Goal: Task Accomplishment & Management: Use online tool/utility

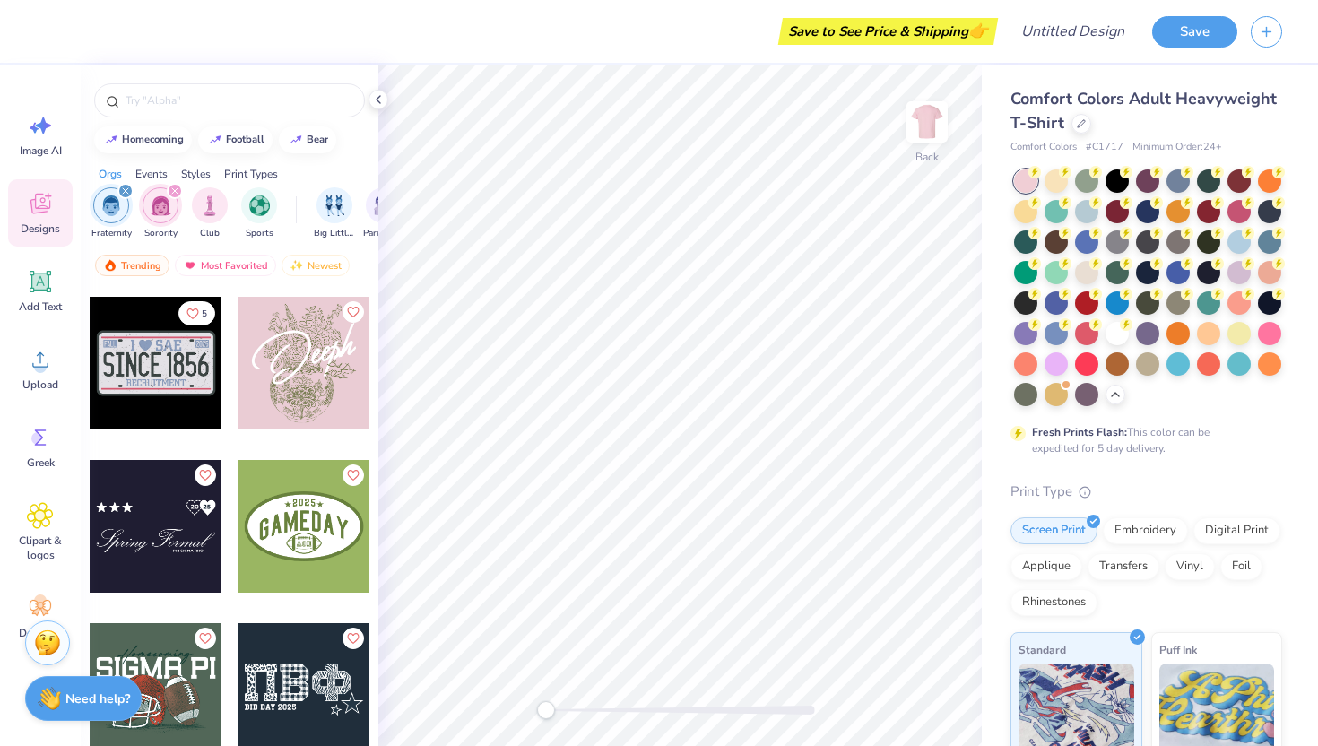
scroll to position [34101, 0]
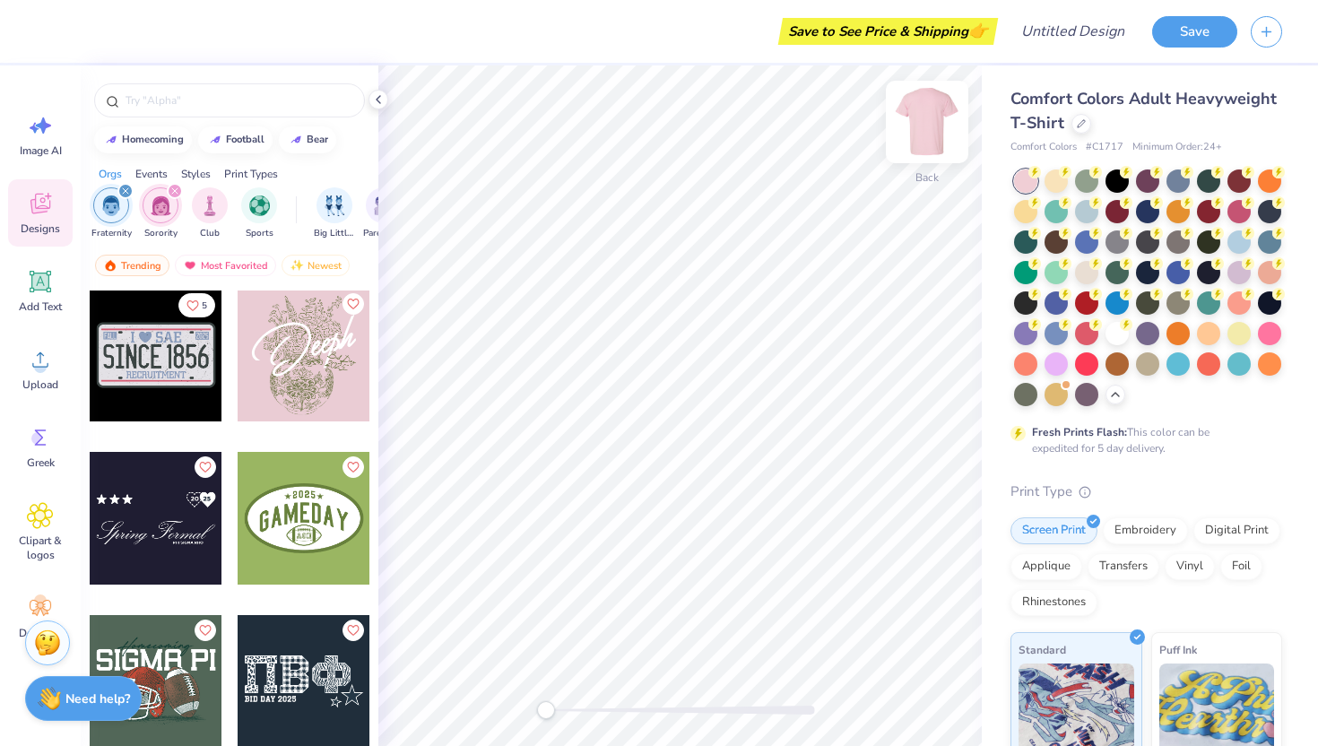
click at [930, 122] on img at bounding box center [927, 122] width 72 height 72
click at [153, 359] on div at bounding box center [156, 355] width 133 height 133
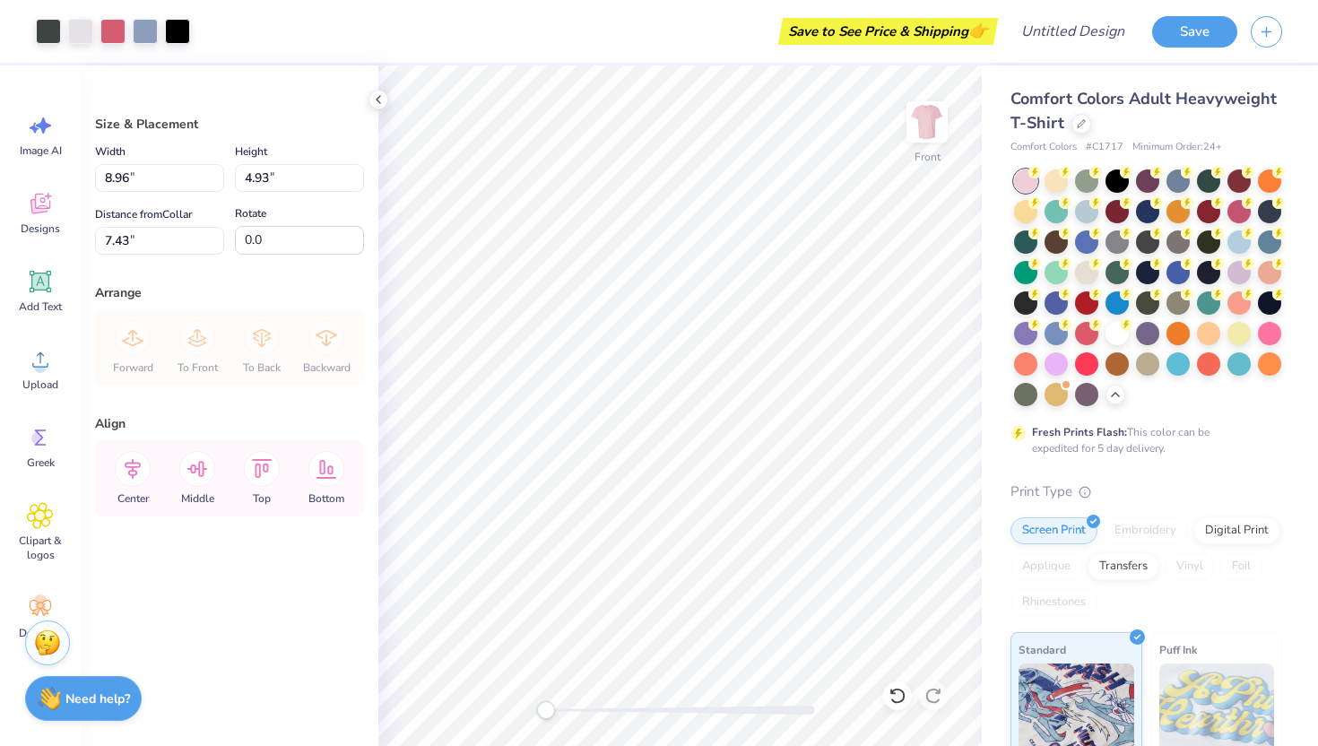
type input "8.96"
type input "4.93"
type input "7.43"
type input "11.50"
type input "6.32"
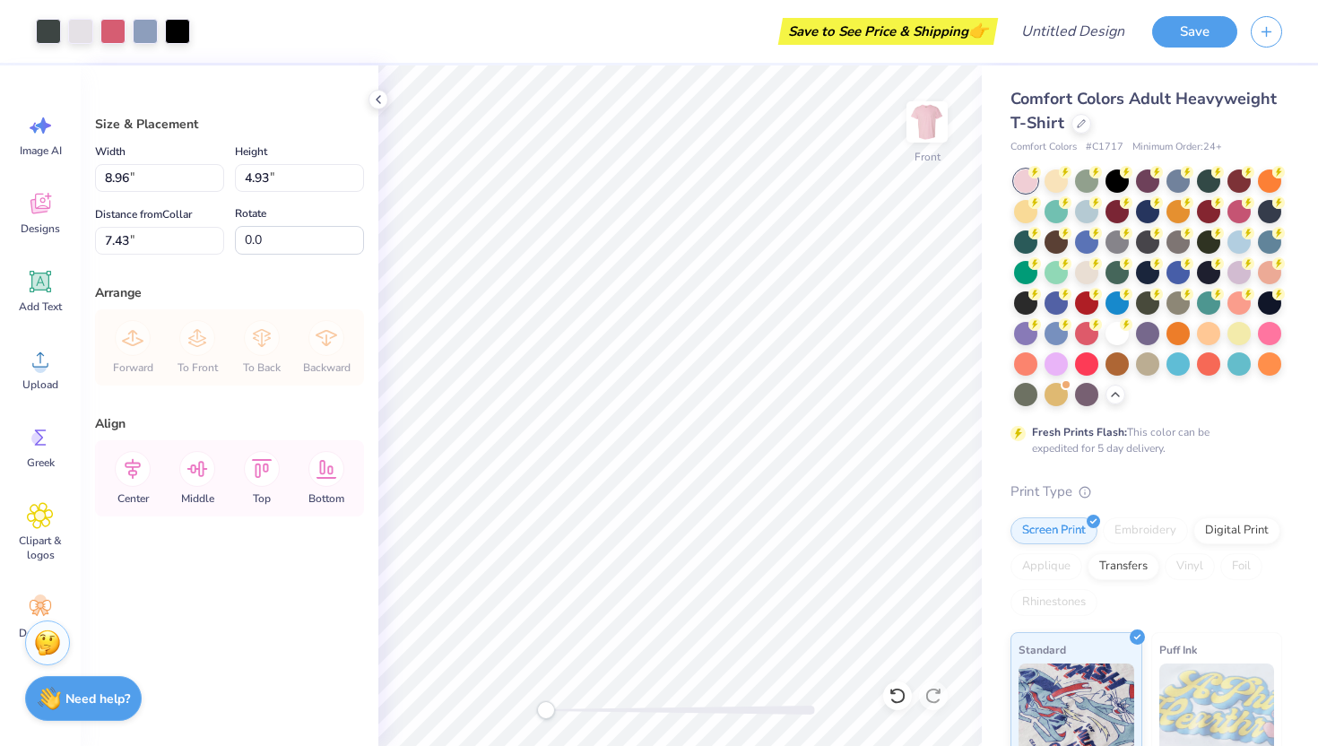
type input "3.85"
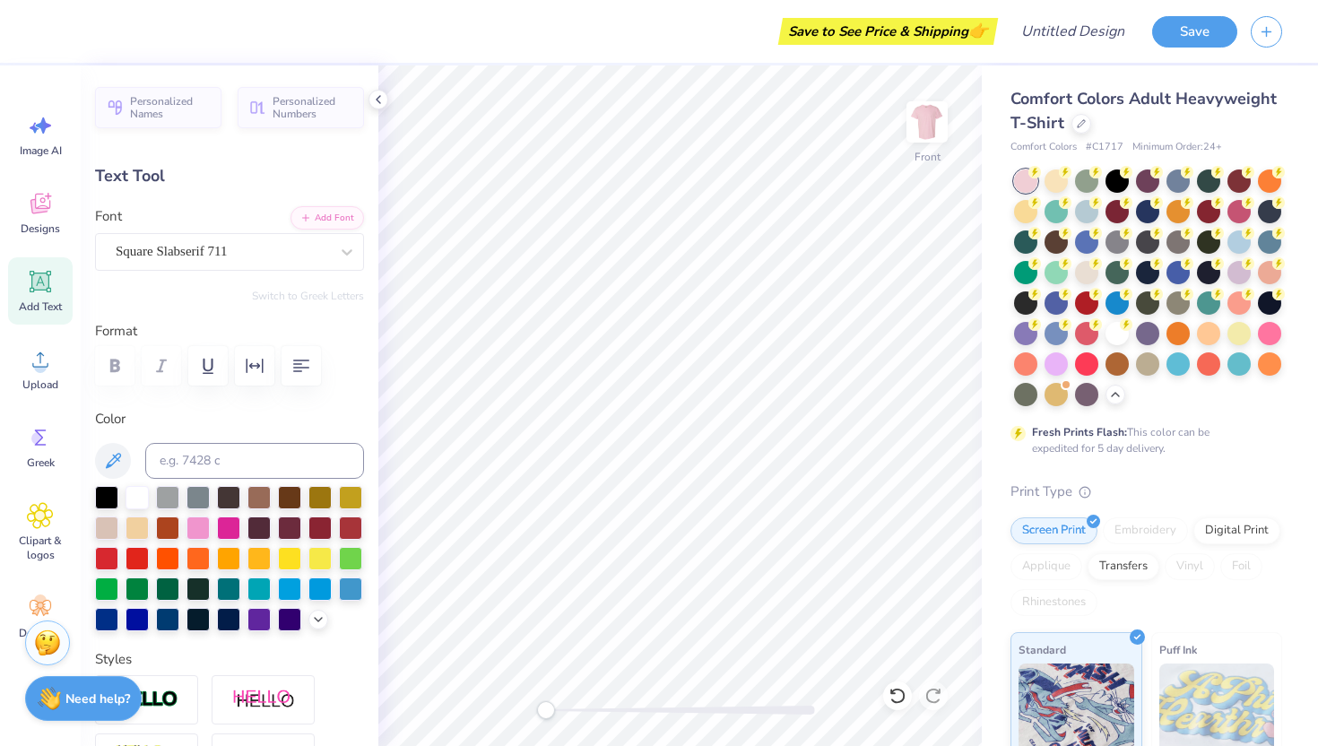
type input "5.61"
type input "1.84"
type input "6.51"
type input "3.86"
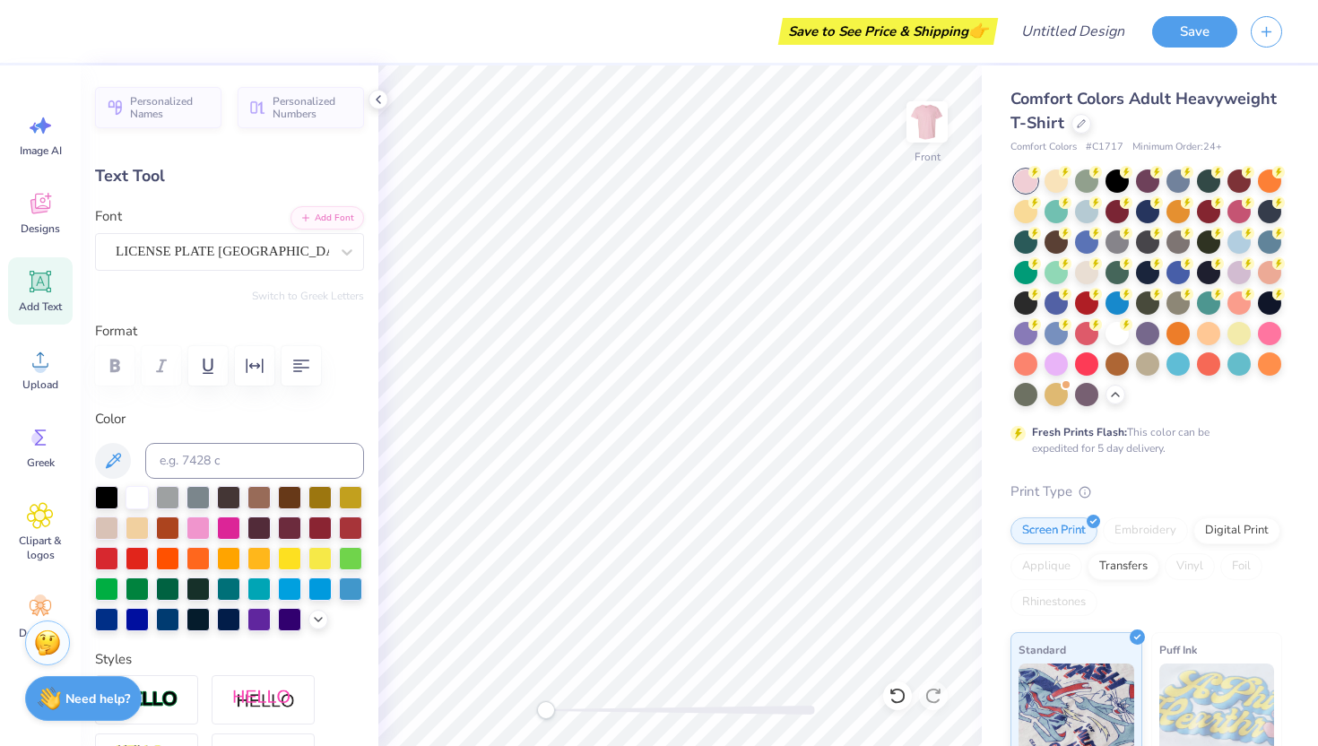
type textarea "1856"
type textarea "1"
type input "5.61"
type textarea "S"
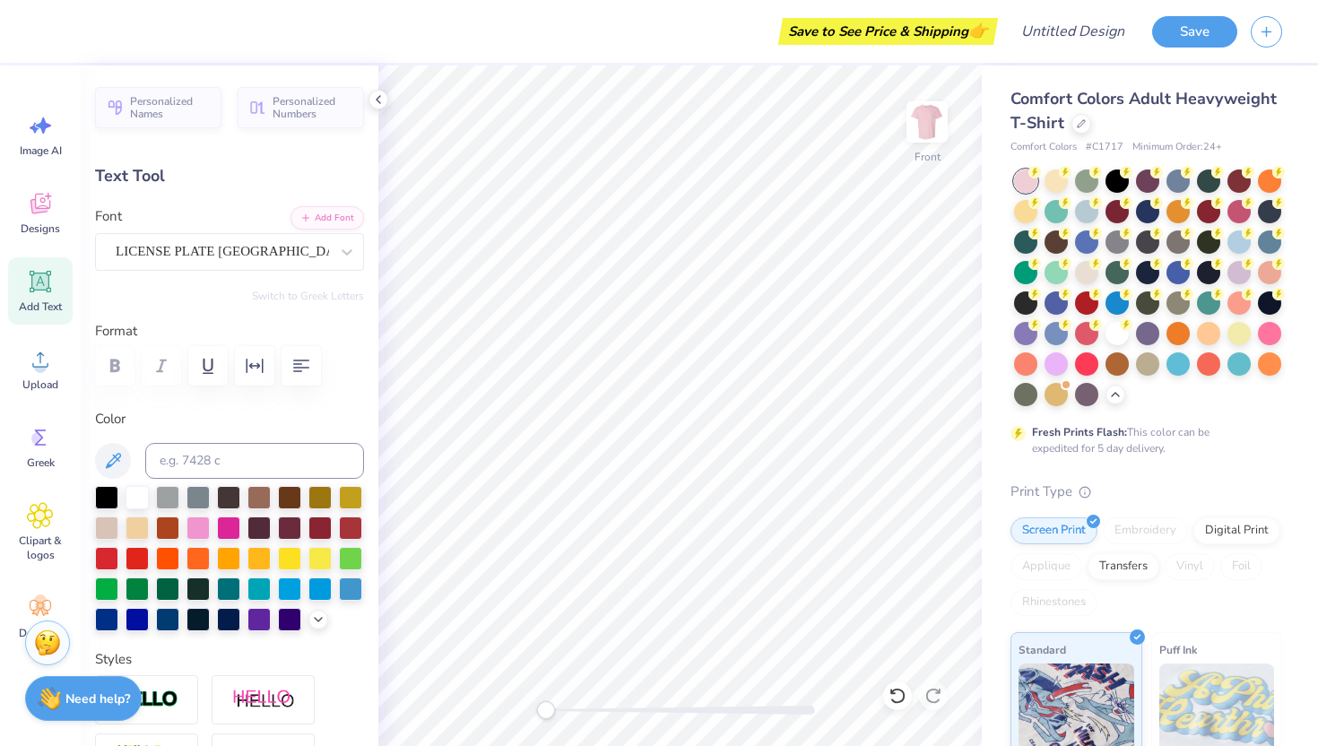
type textarea "HOMECOMING"
type input "10.75"
type input "2.16"
type input "5.89"
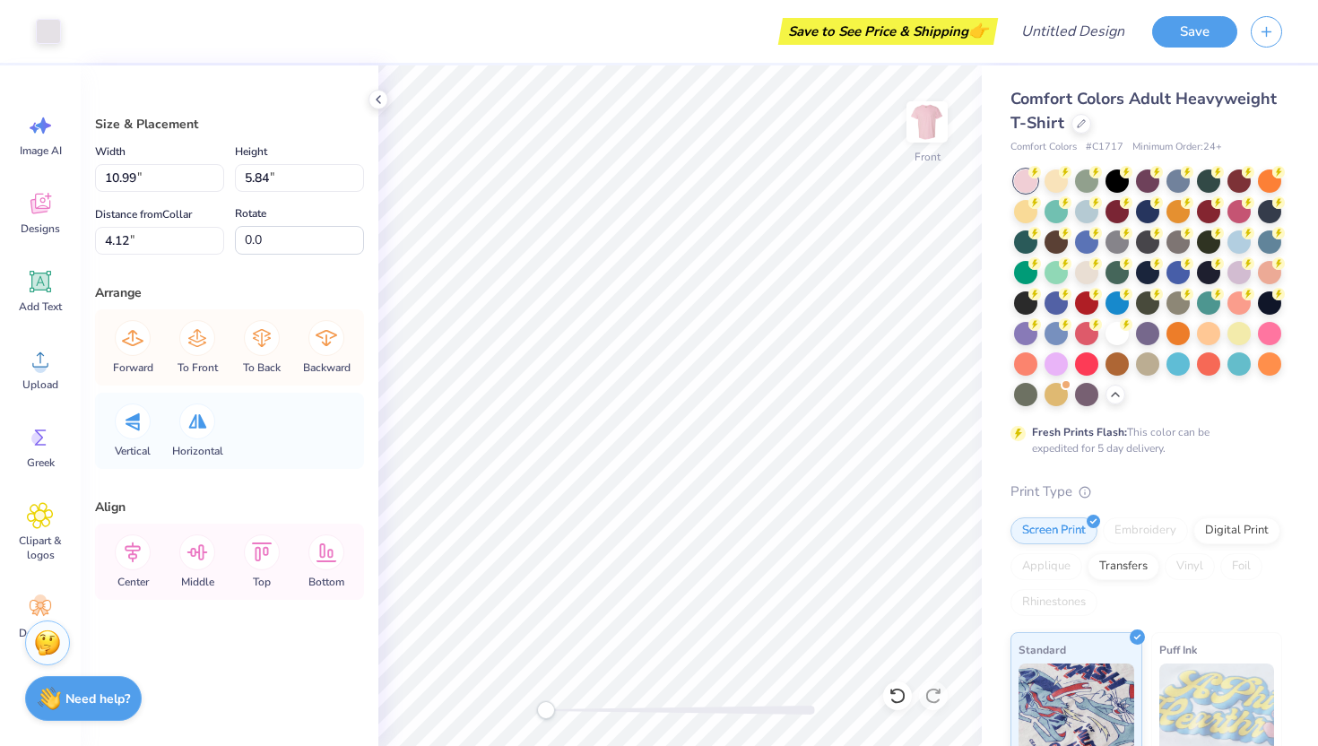
type input "10.99"
type input "5.84"
type input "11.60"
type input "6.38"
type input "11.67"
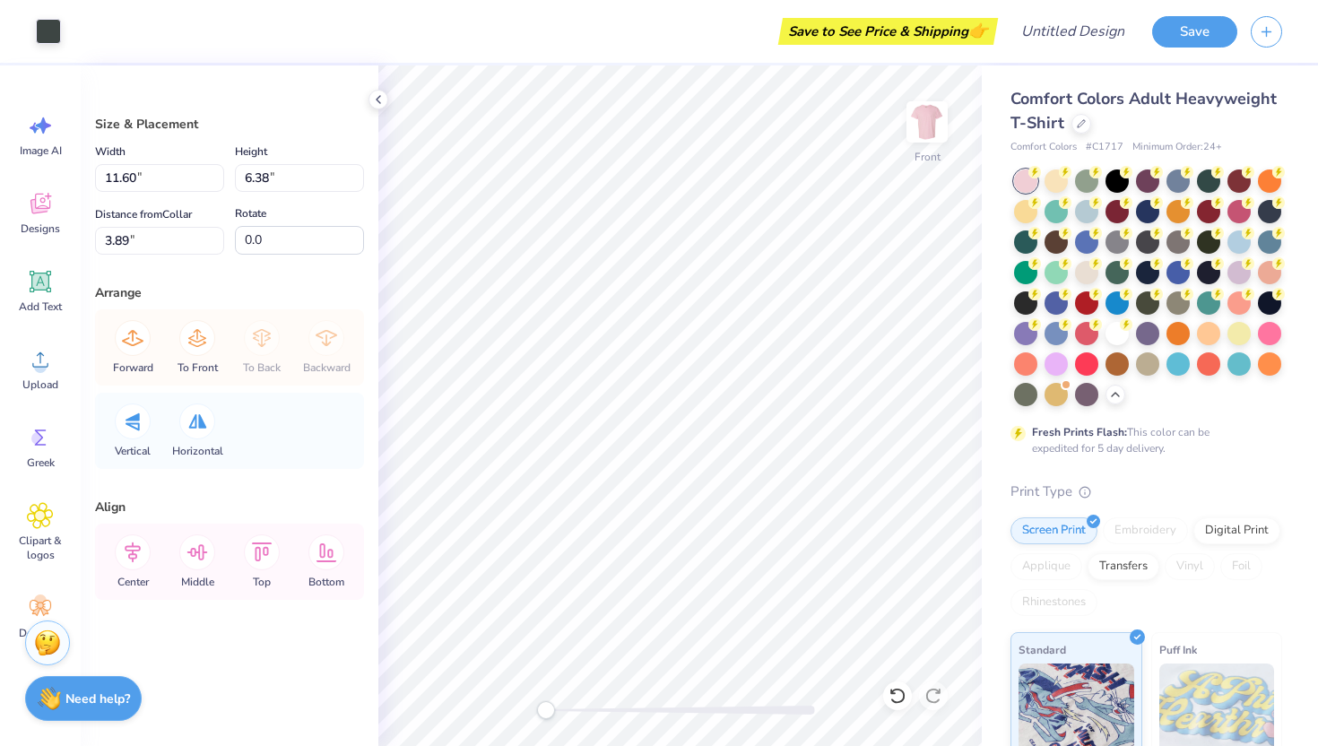
type input "6.41"
type input "3.86"
type input "11.64"
type input "6.40"
type input "3.85"
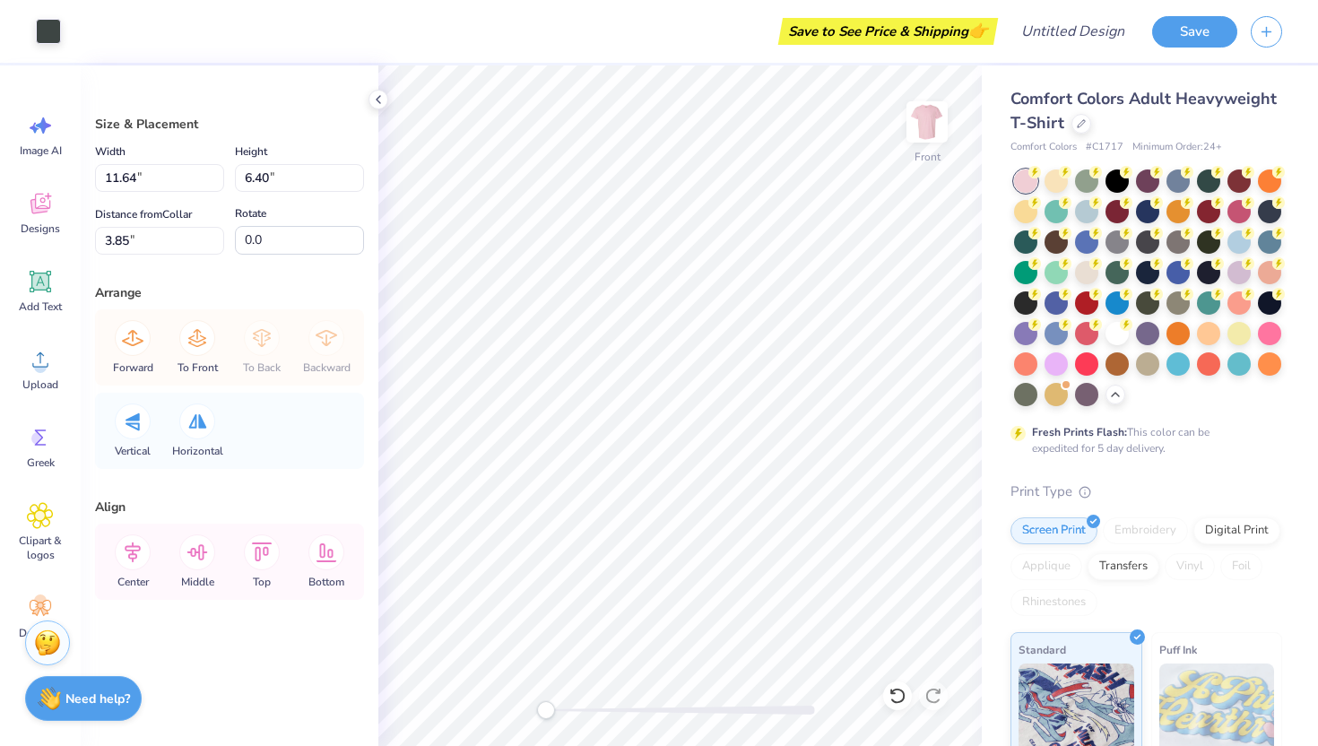
type input "10.99"
type input "5.84"
type input "4.12"
type input "11.05"
type input "5.87"
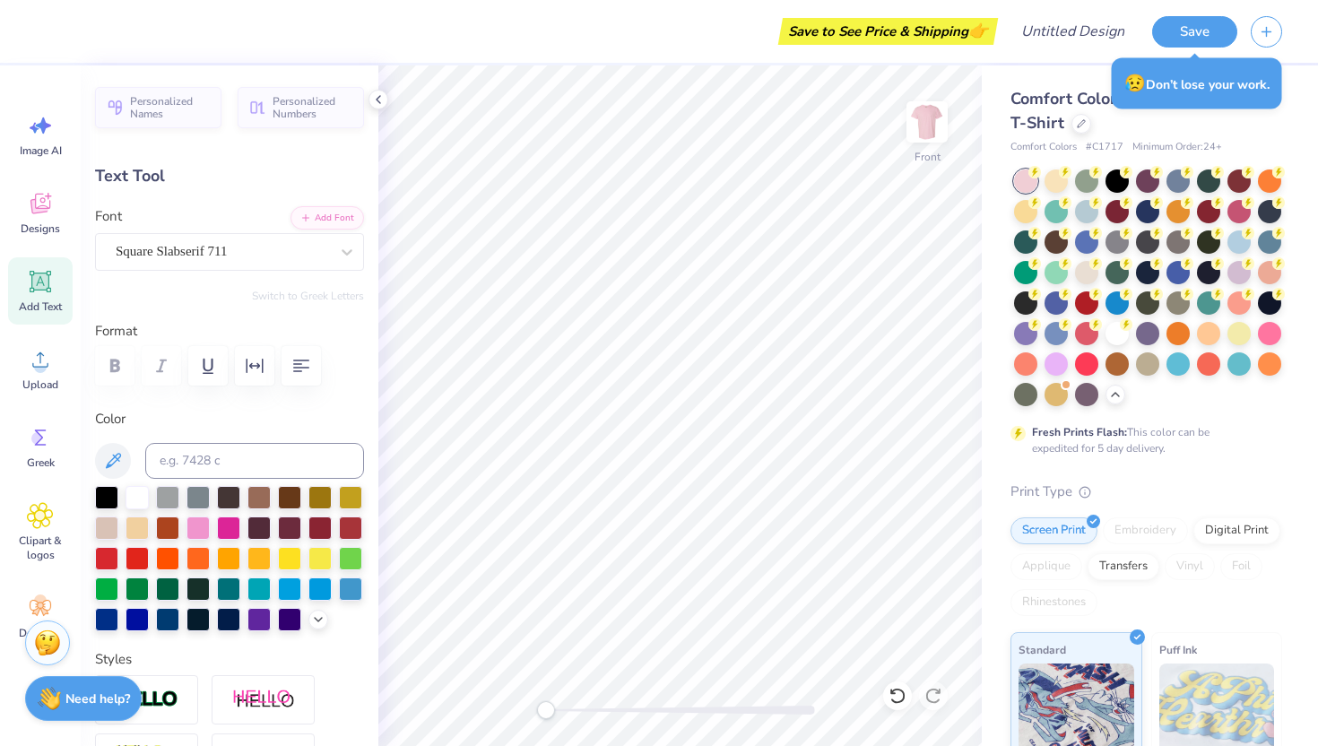
scroll to position [0, 5]
type textarea "ZETA TAU ALPHA"
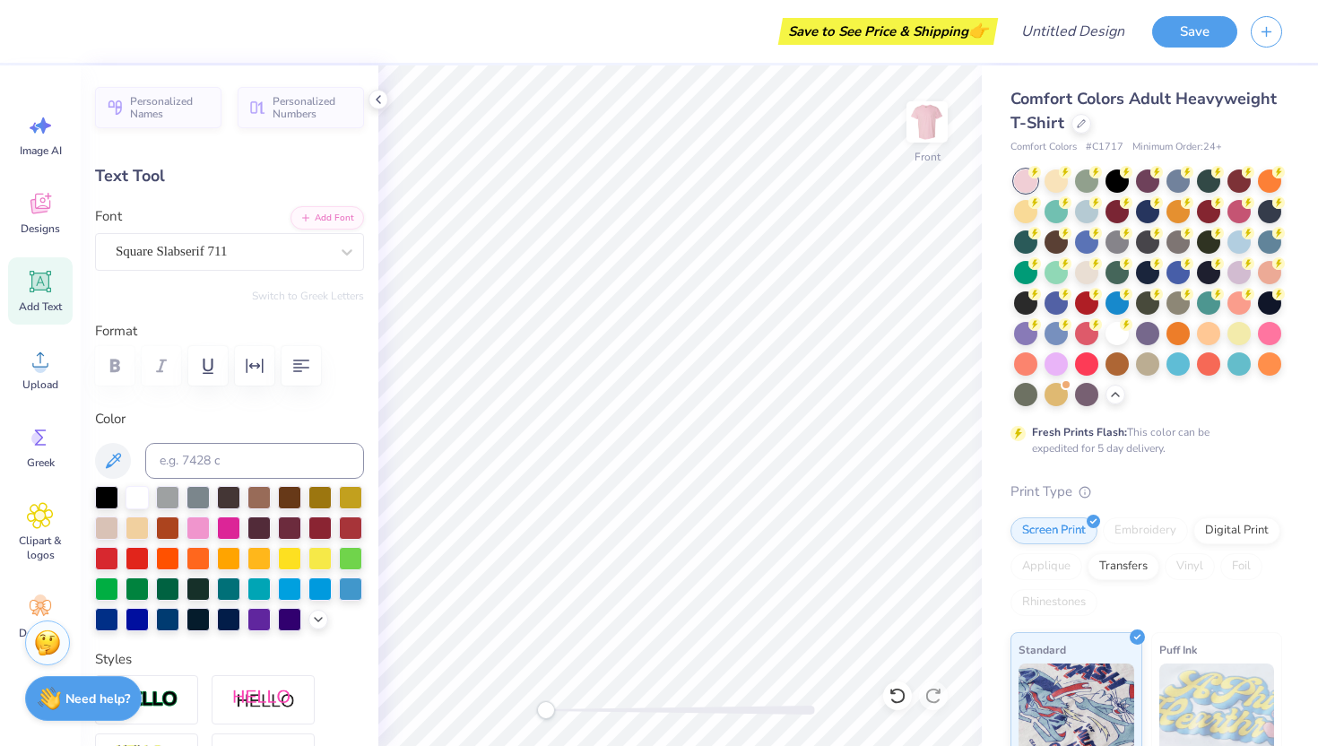
type input "6.21"
type input "0.60"
type input "8.75"
type input "0.39"
type input "1.11"
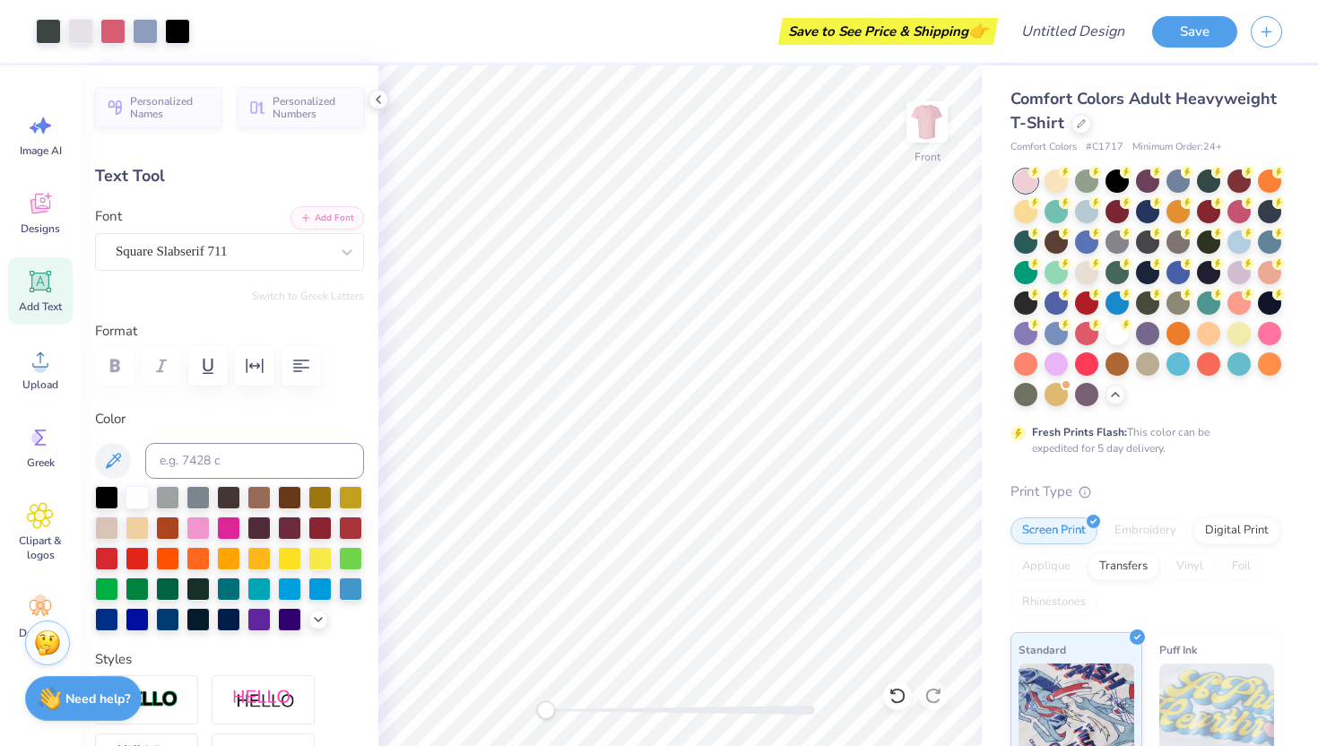
type input "4.77"
type textarea "S"
paste textarea
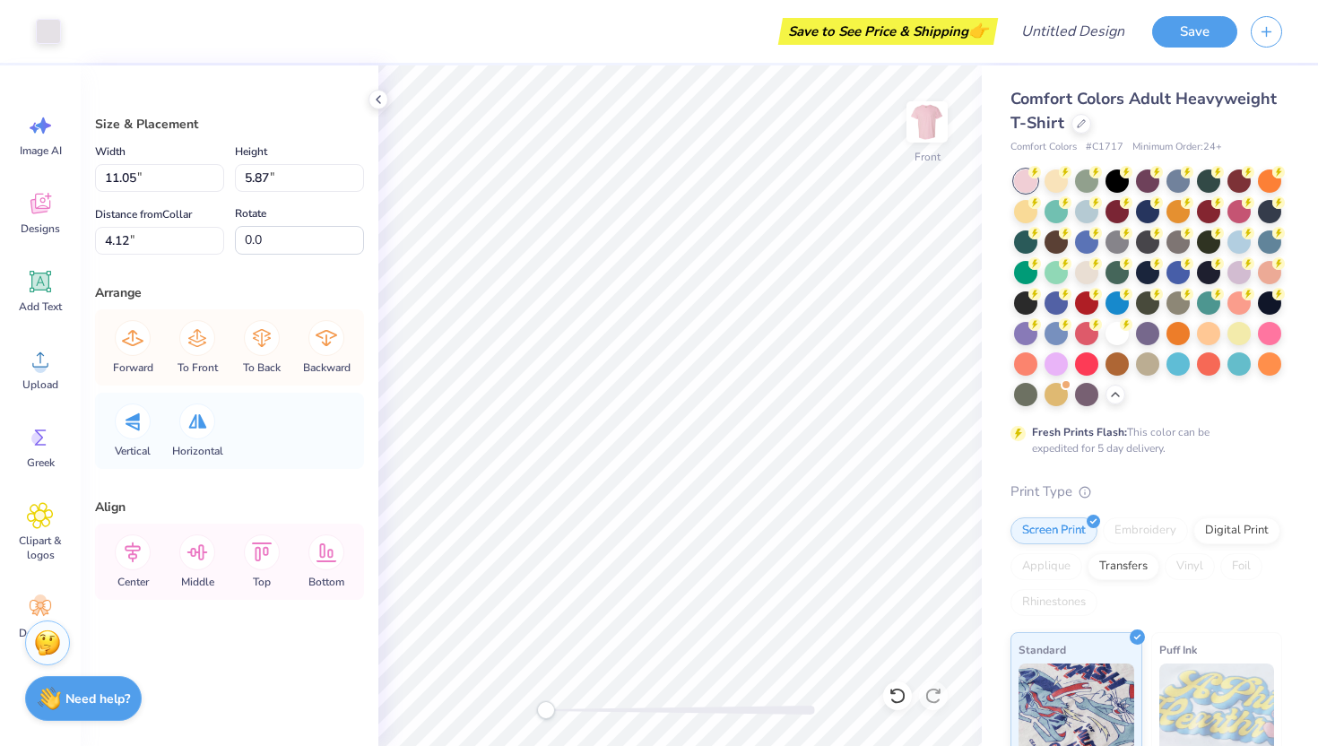
type input "1.22"
type input "1.08"
type input "4.78"
type input "11.05"
type input "5.87"
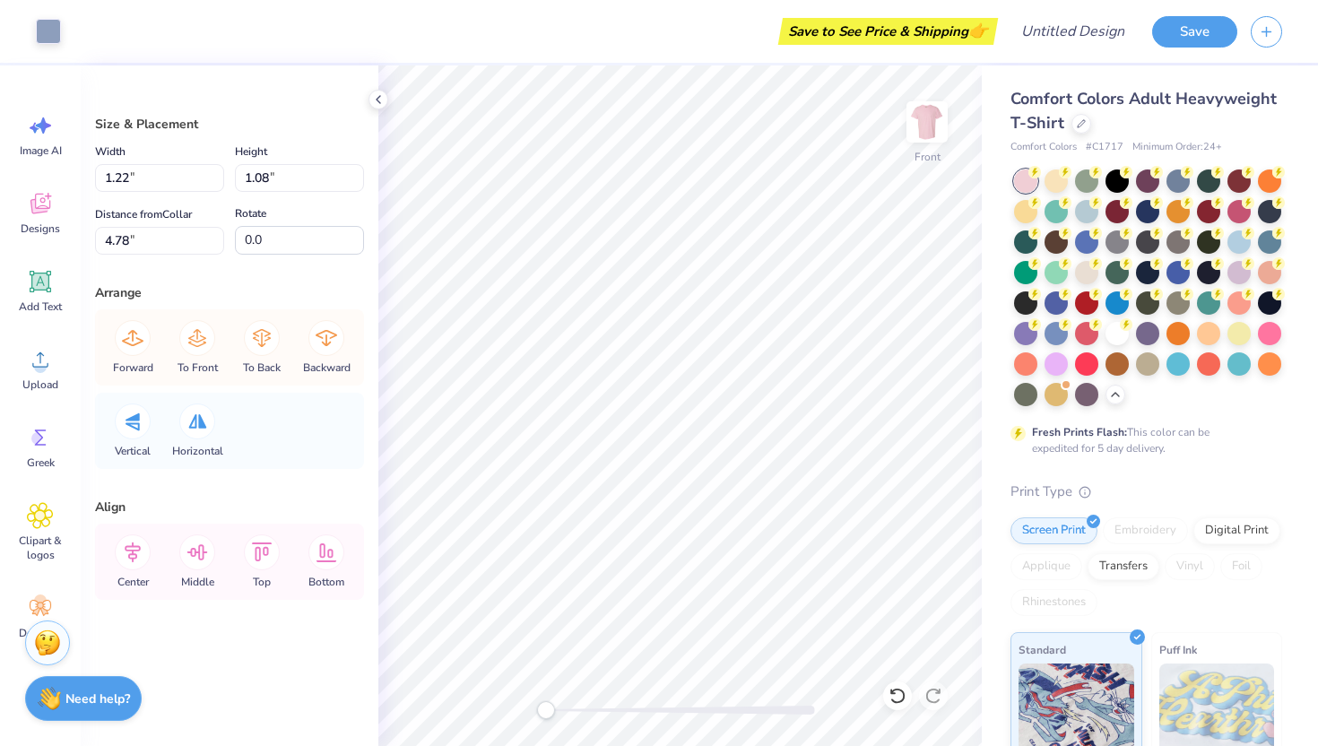
type input "4.12"
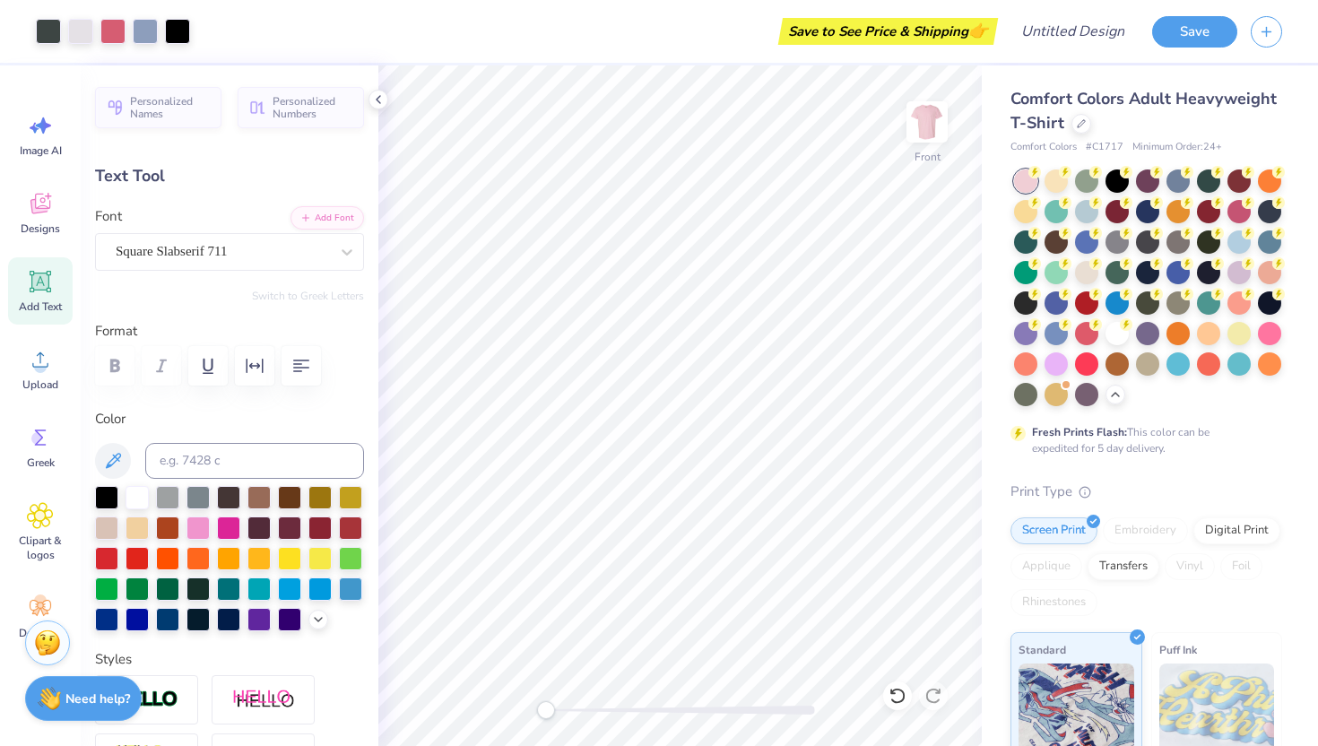
click at [45, 278] on icon at bounding box center [40, 281] width 17 height 17
type input "5.69"
type input "1.65"
type input "12.93"
click at [31, 448] on icon at bounding box center [40, 437] width 27 height 27
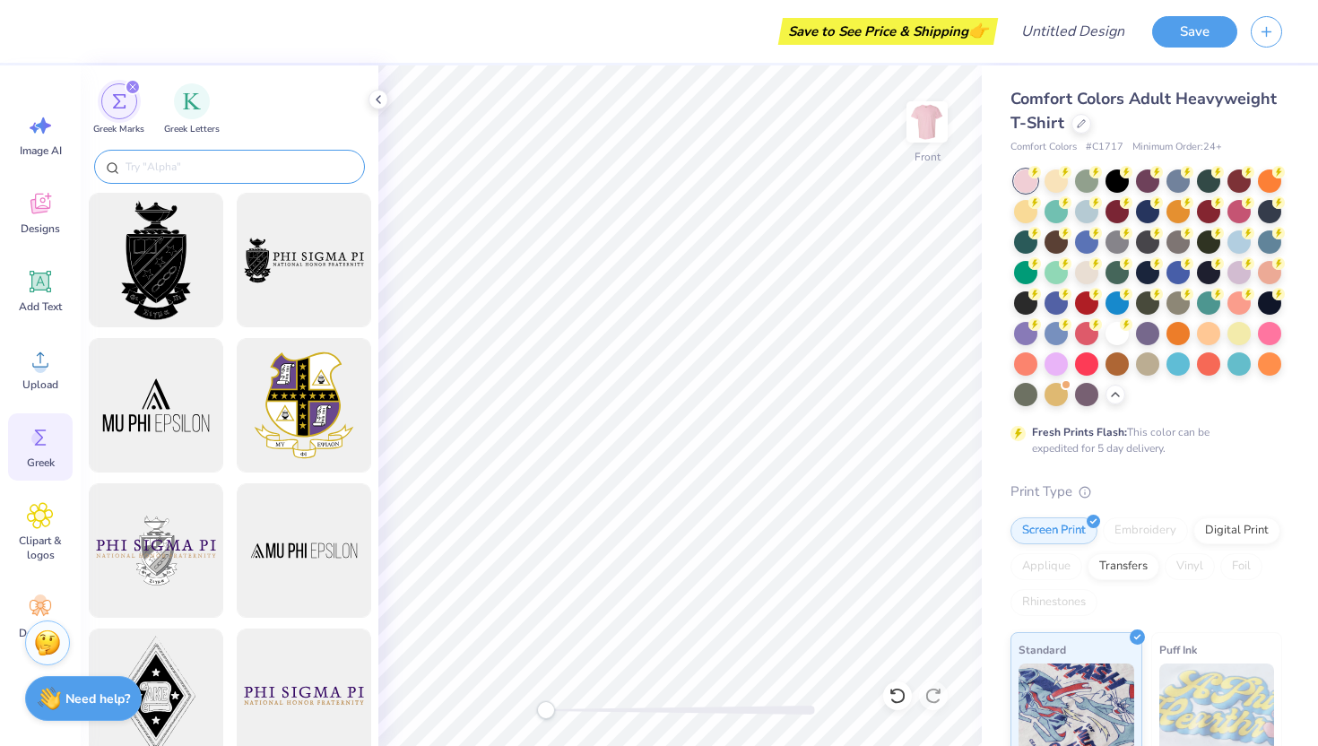
click at [145, 169] on input "text" at bounding box center [238, 167] width 229 height 18
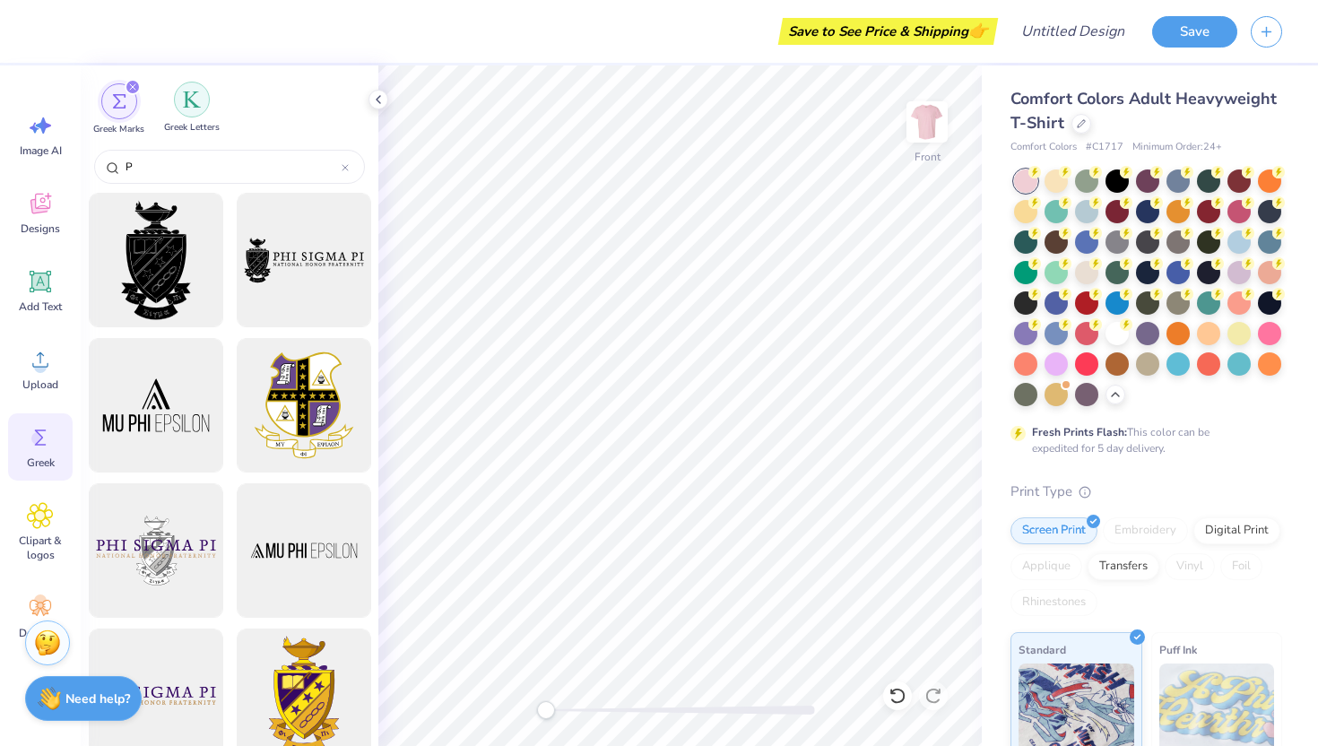
type input "P"
click at [194, 111] on div "filter for Greek Letters" at bounding box center [192, 100] width 36 height 36
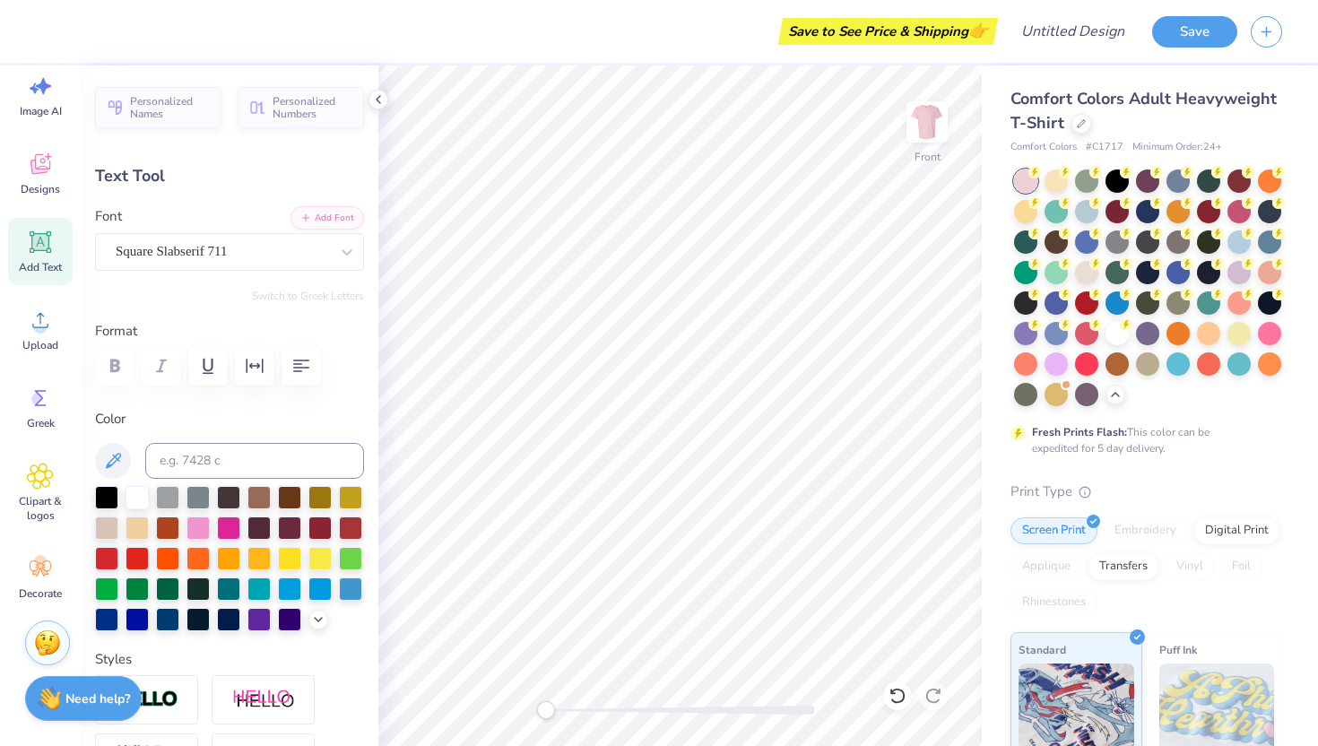
type textarea "T"
type textarea "PHI KAPPA PSI"
type input "10.75"
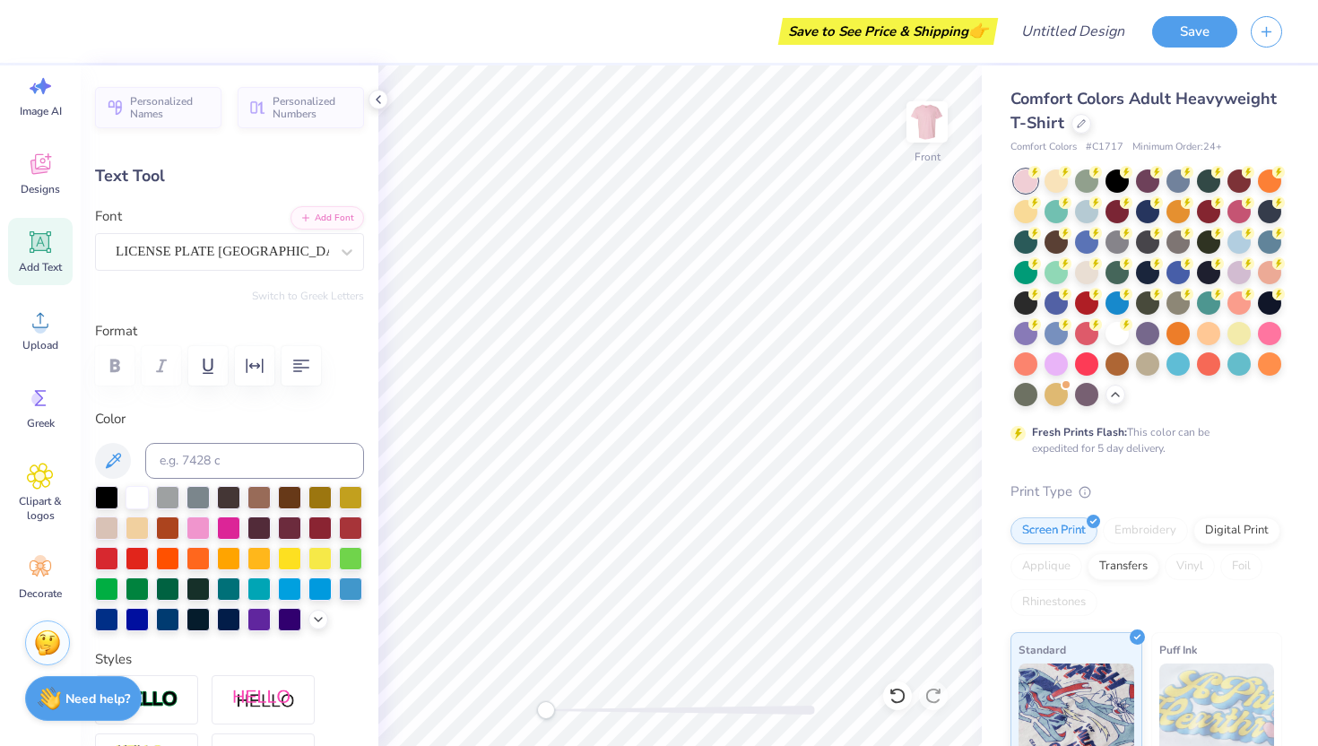
type input "2.16"
type input "6.18"
type input "5.12"
type input "0.60"
type input "4.71"
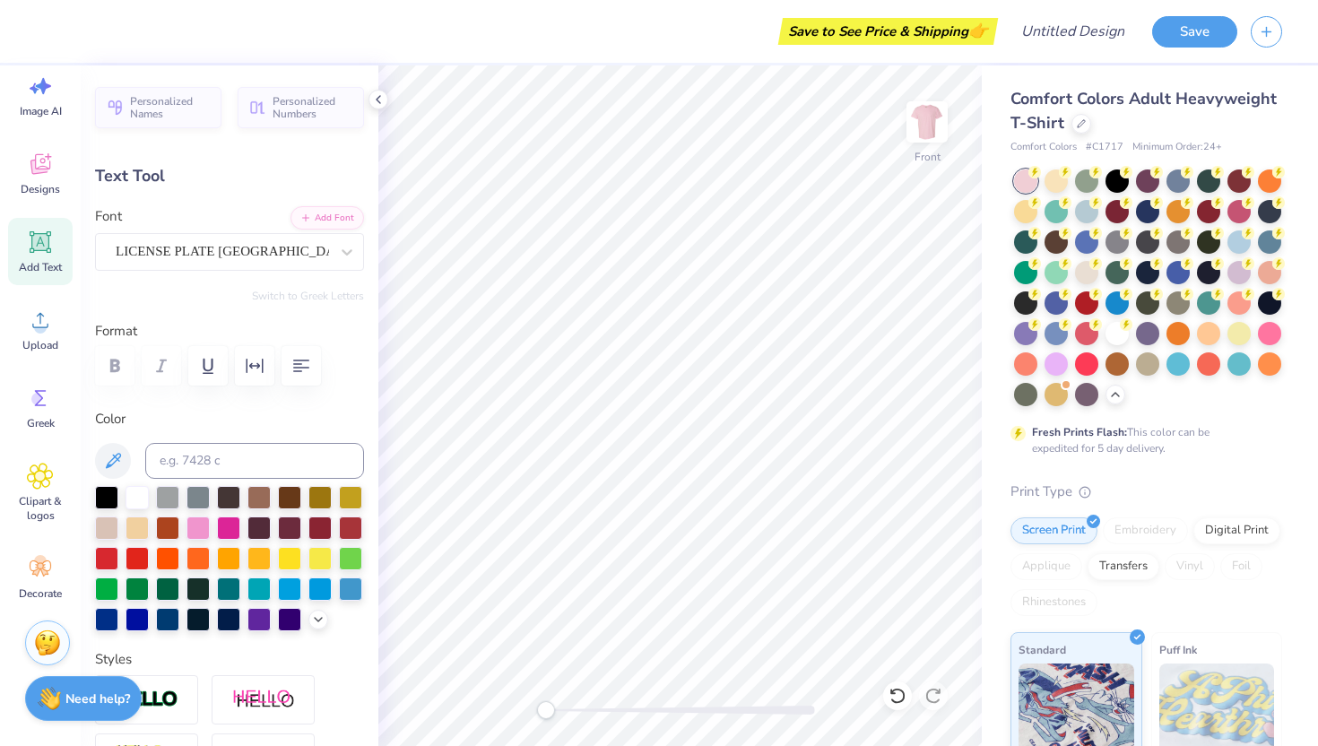
type input "10.75"
type input "2.16"
type input "6.18"
type input "5.69"
type input "1.65"
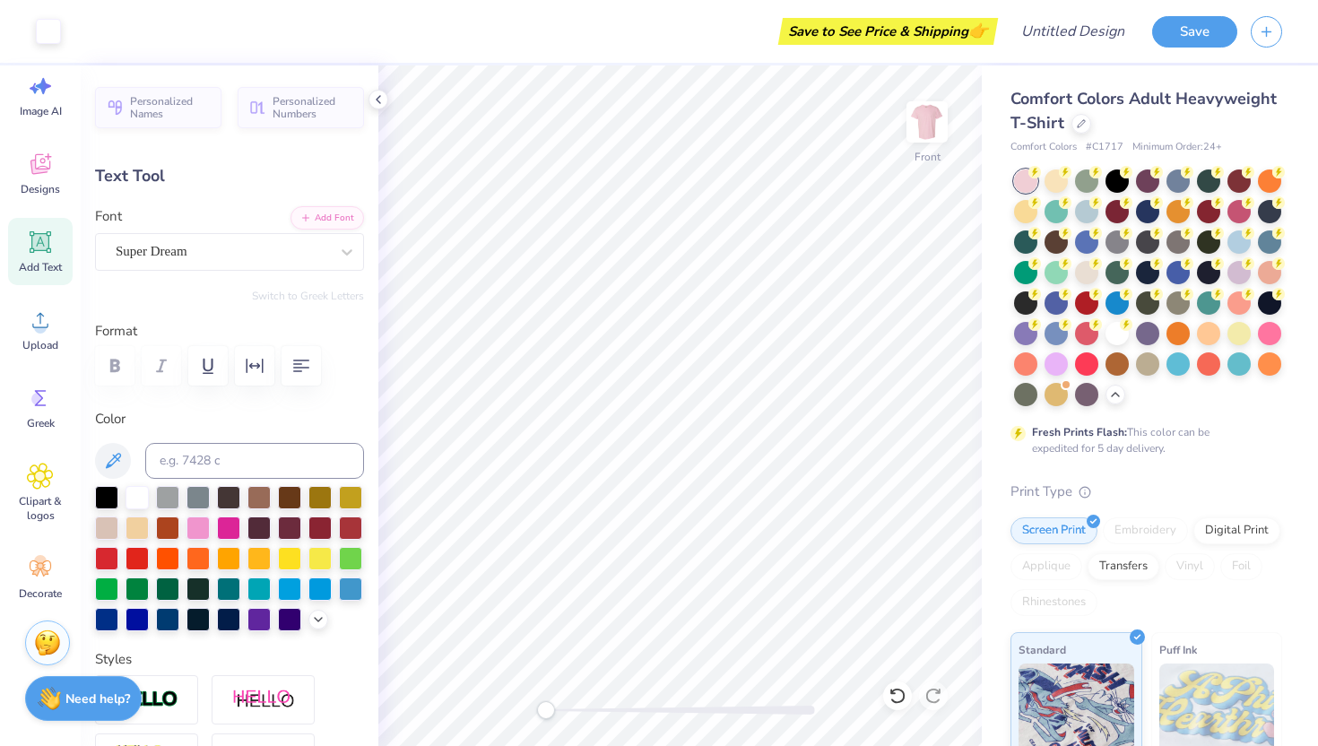
type input "12.93"
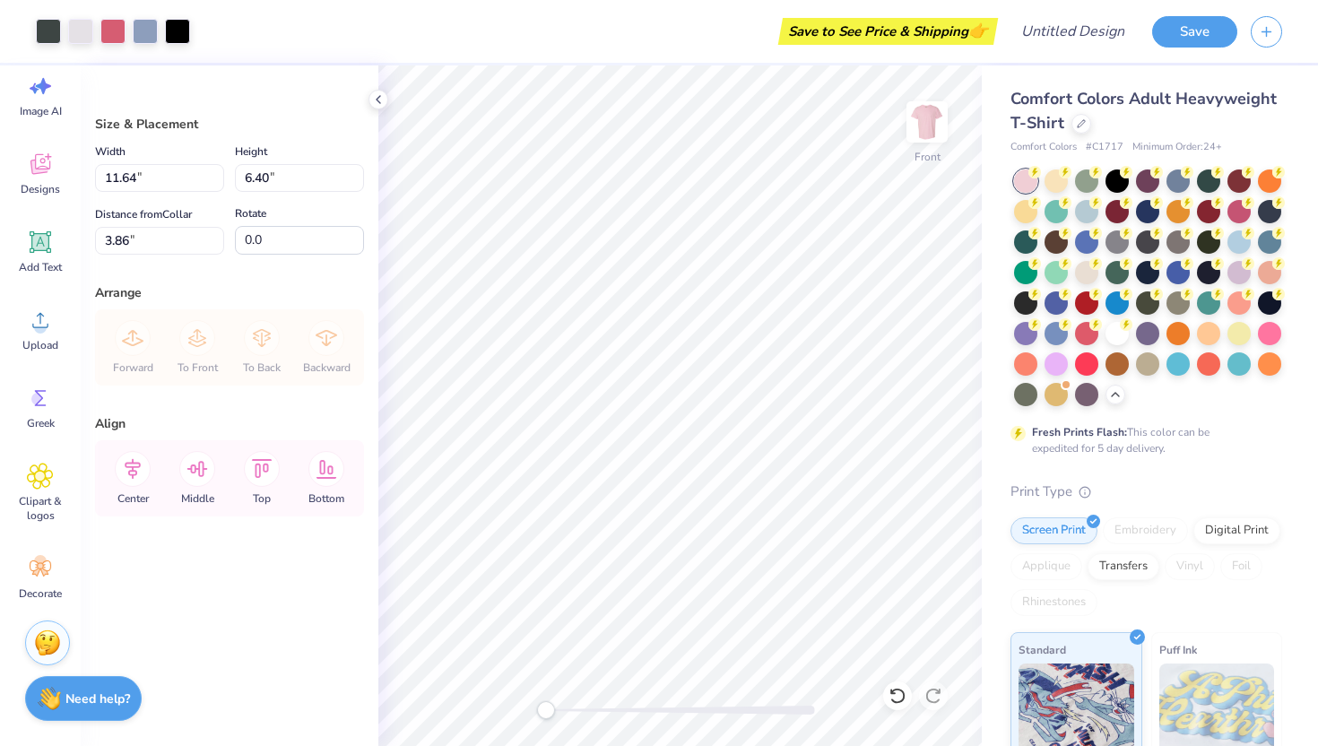
type input "13.11"
type input "7.20"
type input "3.69"
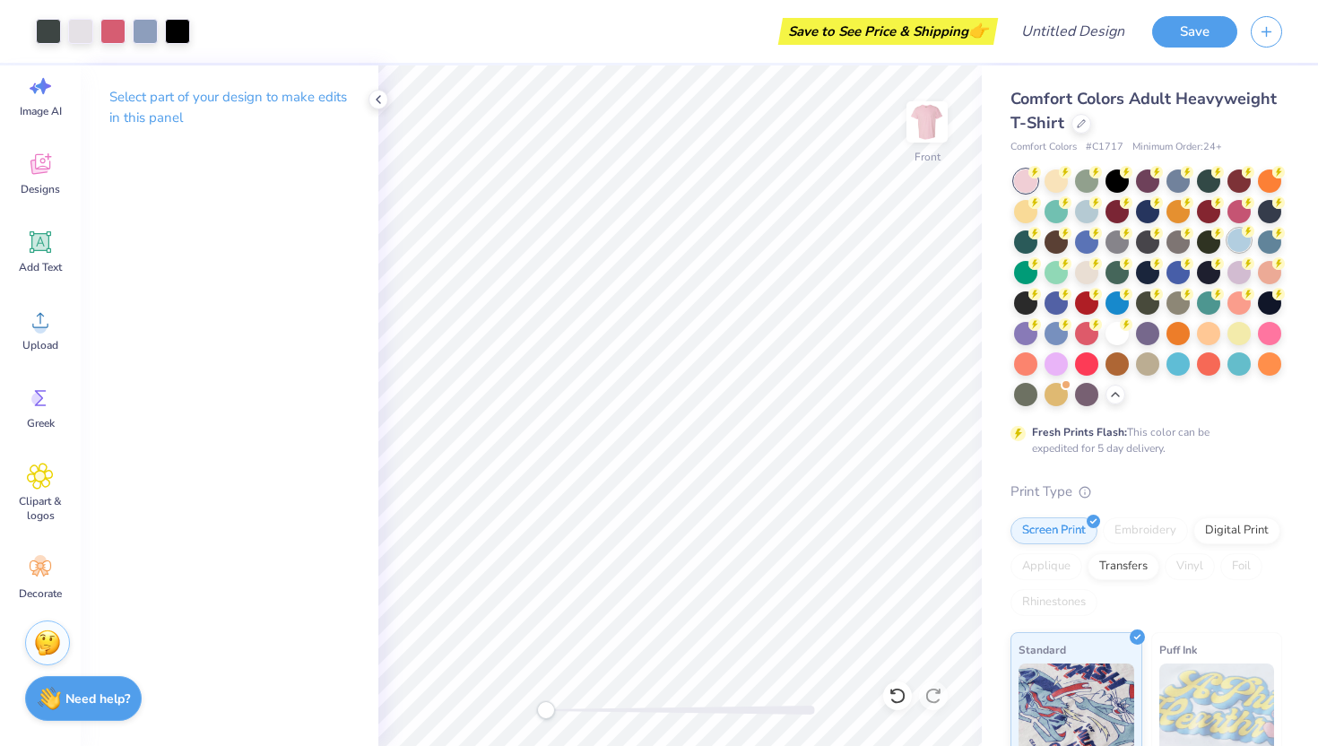
click at [1242, 239] on div at bounding box center [1238, 240] width 23 height 23
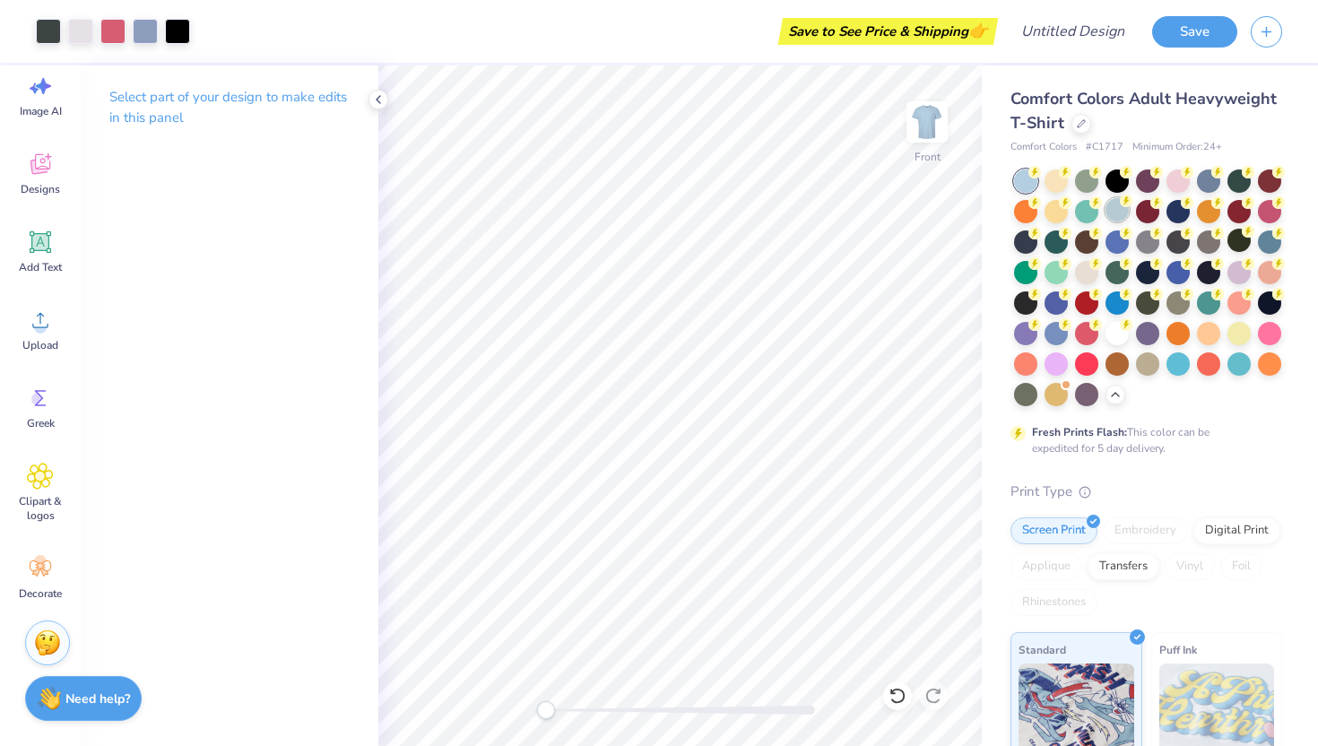
click at [1118, 208] on div at bounding box center [1116, 209] width 23 height 23
click at [1181, 363] on div at bounding box center [1177, 361] width 23 height 23
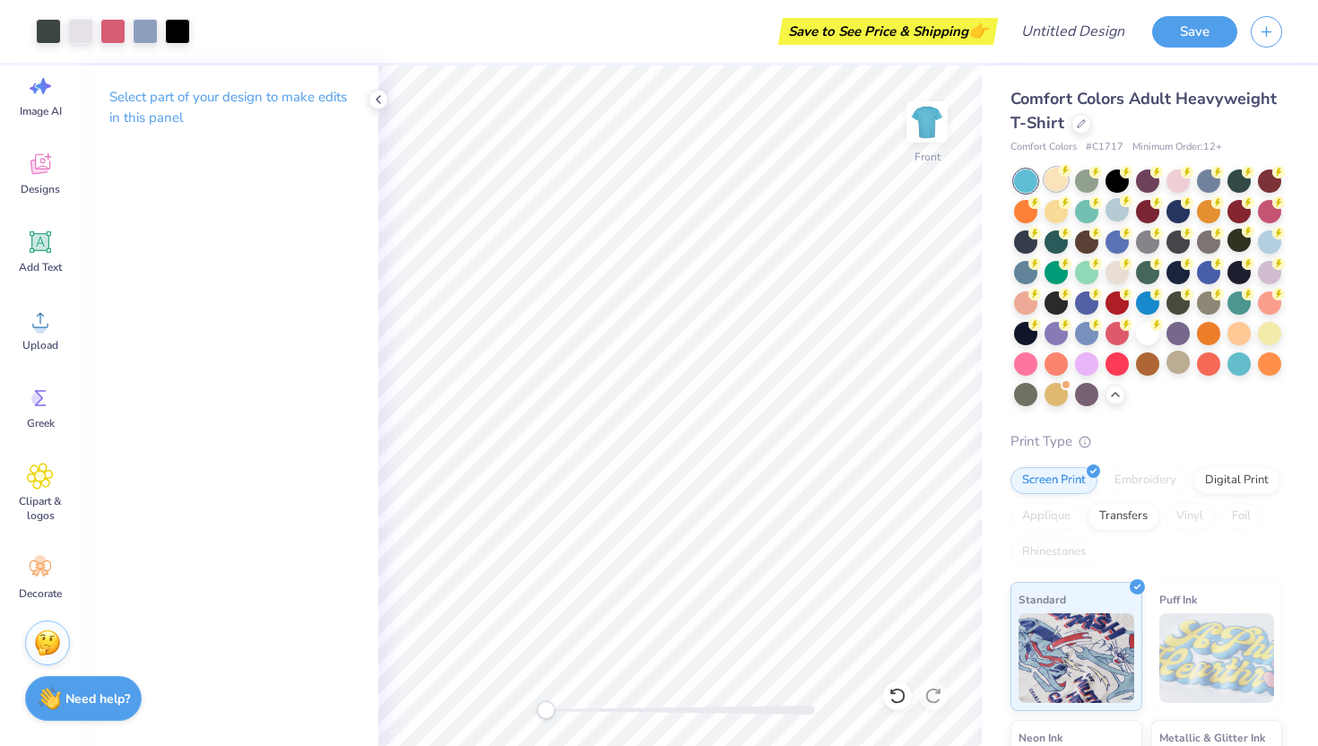
click at [1059, 182] on div at bounding box center [1055, 179] width 23 height 23
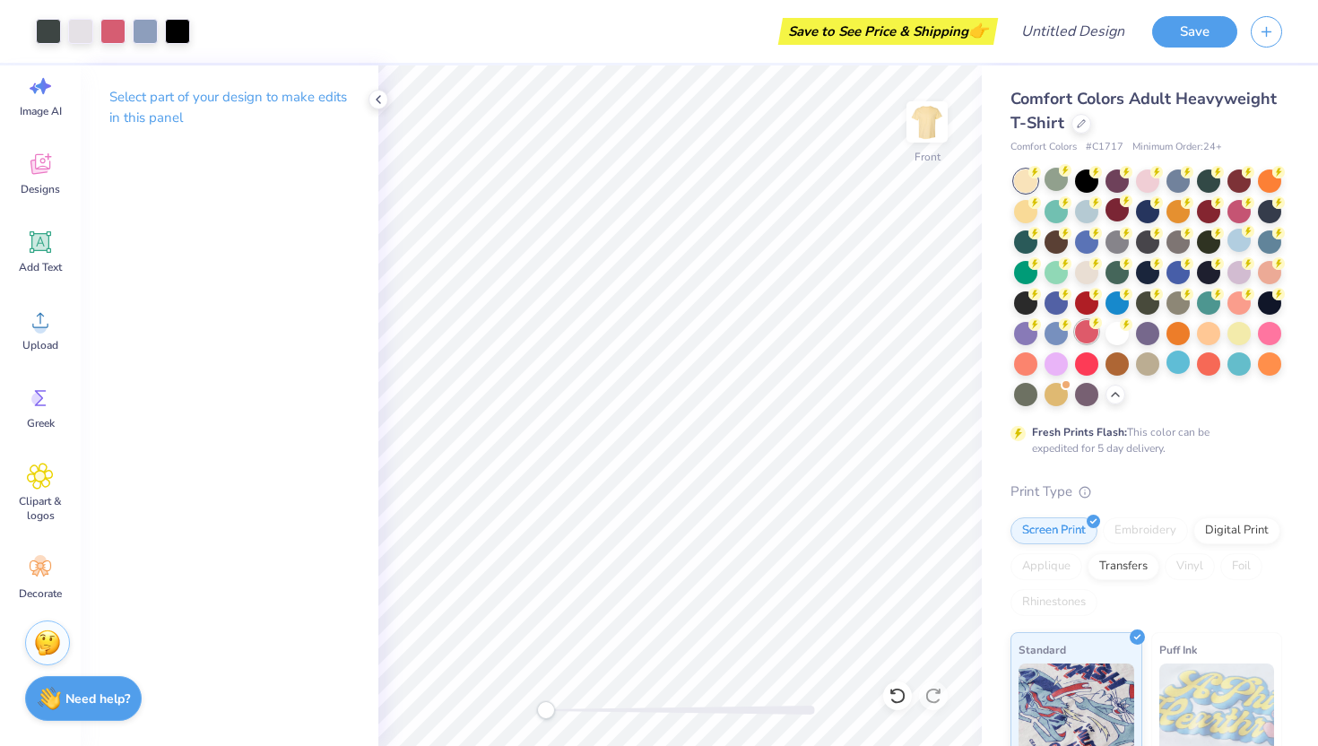
click at [1085, 333] on div at bounding box center [1086, 331] width 23 height 23
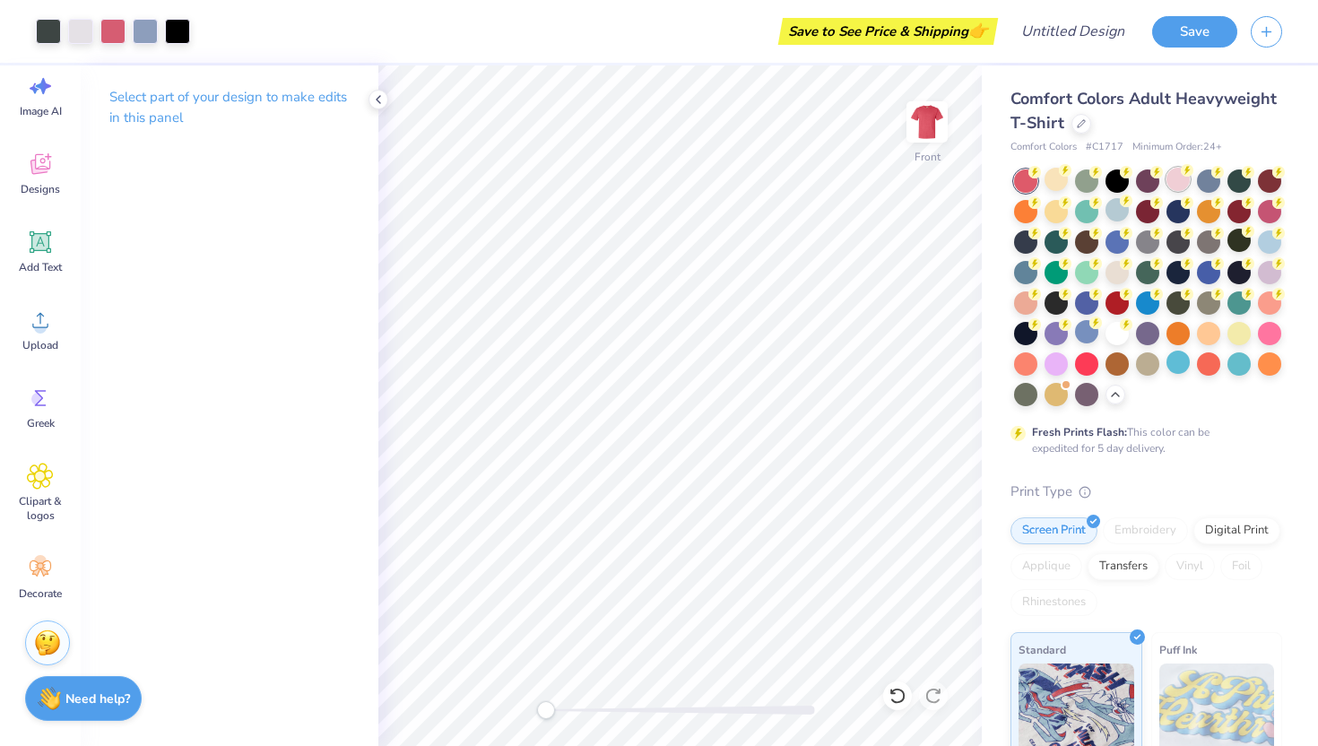
click at [1178, 186] on div at bounding box center [1177, 179] width 23 height 23
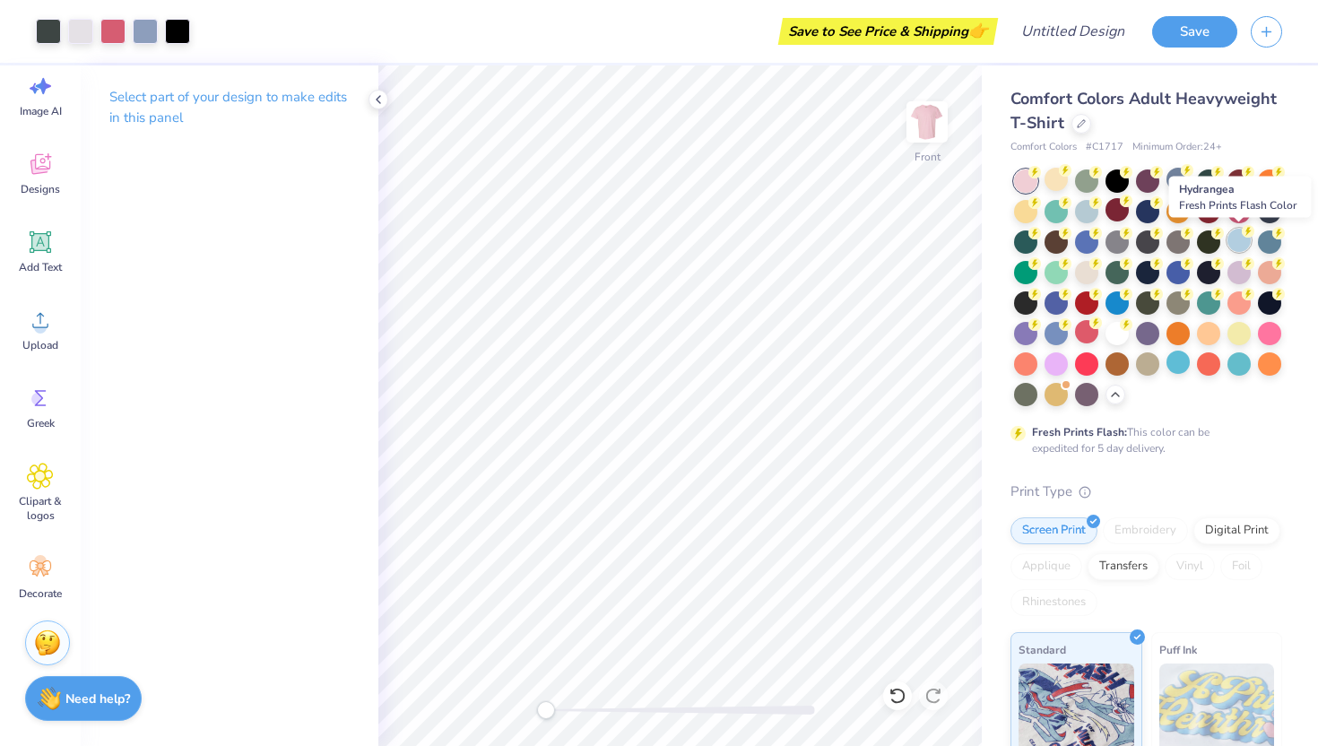
click at [1231, 240] on div at bounding box center [1238, 240] width 23 height 23
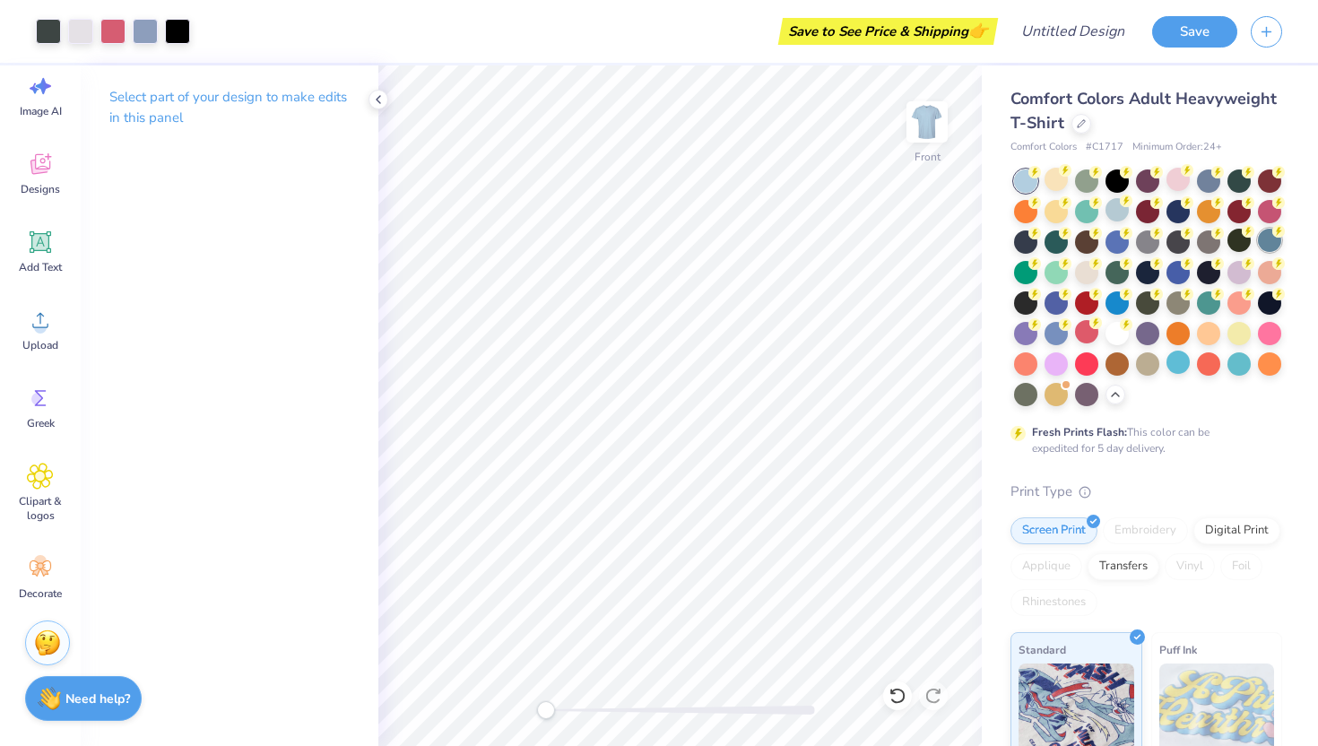
click at [1267, 241] on div at bounding box center [1269, 240] width 23 height 23
click at [1272, 245] on div at bounding box center [1269, 240] width 23 height 23
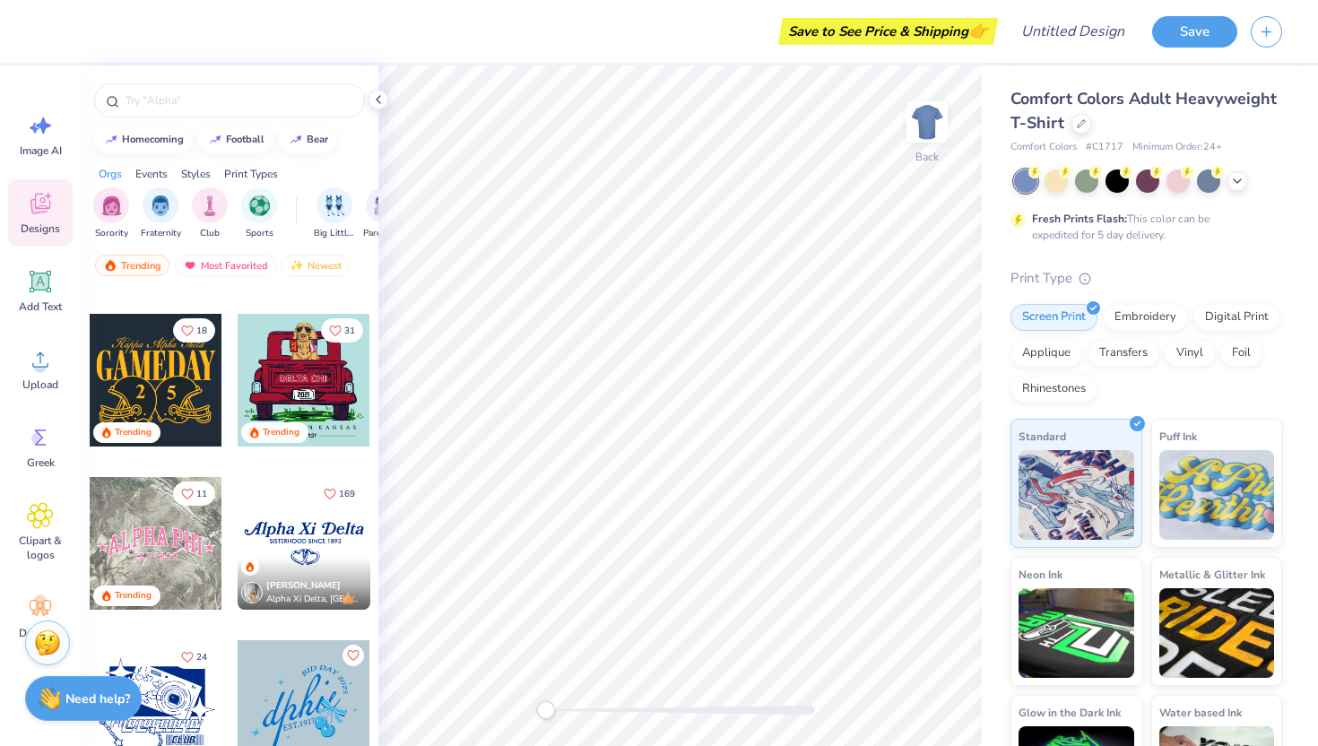
scroll to position [1447, 0]
click at [285, 377] on div at bounding box center [304, 379] width 133 height 133
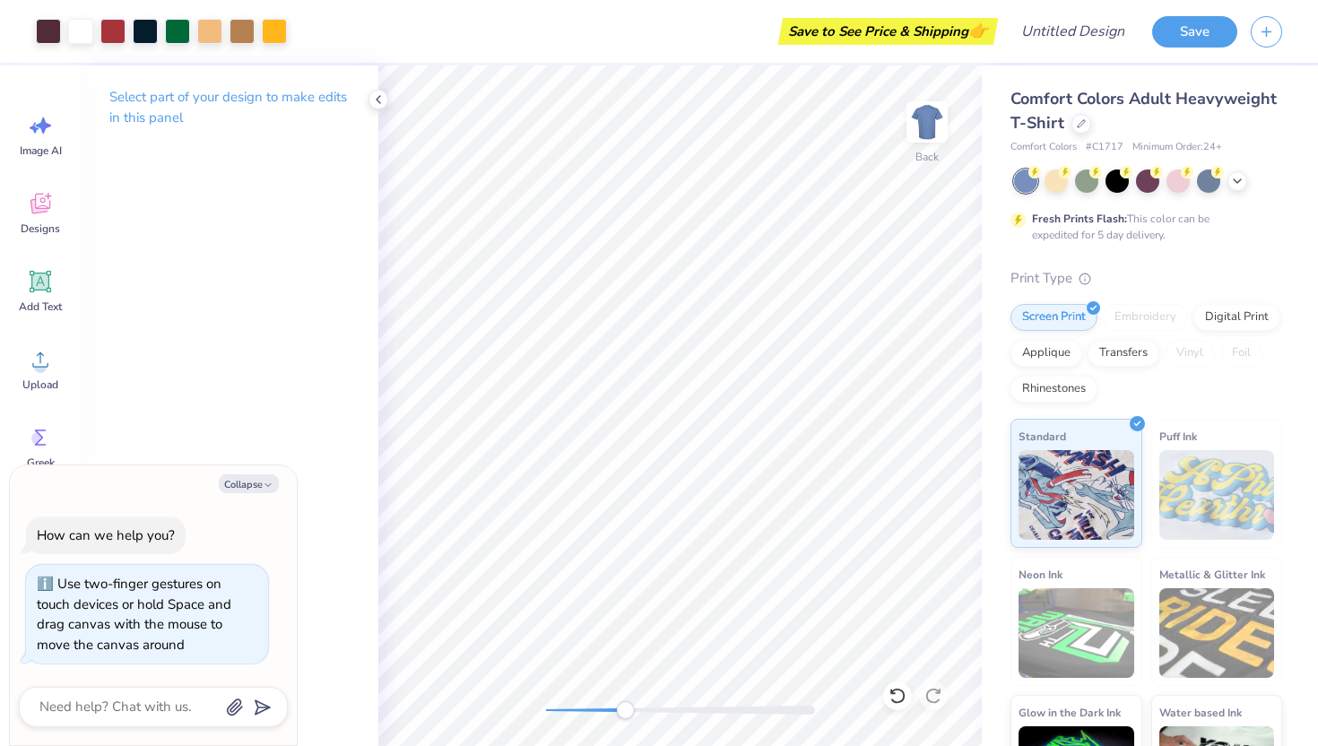
drag, startPoint x: 542, startPoint y: 708, endPoint x: 630, endPoint y: 710, distance: 87.9
click at [630, 710] on div "Accessibility label" at bounding box center [625, 710] width 18 height 18
click at [376, 98] on polyline at bounding box center [378, 99] width 4 height 7
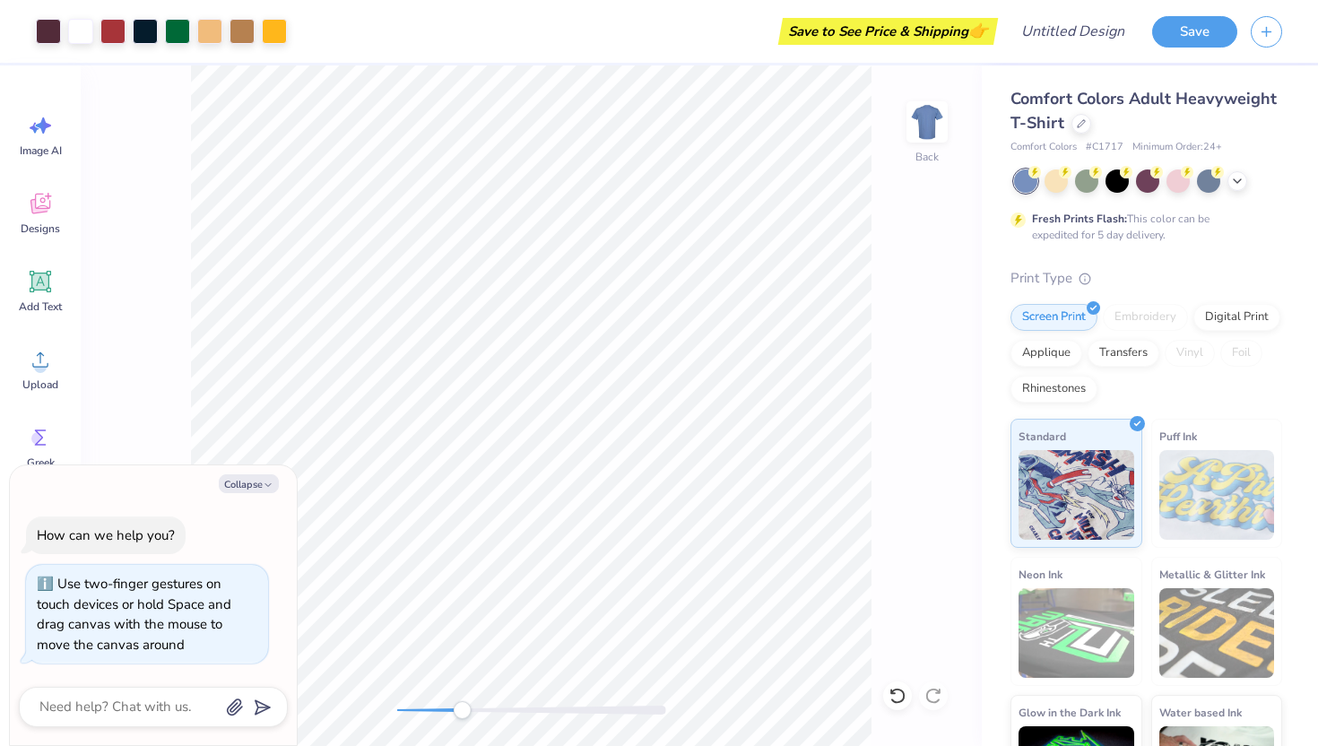
drag, startPoint x: 487, startPoint y: 713, endPoint x: 462, endPoint y: 706, distance: 25.9
click at [462, 707] on div "Accessibility label" at bounding box center [462, 710] width 18 height 18
click at [896, 703] on icon at bounding box center [897, 696] width 18 height 18
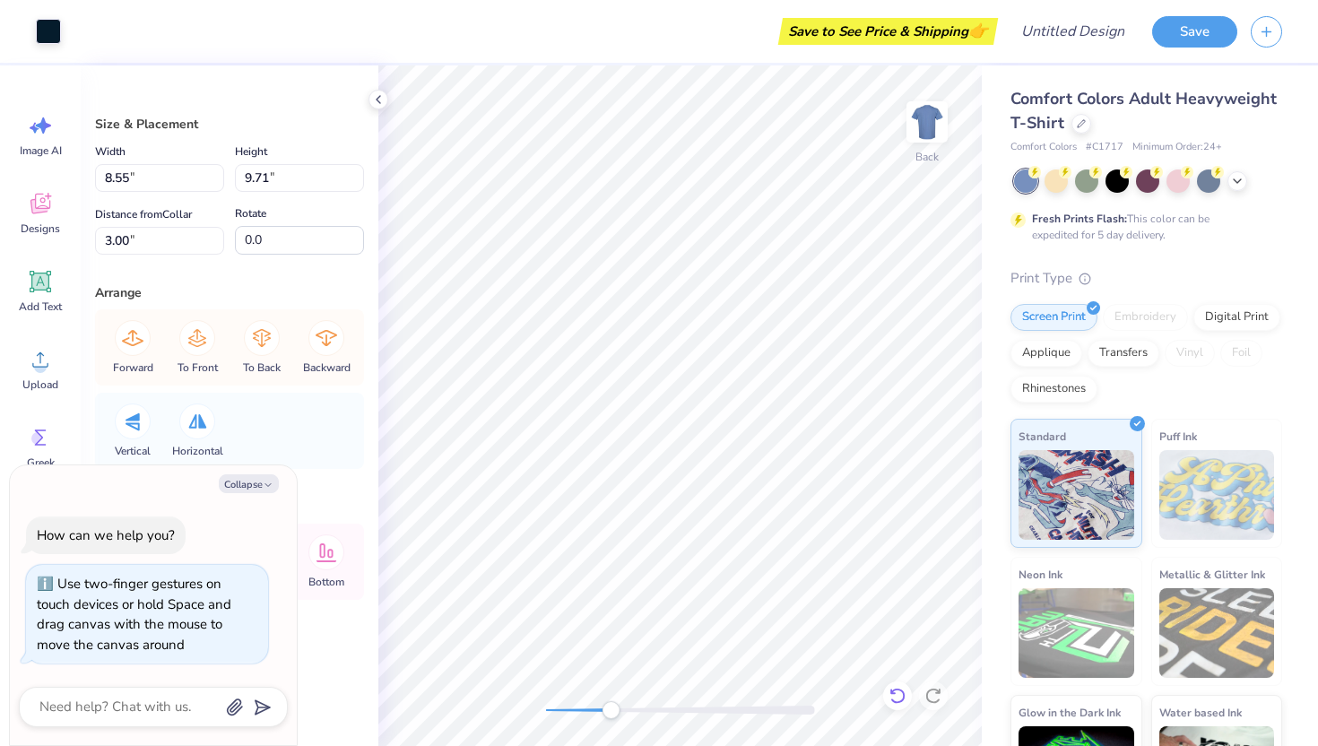
click at [899, 694] on icon at bounding box center [897, 696] width 18 height 18
click at [381, 95] on icon at bounding box center [378, 99] width 14 height 14
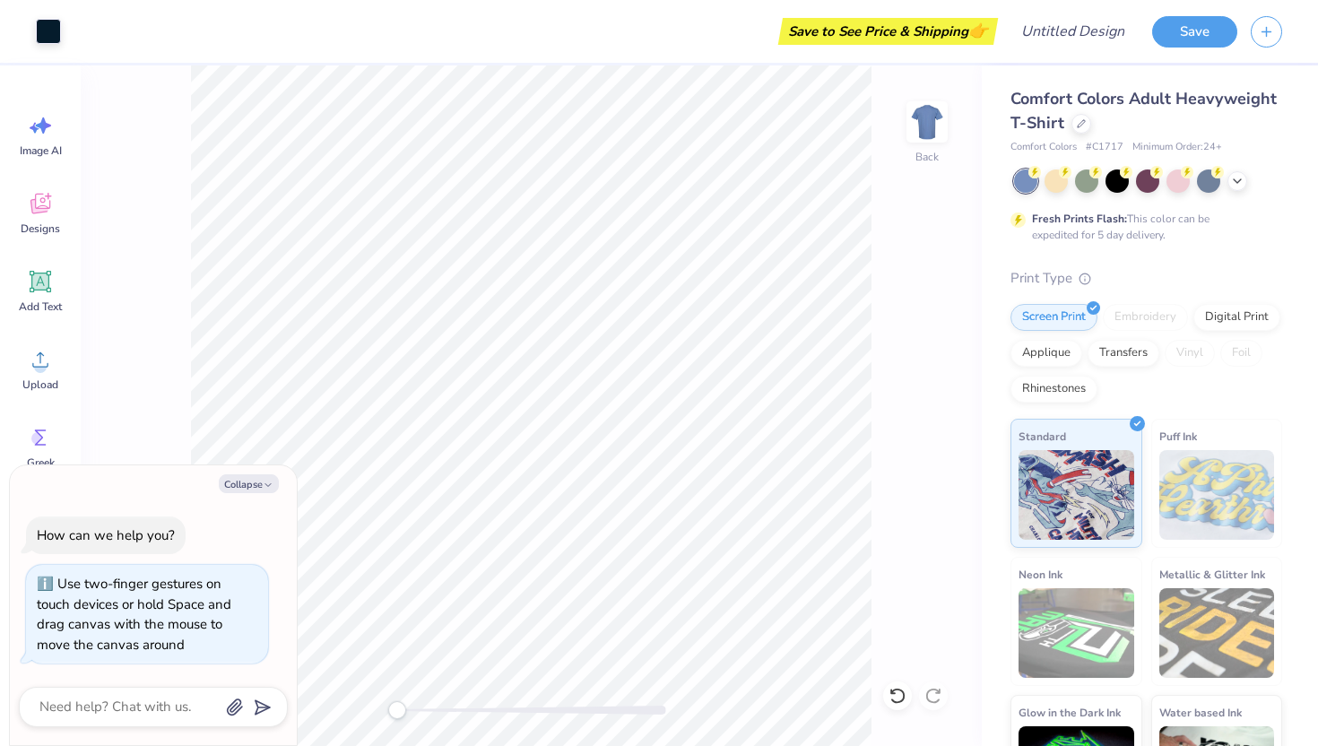
drag, startPoint x: 465, startPoint y: 709, endPoint x: 228, endPoint y: 688, distance: 238.5
click at [228, 688] on body "Art colors Save to See Price & Shipping 👉 Design Title Save Image AI Designs Ad…" at bounding box center [659, 373] width 1318 height 746
type textarea "x"
type input "8.65"
type input "3.25"
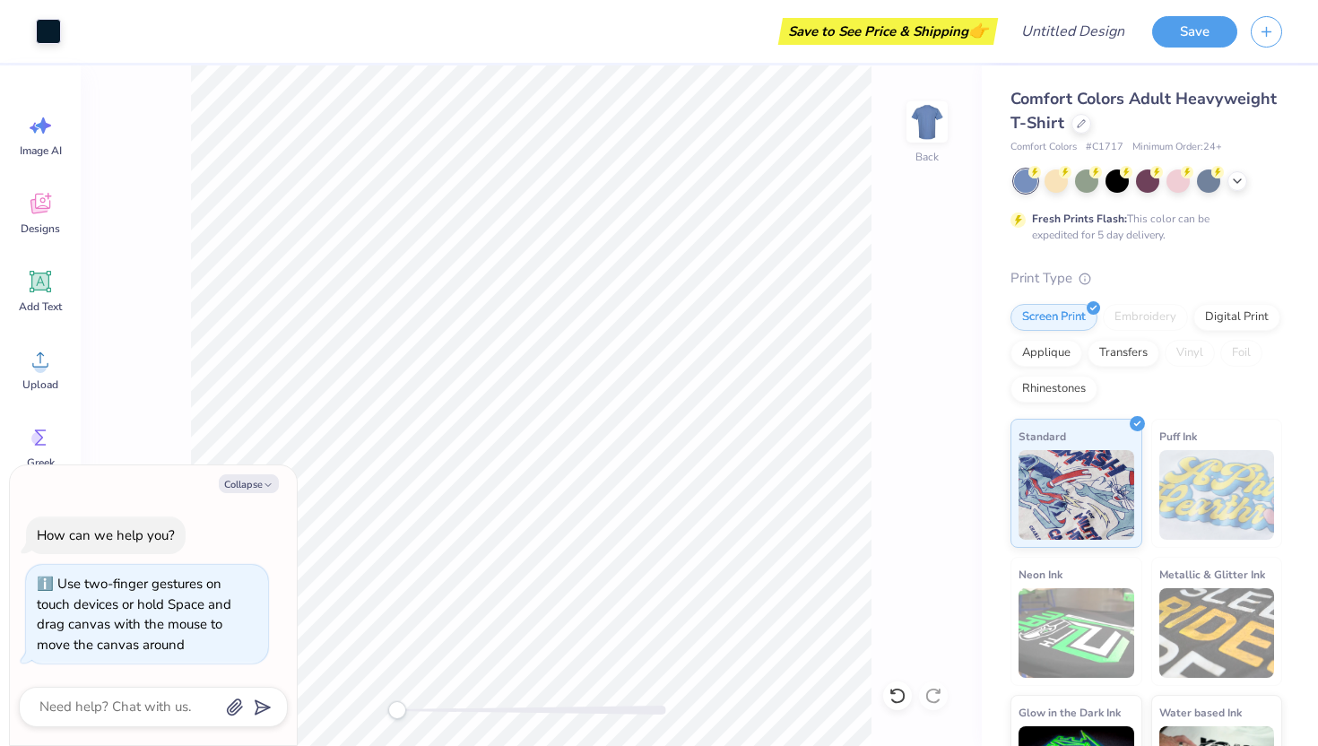
type input "6.76"
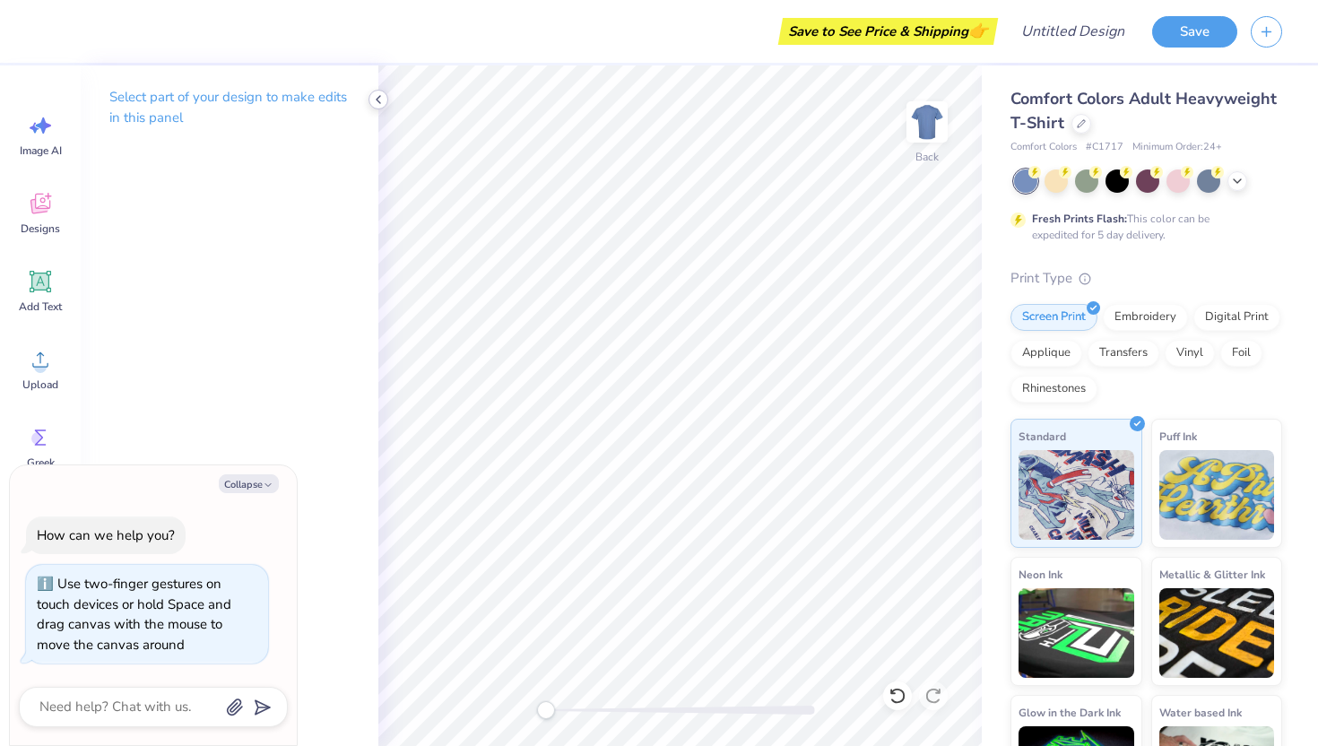
click at [375, 96] on icon at bounding box center [378, 99] width 14 height 14
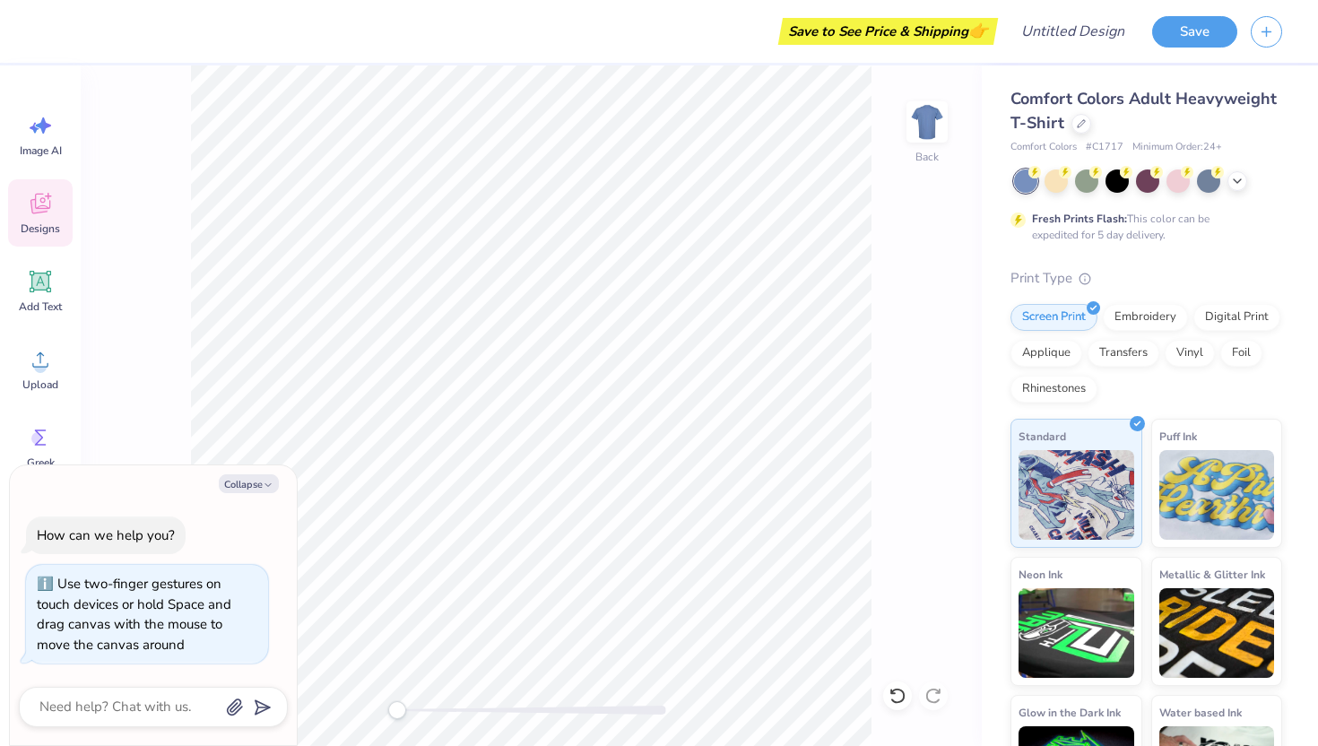
click at [35, 214] on icon at bounding box center [40, 203] width 27 height 27
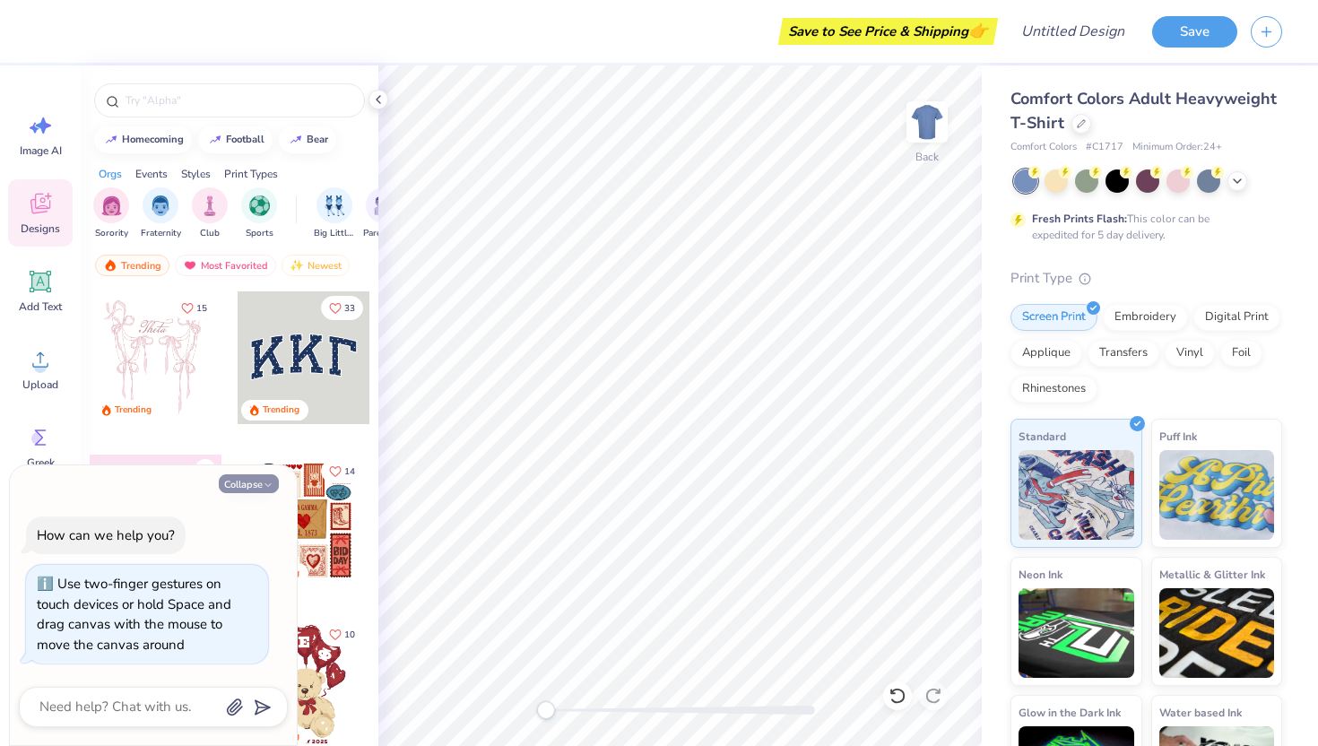
click at [252, 486] on button "Collapse" at bounding box center [249, 483] width 60 height 19
type textarea "x"
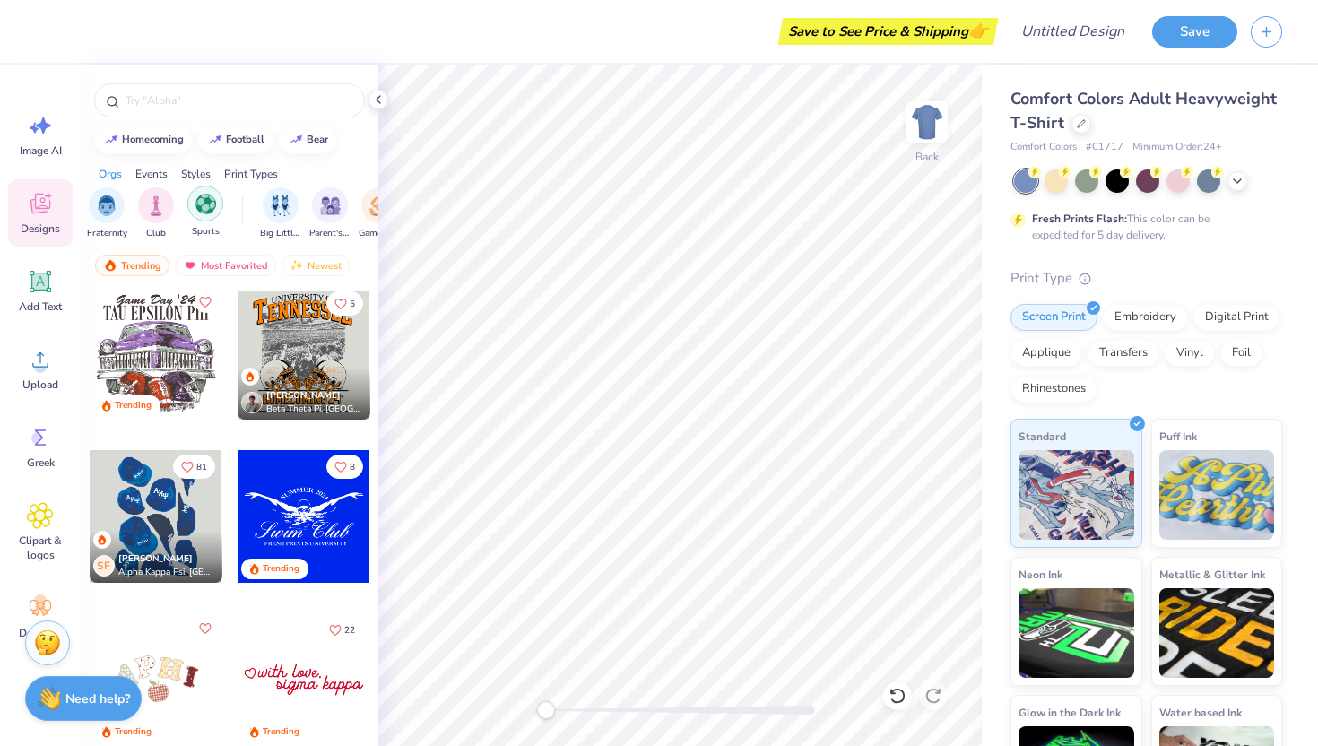
scroll to position [0, 0]
click at [131, 142] on div "homecoming" at bounding box center [153, 138] width 62 height 10
type input "homecoming"
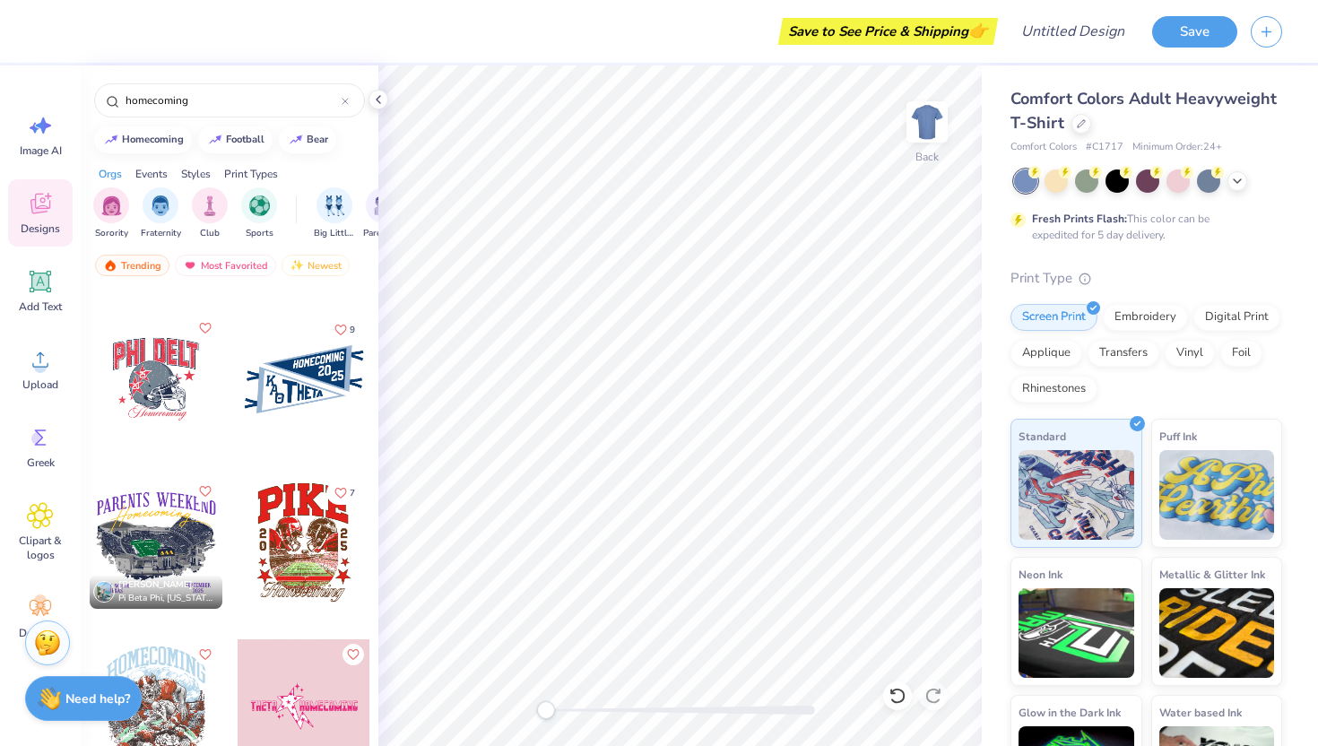
scroll to position [506, 0]
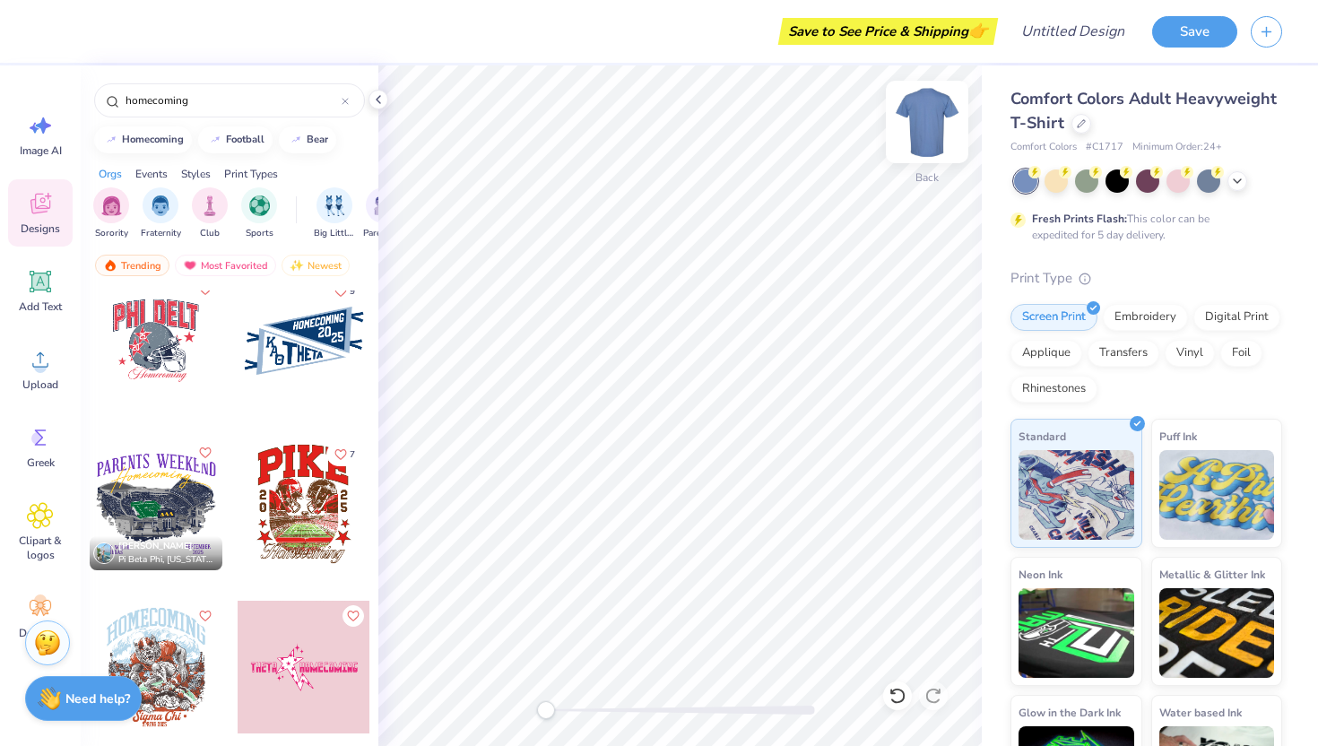
click at [946, 122] on img at bounding box center [927, 122] width 72 height 72
click at [286, 347] on div at bounding box center [304, 340] width 133 height 133
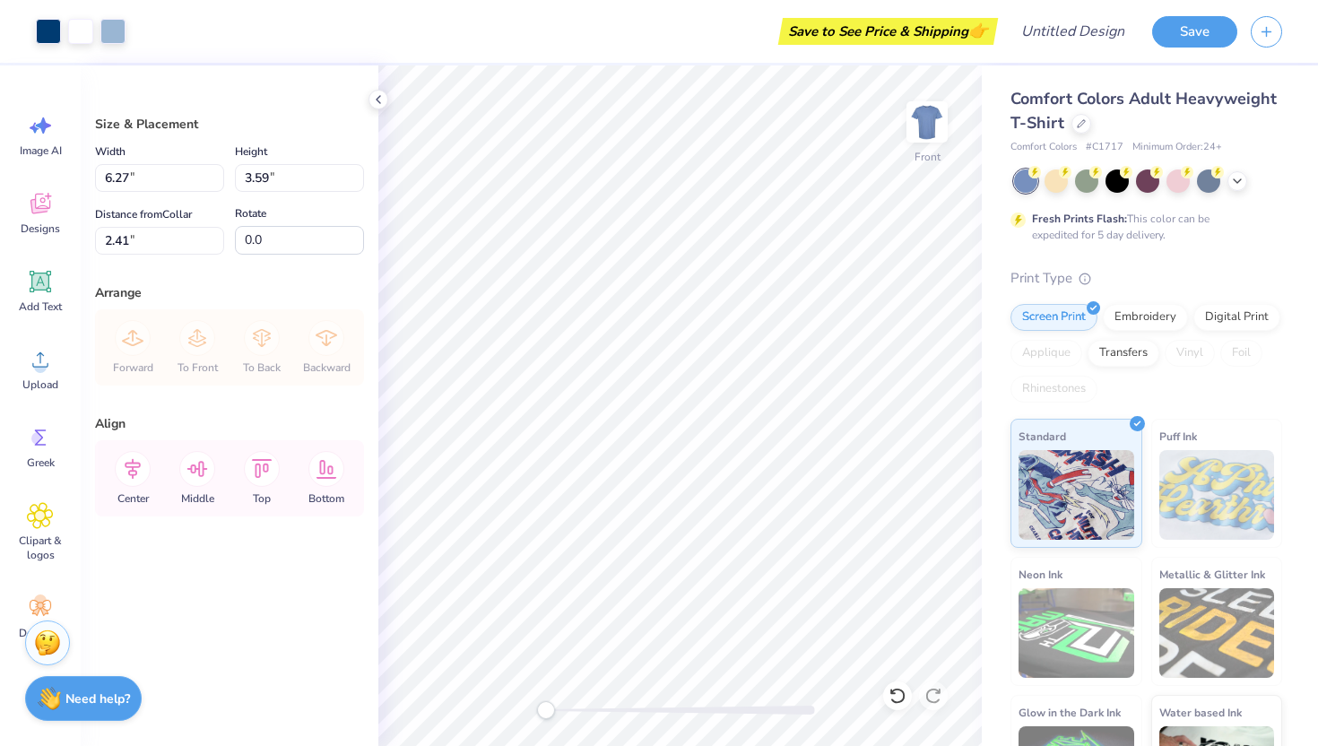
type input "2.42"
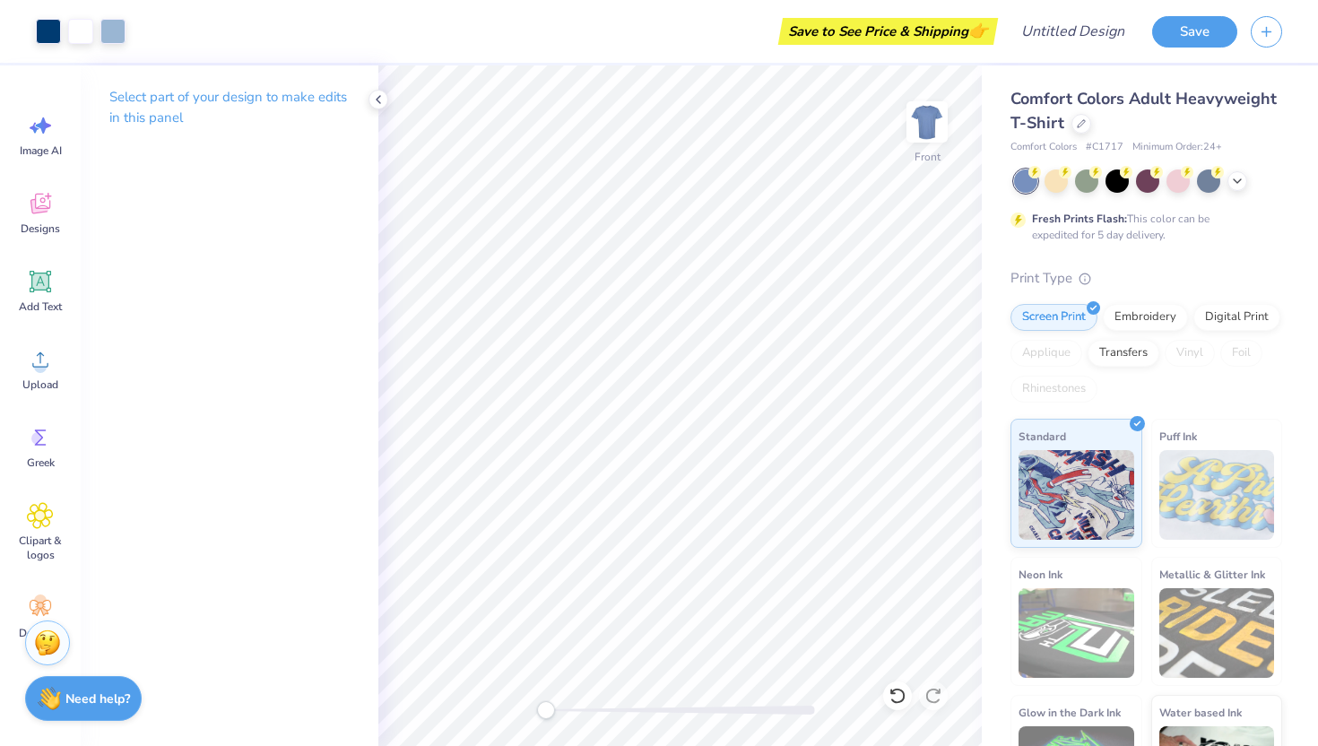
click at [365, 97] on div "Select part of your design to make edits in this panel" at bounding box center [230, 114] width 298 height 98
click at [380, 98] on icon at bounding box center [378, 99] width 14 height 14
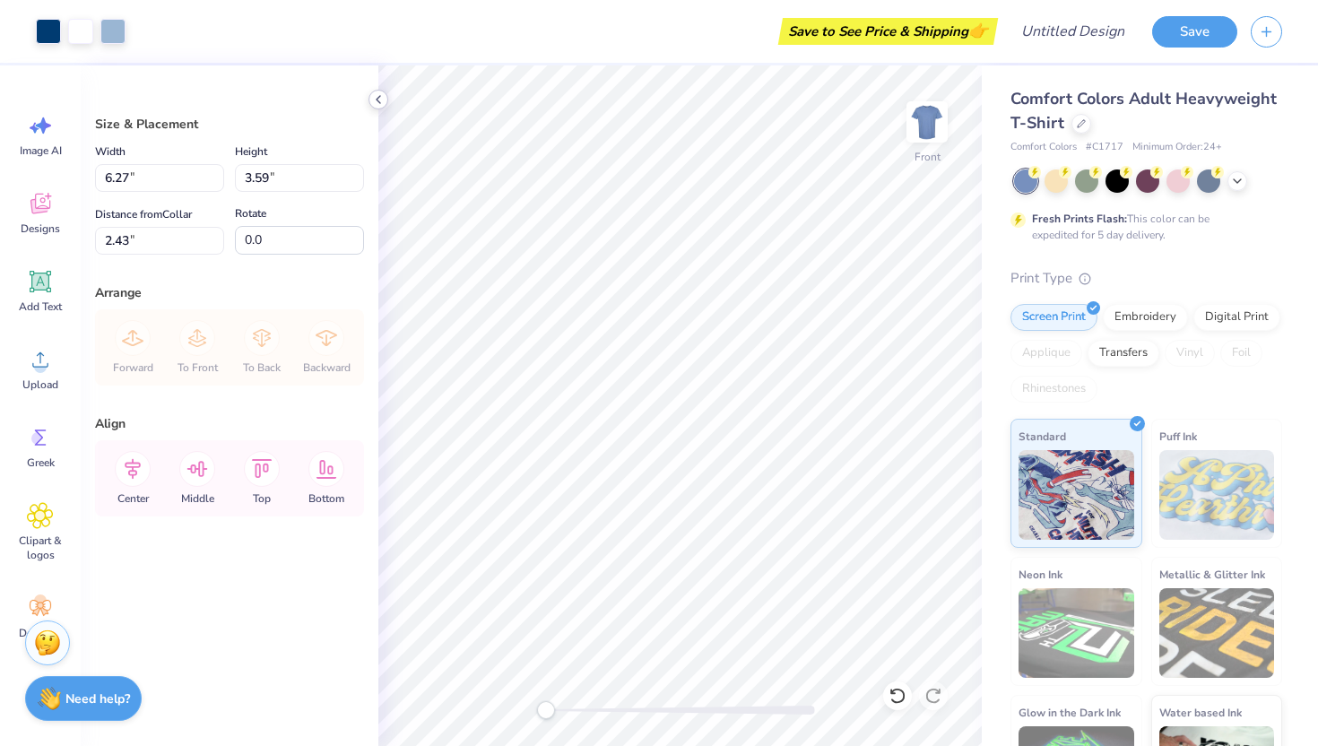
type input "2.43"
type input "9.95"
type input "5.70"
type input "5.11"
type input "13.48"
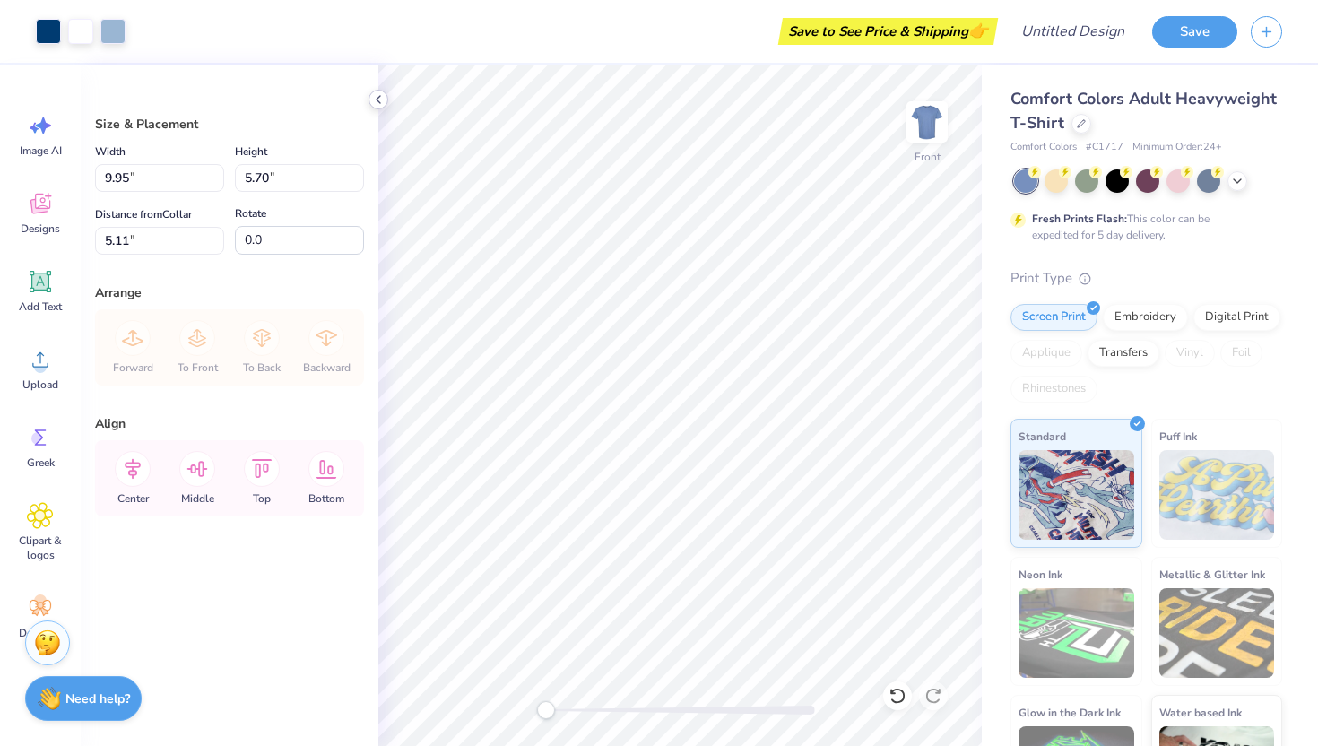
type input "7.72"
click at [1237, 183] on icon at bounding box center [1237, 179] width 14 height 14
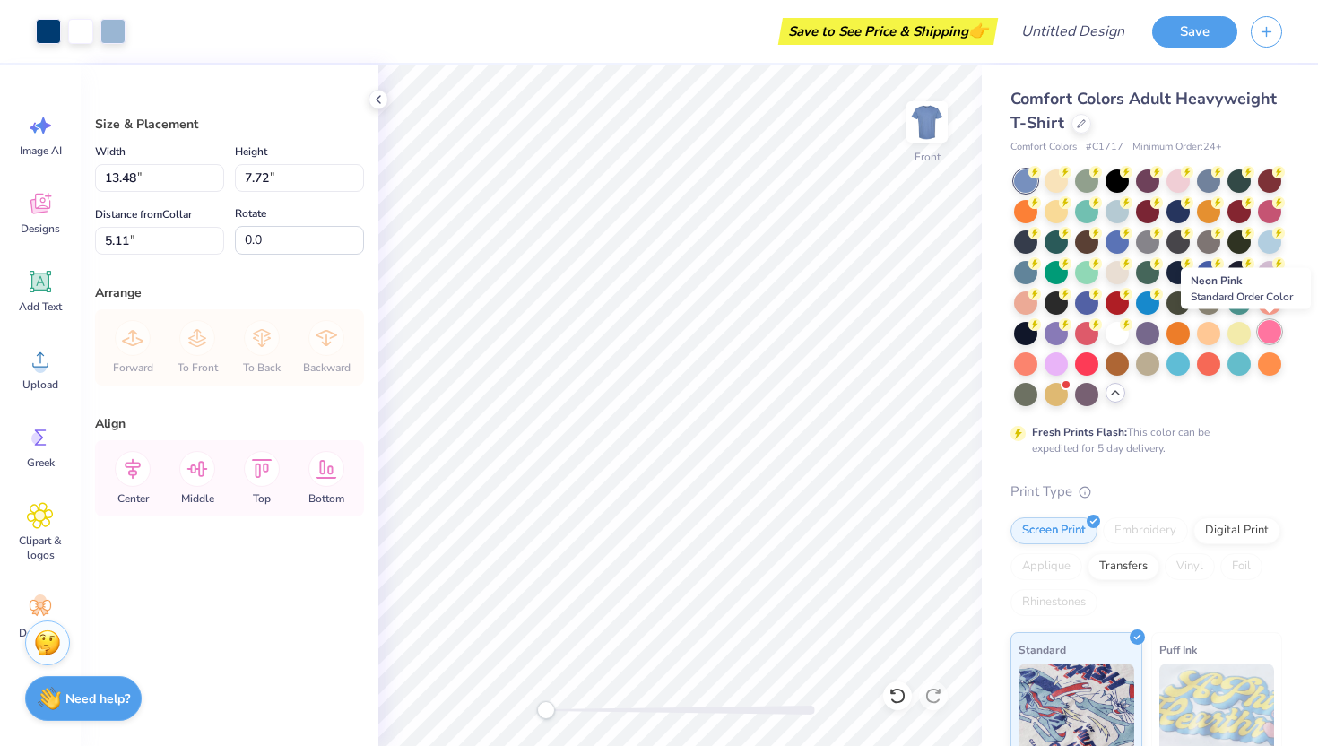
click at [1267, 333] on div at bounding box center [1269, 331] width 23 height 23
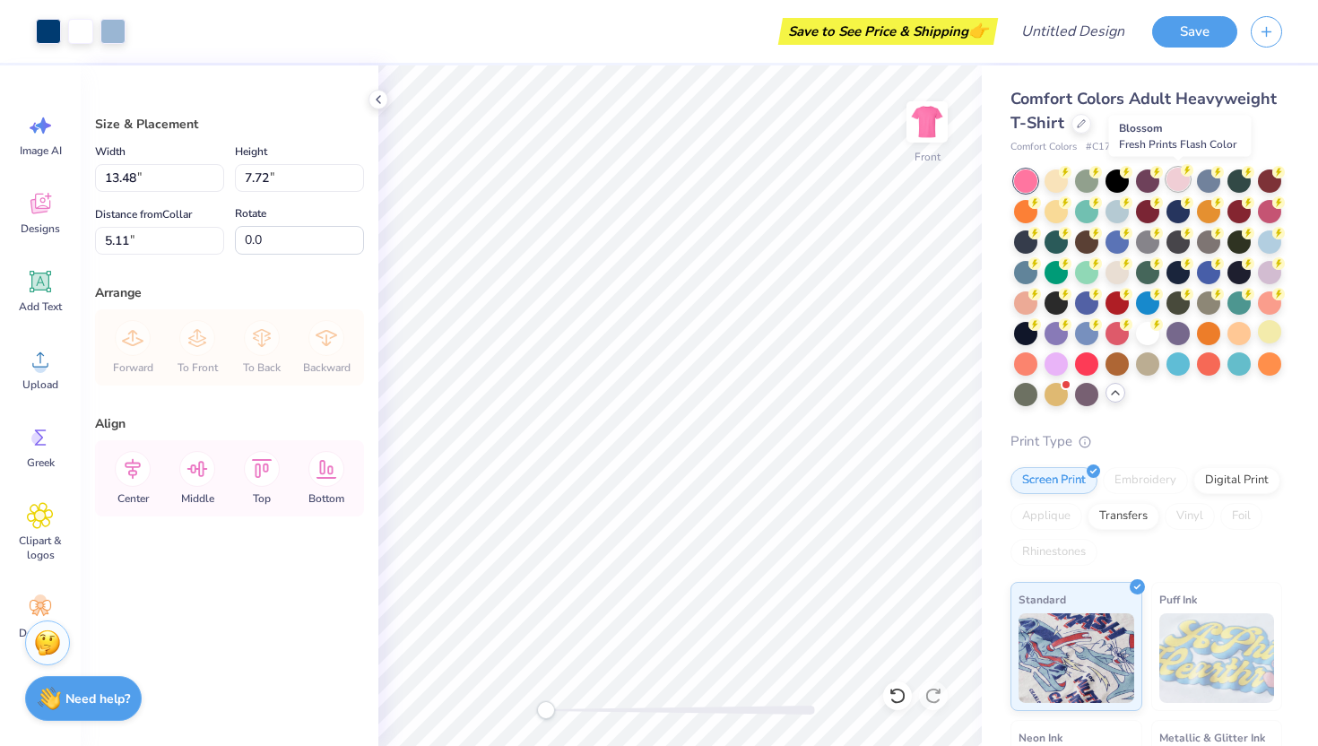
click at [1179, 177] on div at bounding box center [1177, 179] width 23 height 23
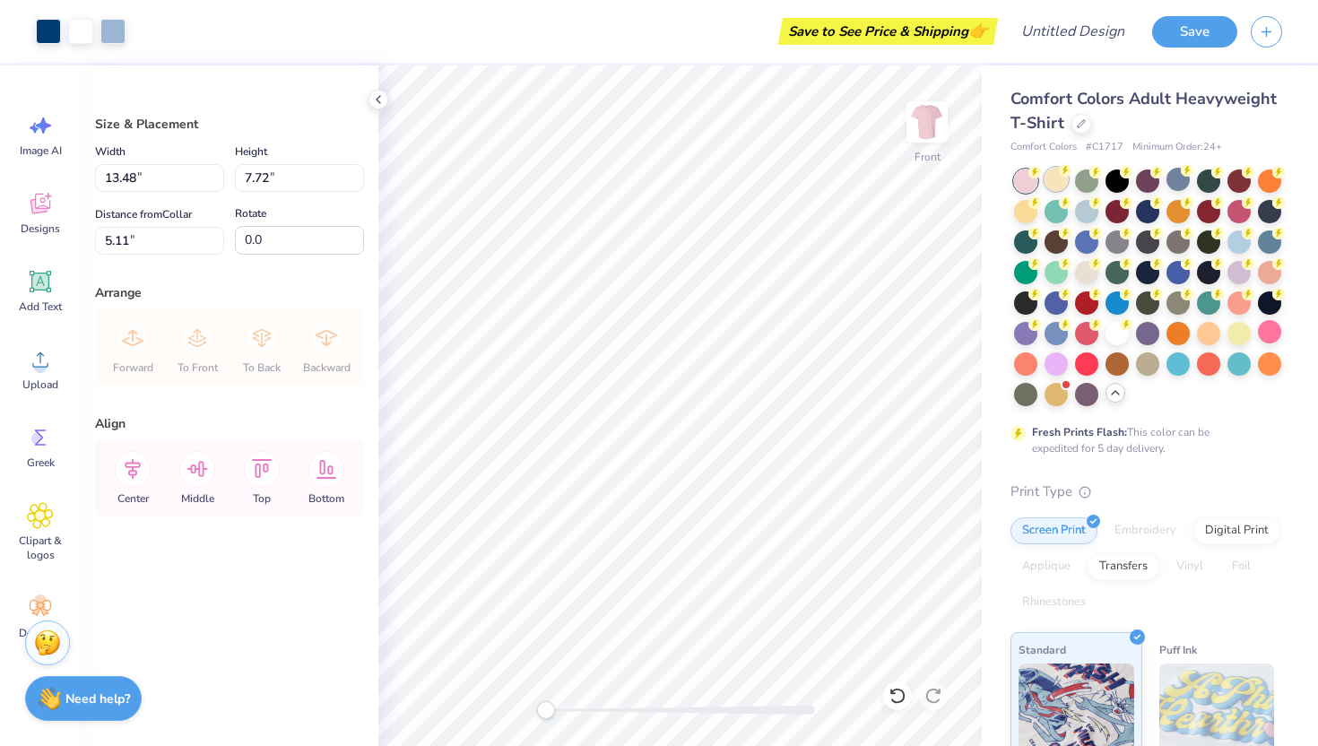
click at [1060, 188] on div at bounding box center [1055, 179] width 23 height 23
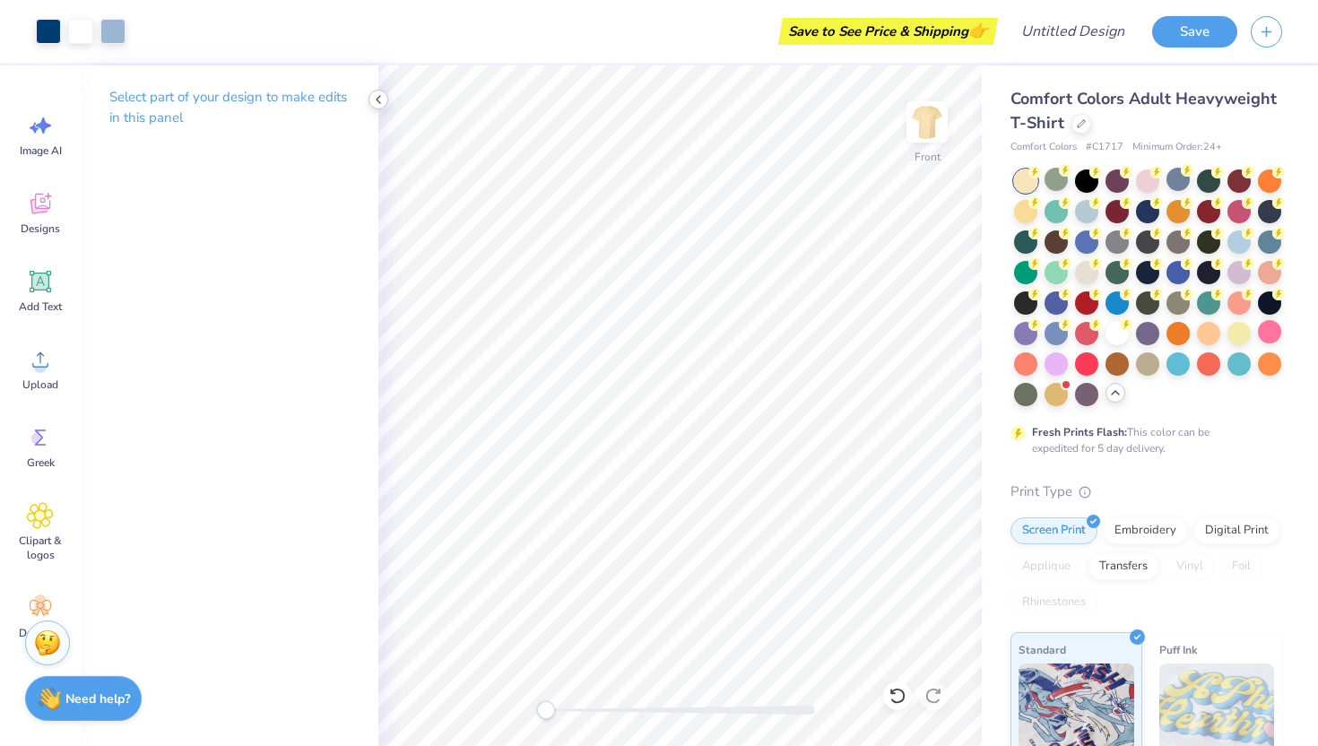
click at [377, 101] on polyline at bounding box center [378, 99] width 4 height 7
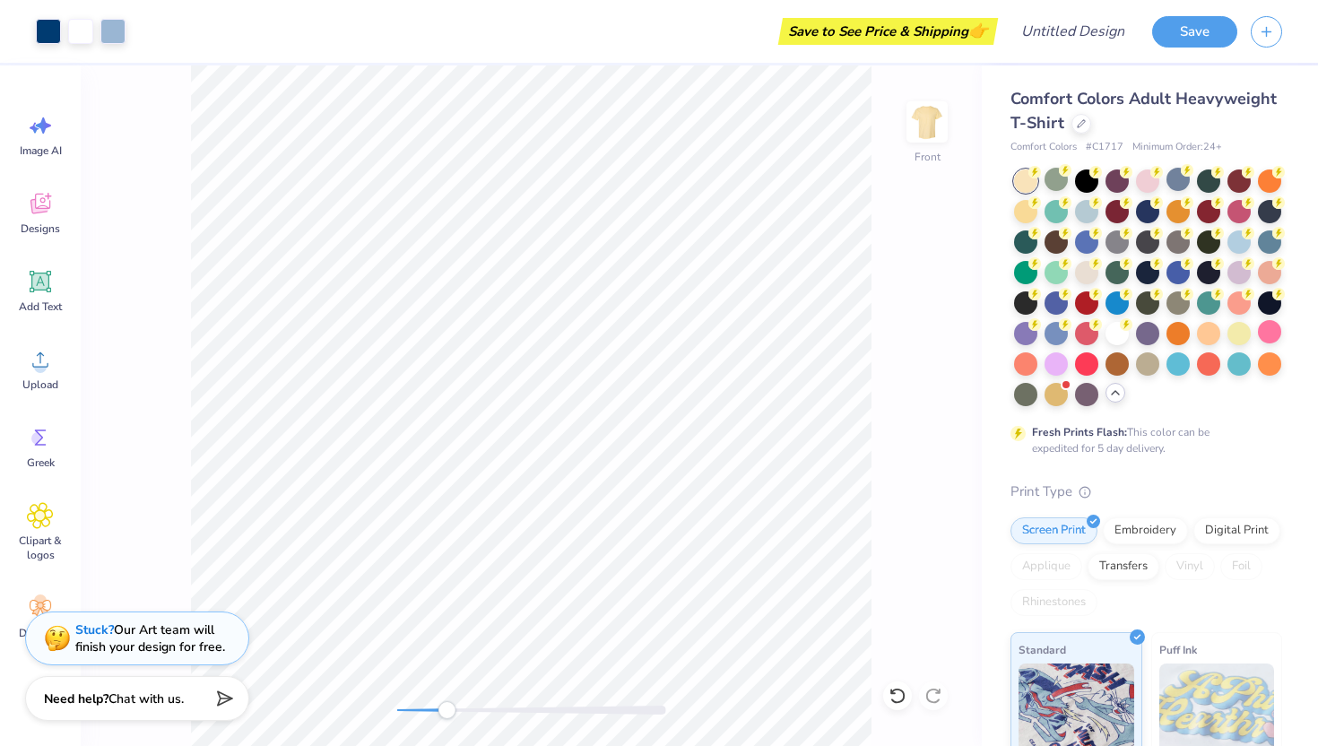
click at [446, 680] on div "Front" at bounding box center [531, 405] width 901 height 680
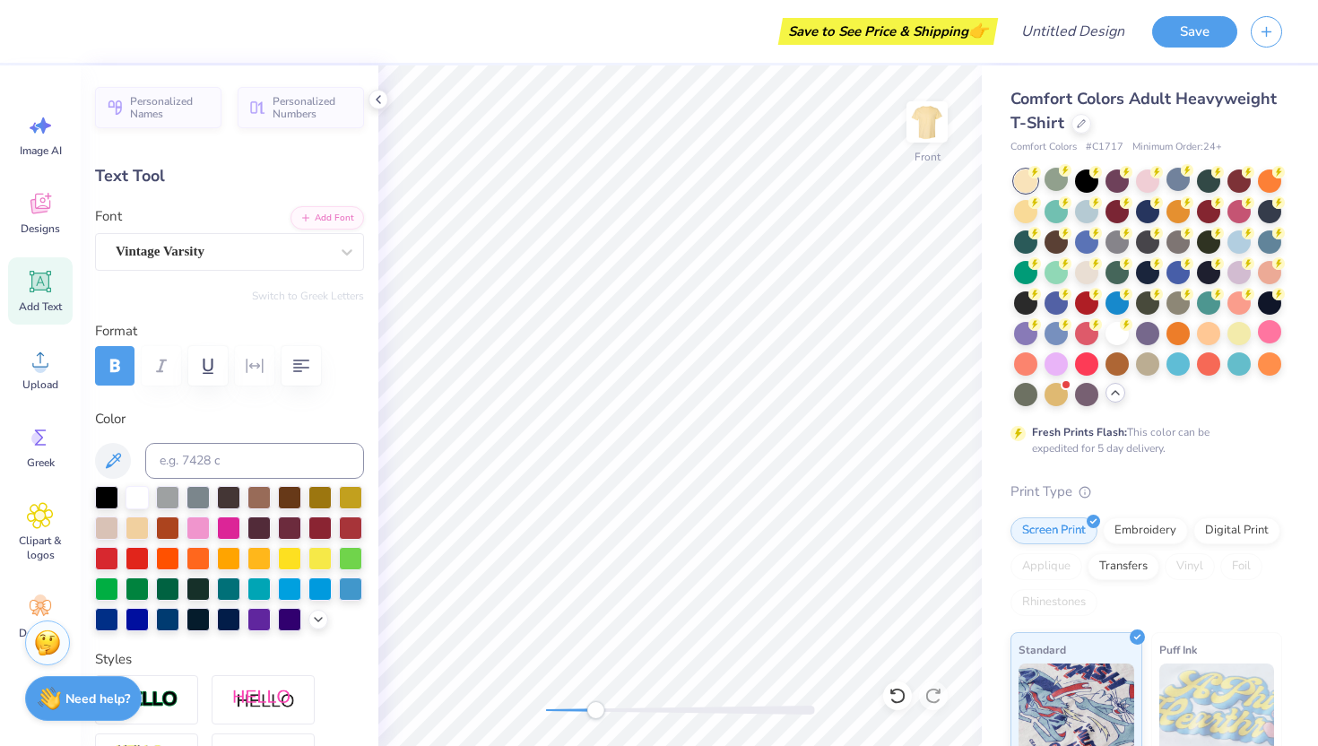
type textarea "Z"
type input "2.89"
type input "2.03"
type input "8.14"
type textarea "ETA"
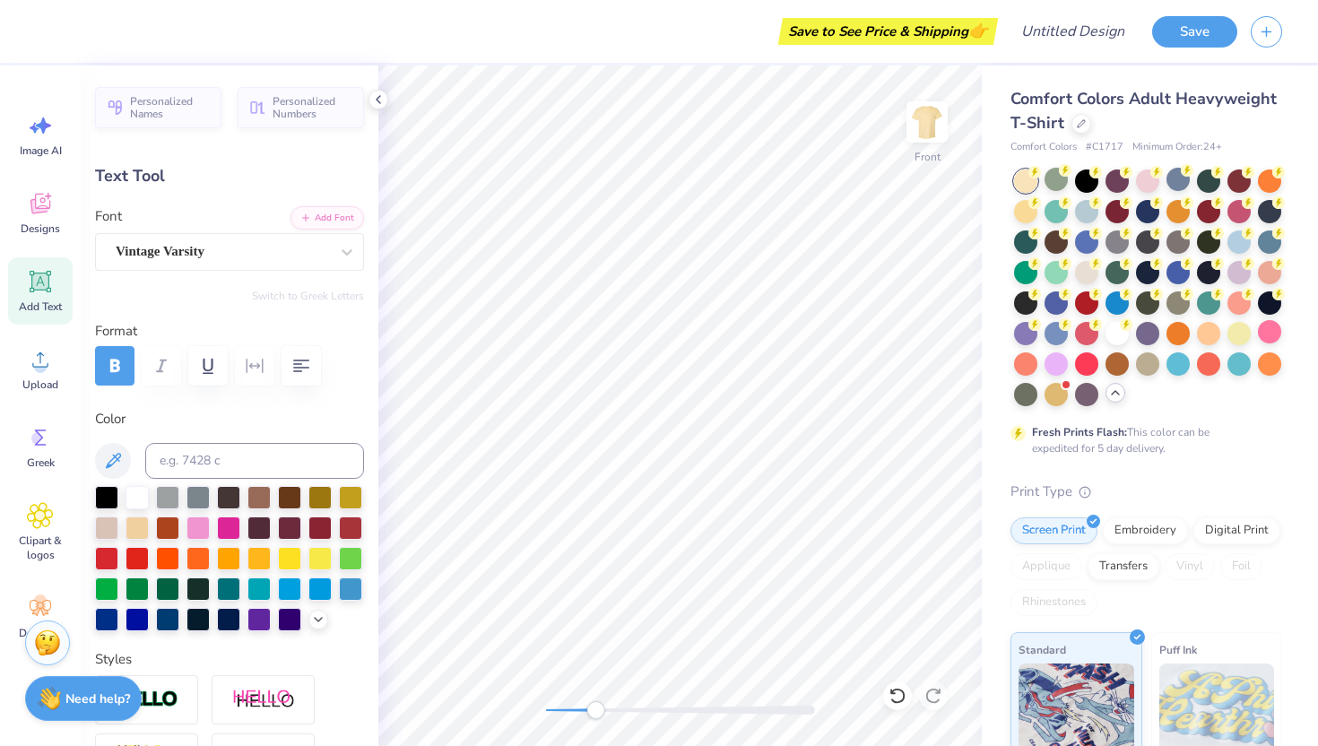
scroll to position [0, 0]
type input "1.09"
type input "1.21"
type input "7.25"
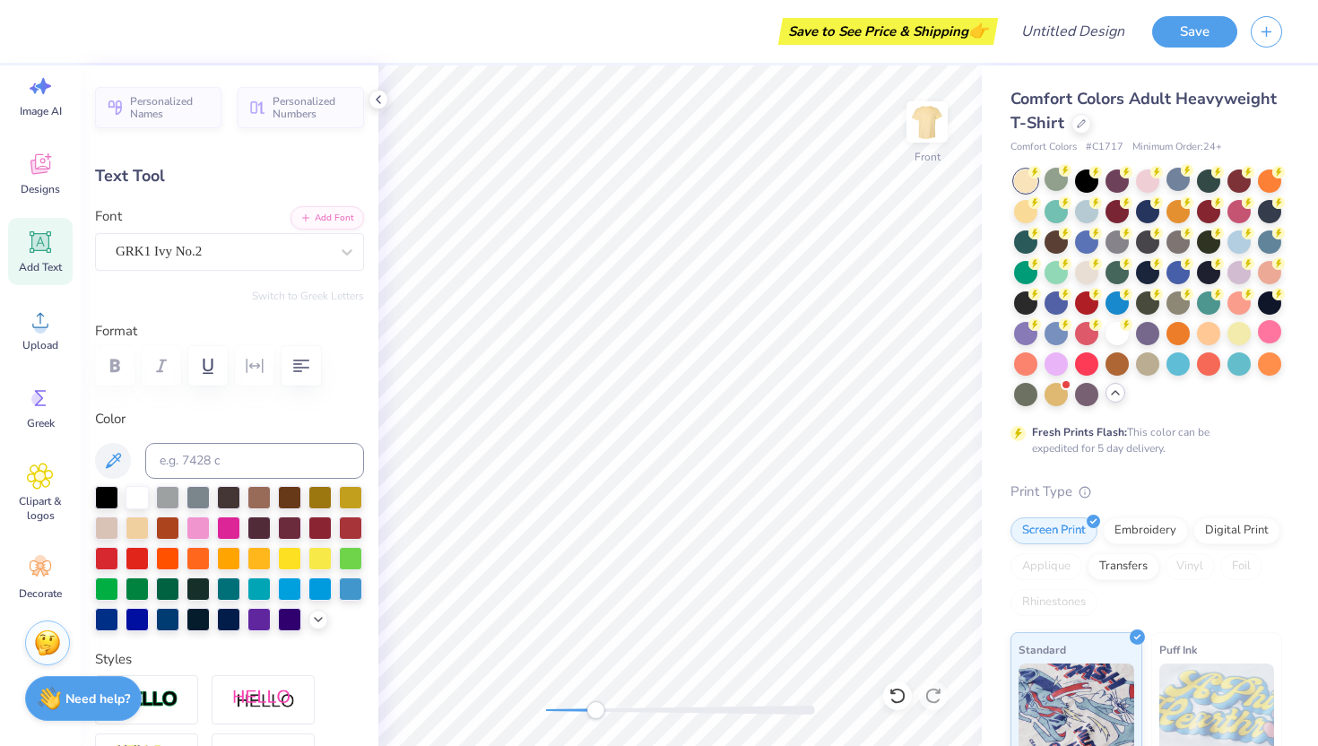
type input "1.07"
type input "1.20"
type input "9.26"
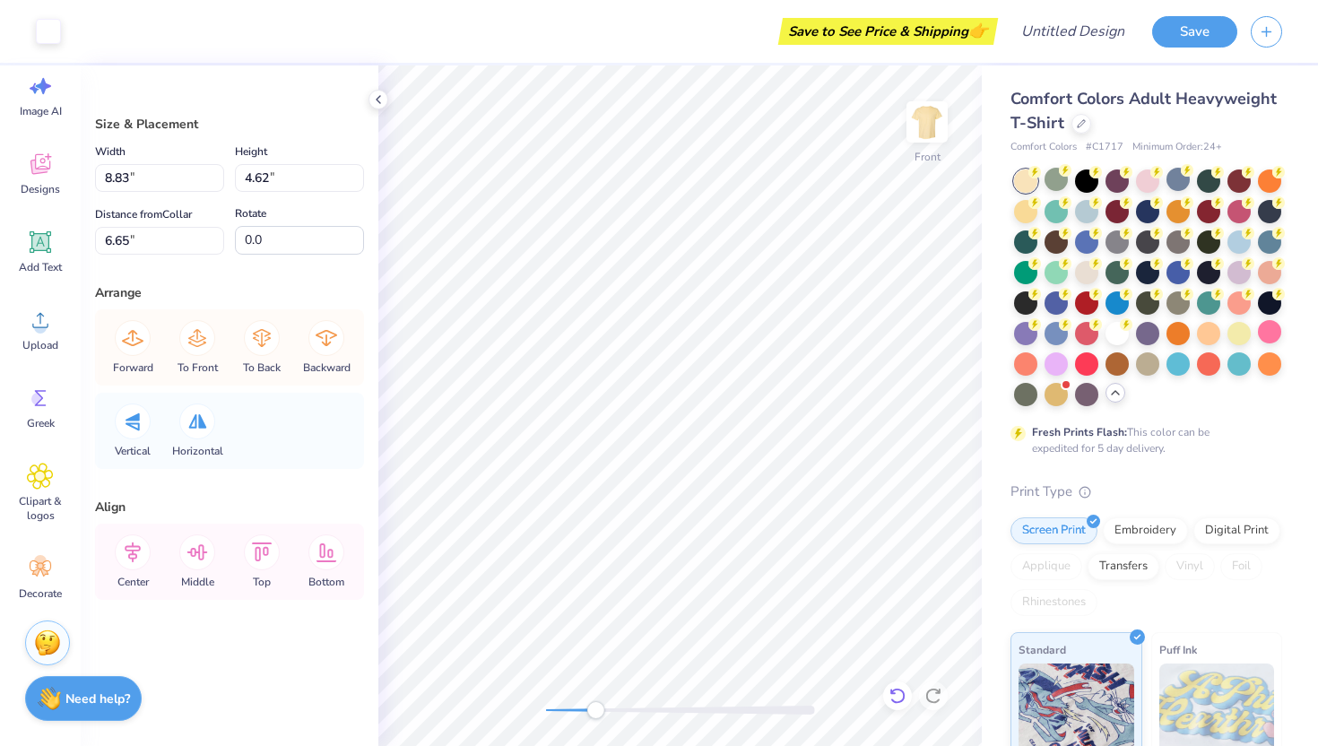
click at [887, 695] on div at bounding box center [897, 695] width 29 height 29
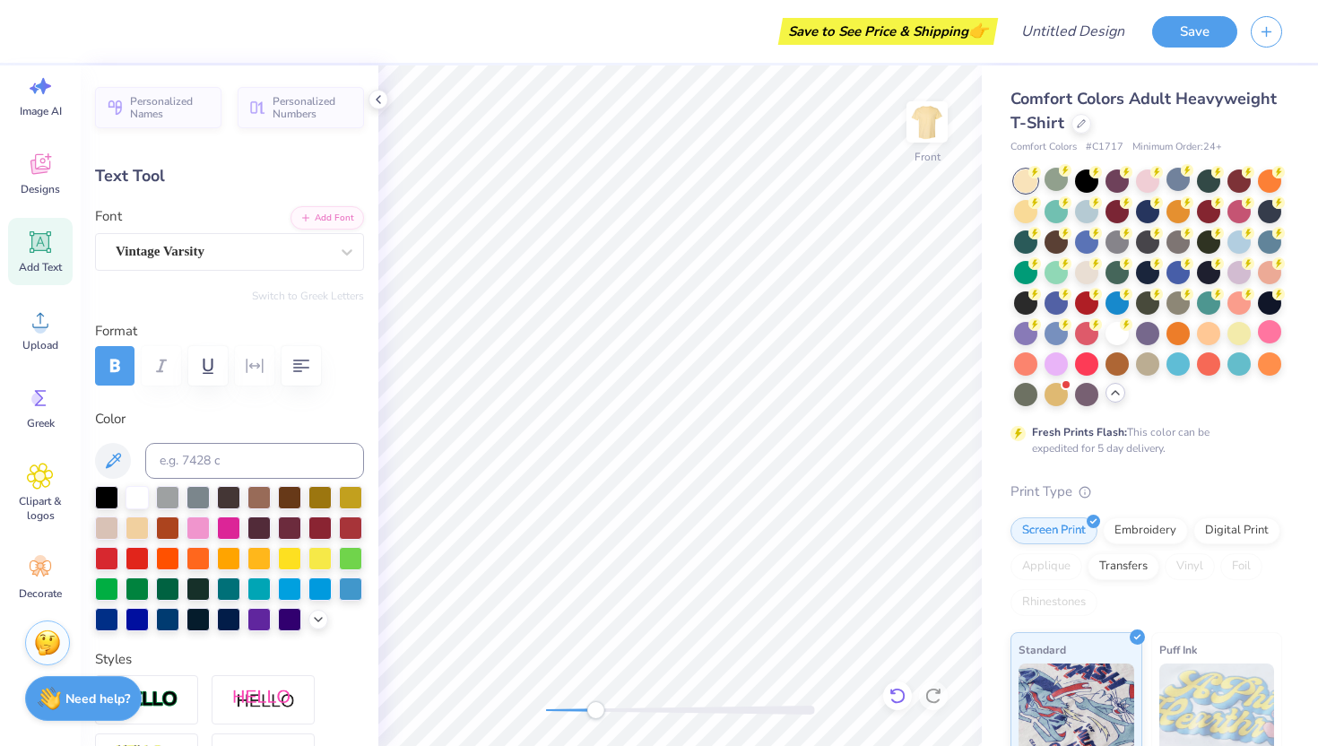
type input "5.78"
type input "1.92"
type input "4.55"
type input "-5.1"
type input "1.34"
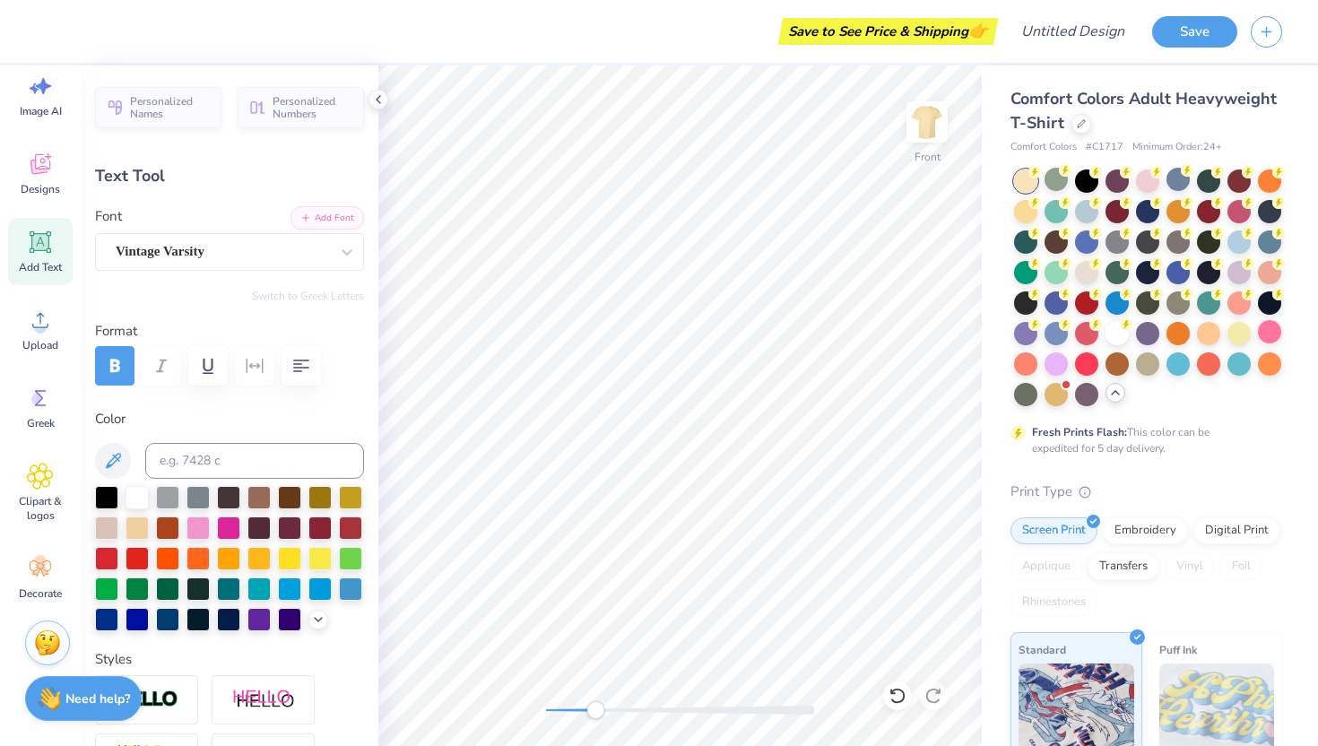
type input "1.27"
type input "5.93"
type input "0.0"
type input "1.09"
type input "1.21"
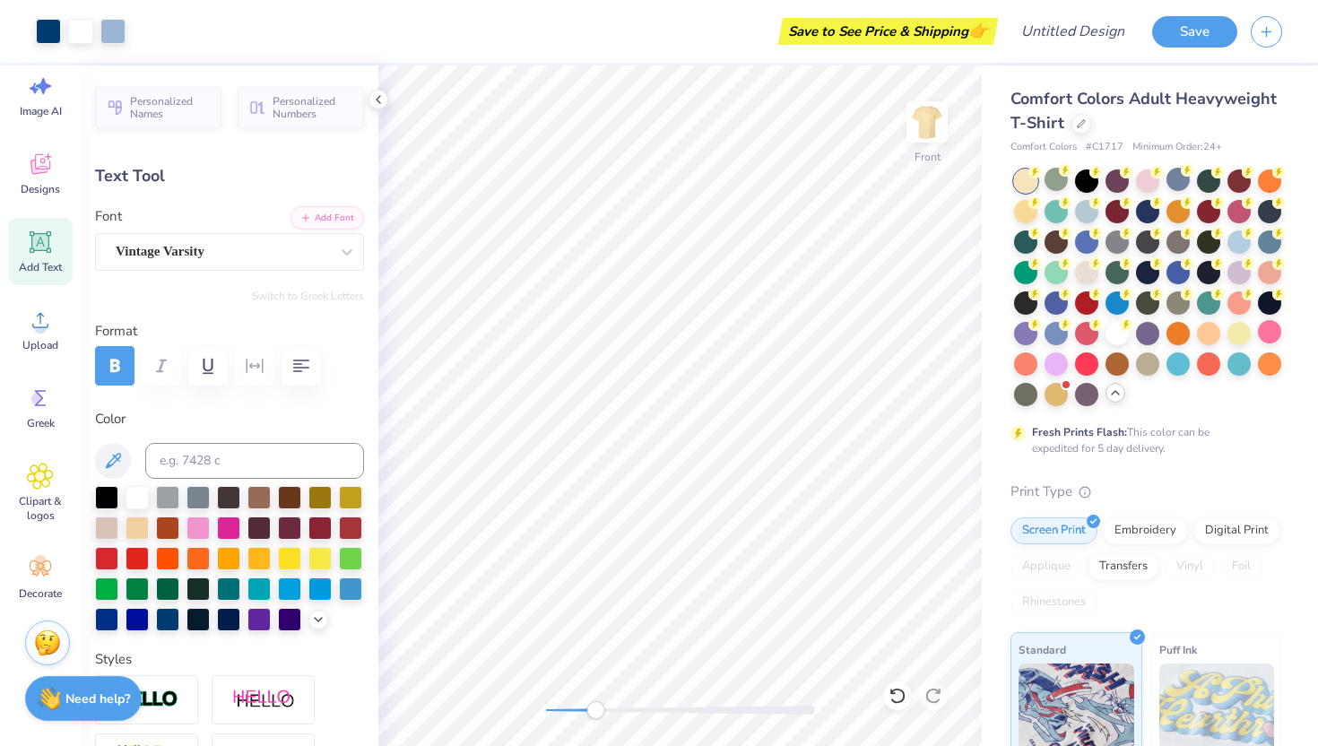
type input "7.29"
paste textarea
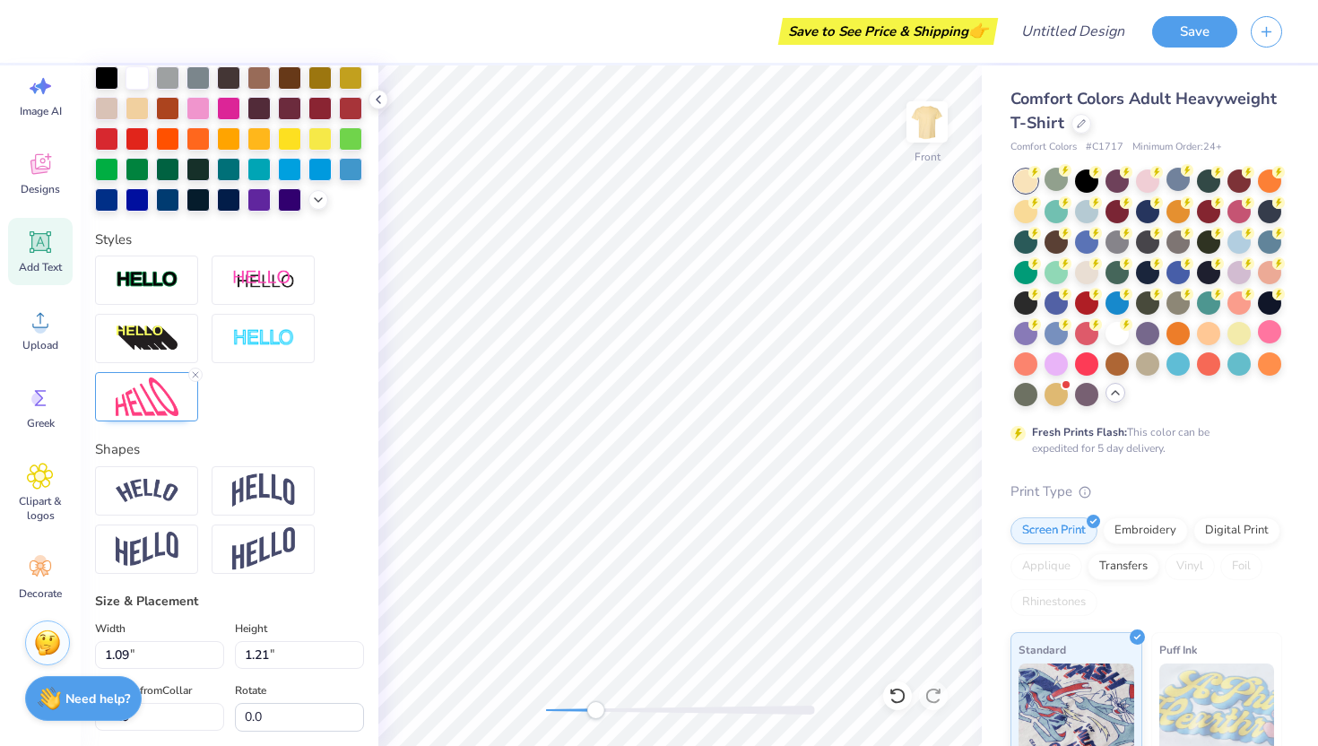
scroll to position [0, 0]
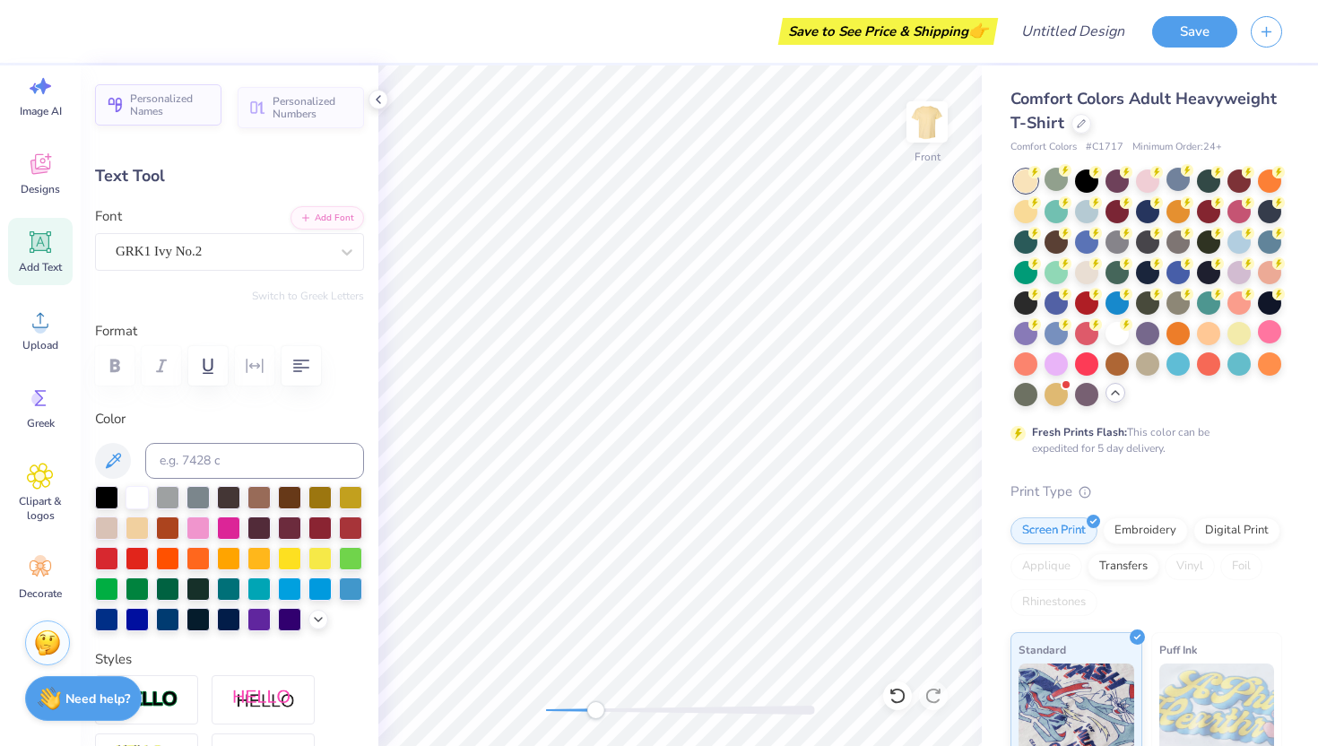
click at [151, 104] on span "Personalized Names" at bounding box center [170, 104] width 81 height 25
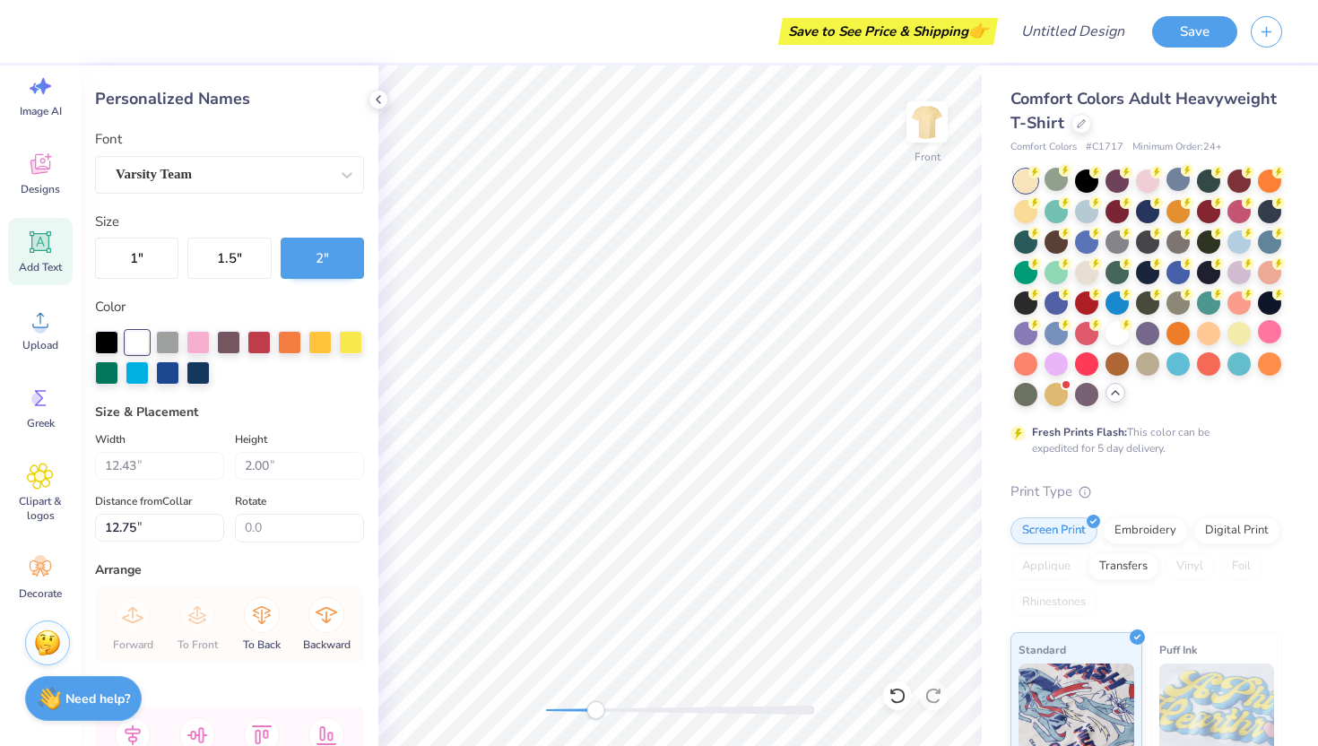
click at [295, 111] on div "Personalized Names Font Varsity Team Size 1 " 1.5 " 2 " Color Size & Placement …" at bounding box center [230, 405] width 298 height 680
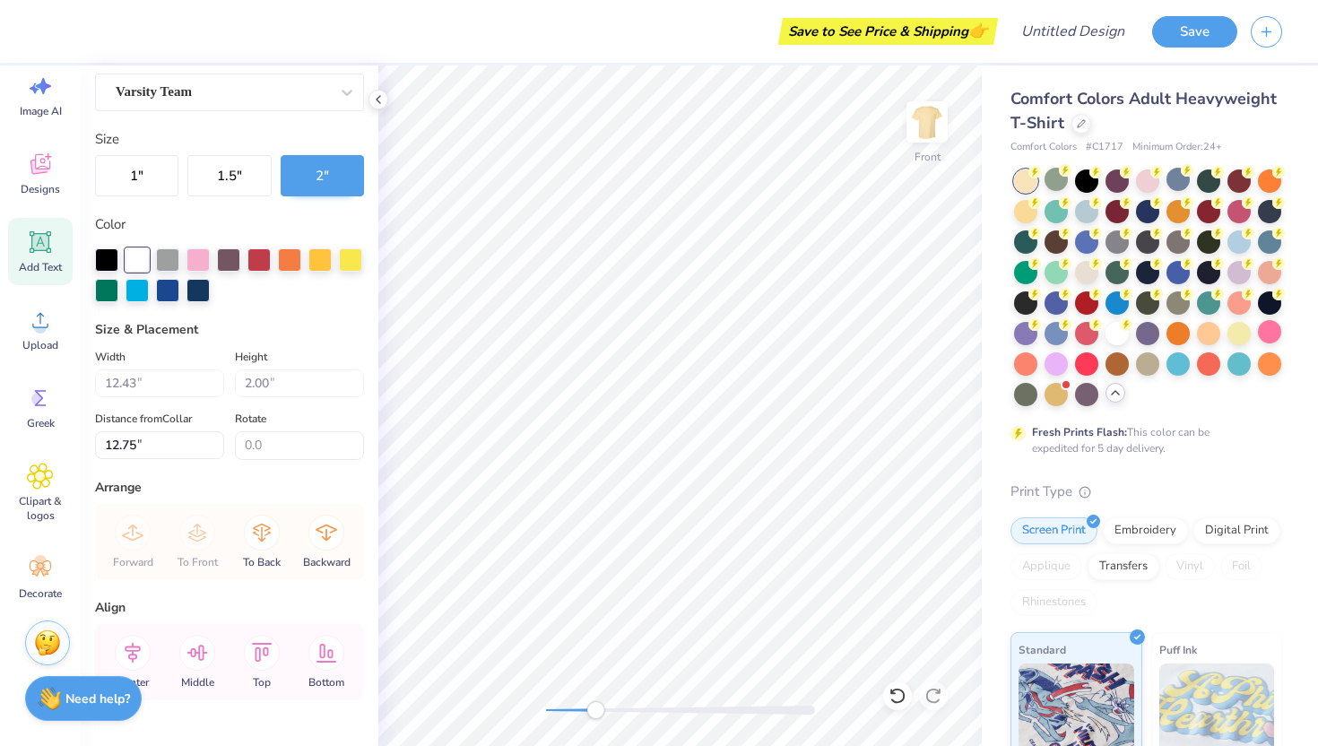
scroll to position [125, 0]
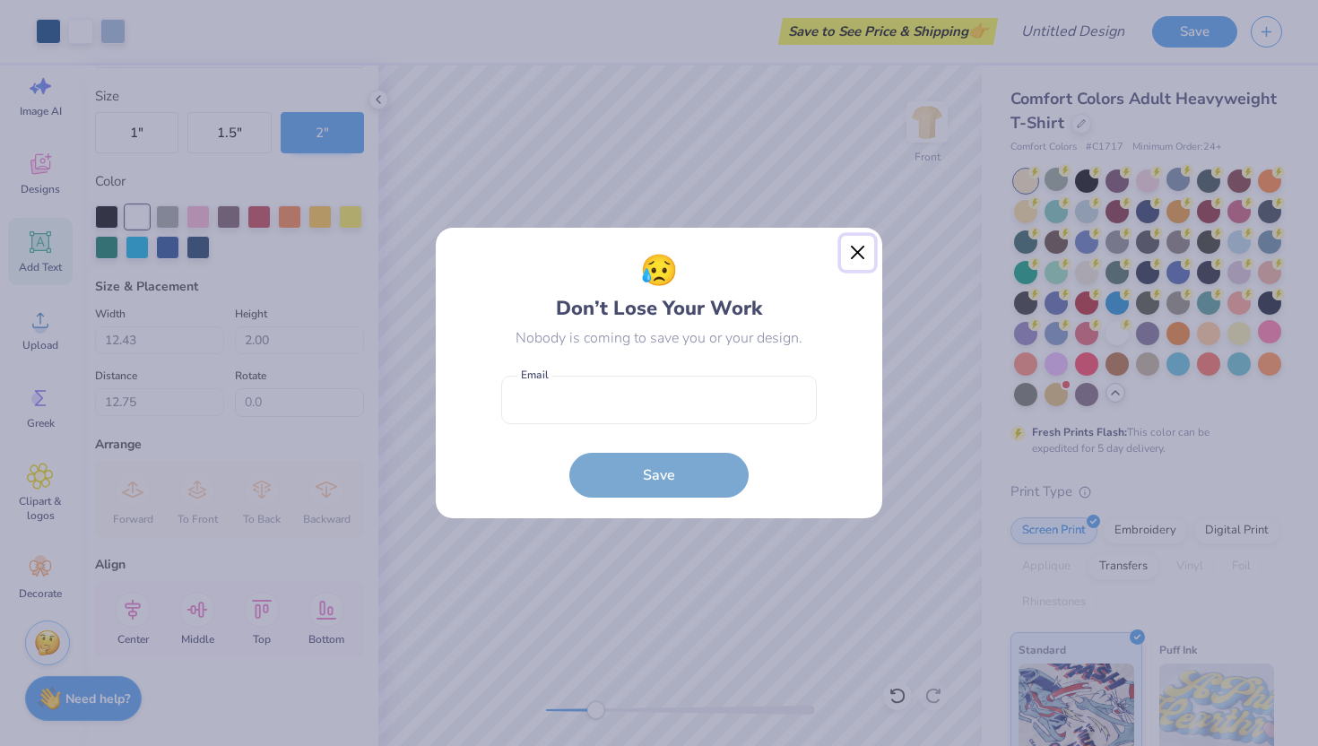
click at [869, 245] on button "Close" at bounding box center [858, 253] width 34 height 34
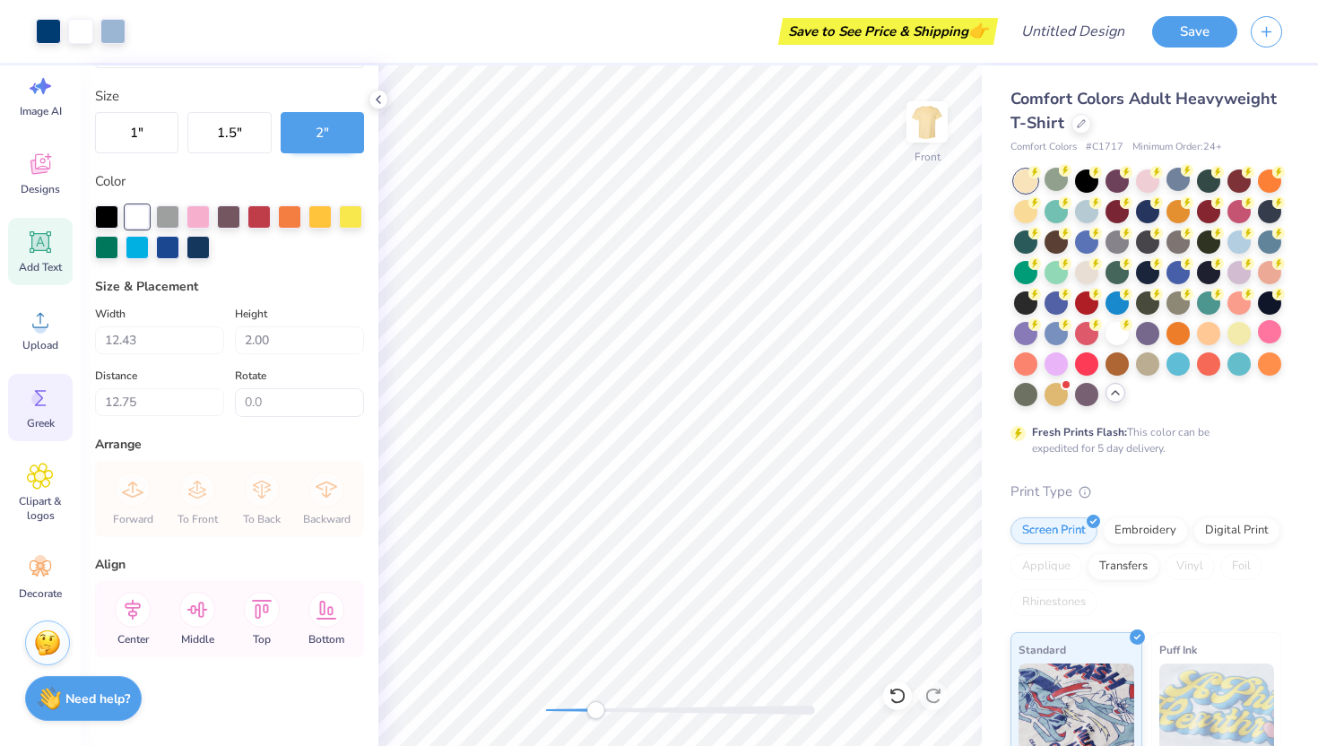
click at [39, 411] on icon at bounding box center [40, 398] width 27 height 27
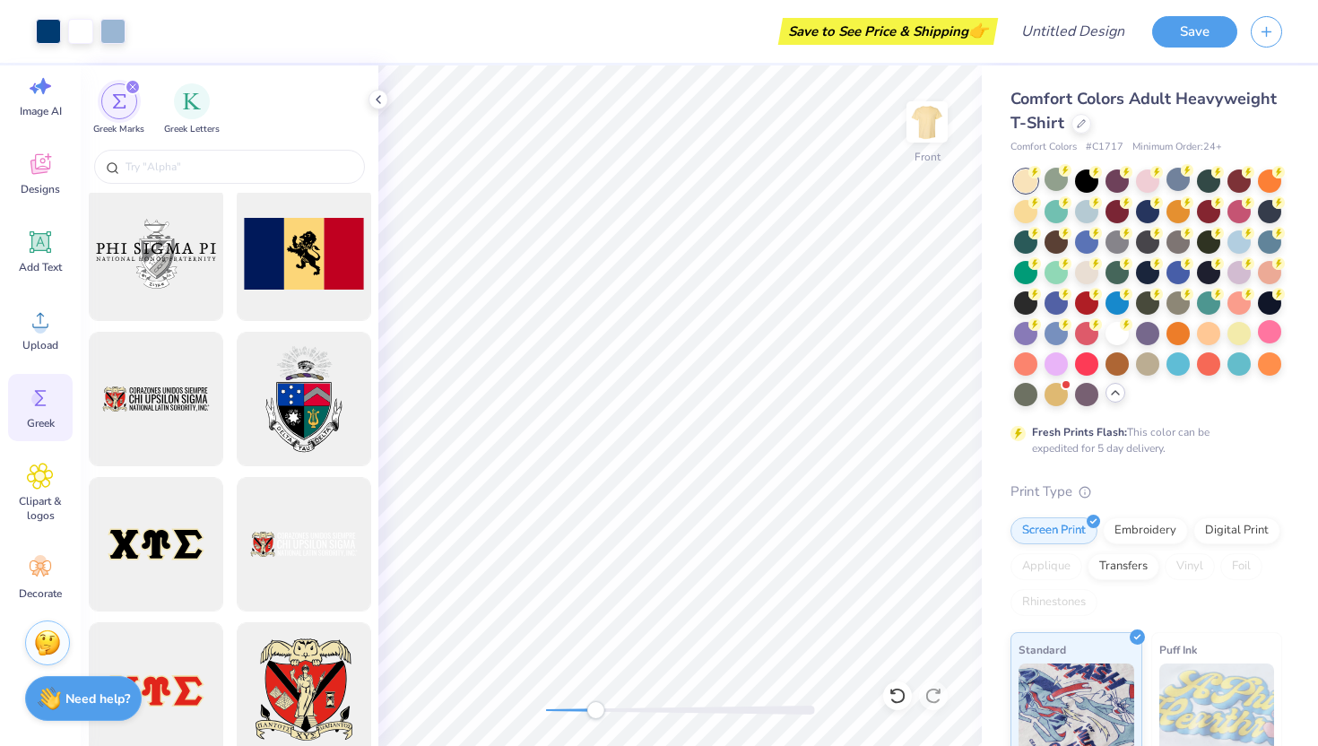
scroll to position [1314, 0]
click at [185, 95] on img "filter for Greek Letters" at bounding box center [192, 100] width 18 height 18
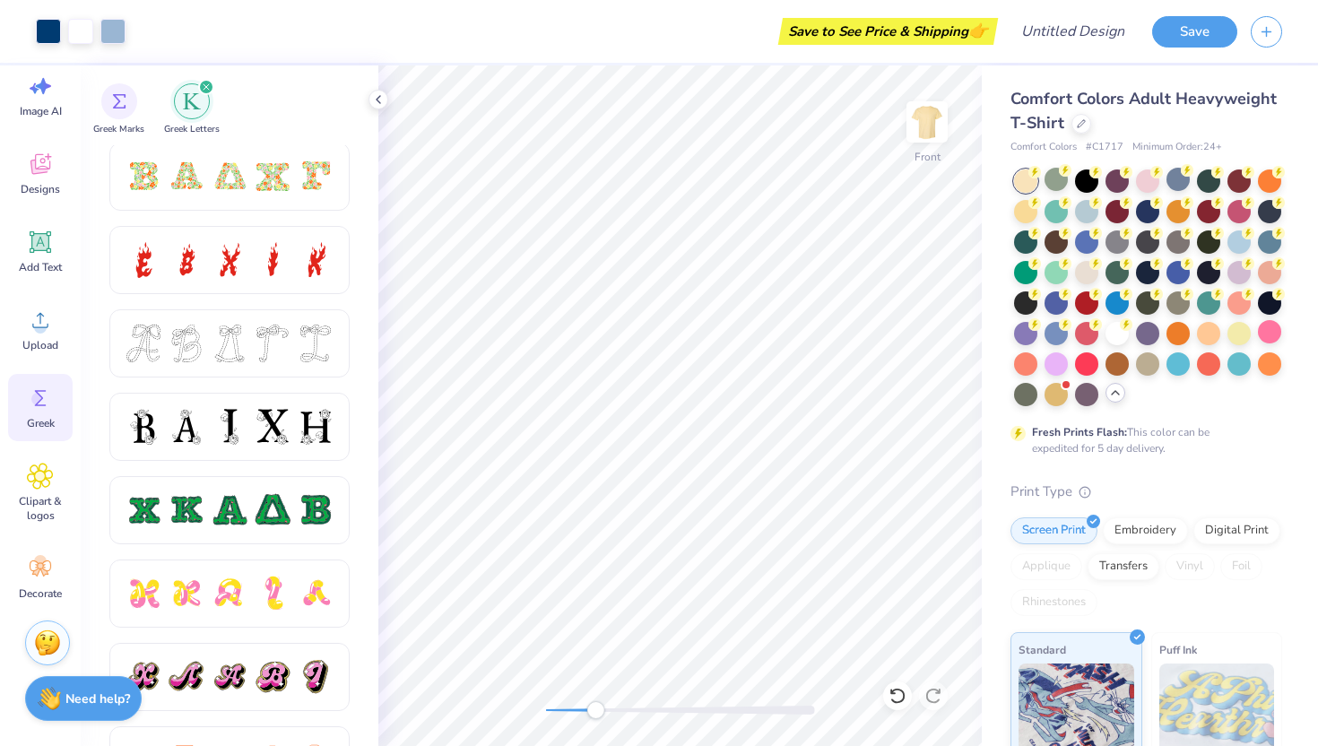
scroll to position [587, 0]
click at [42, 501] on span "Clipart & logos" at bounding box center [40, 508] width 59 height 29
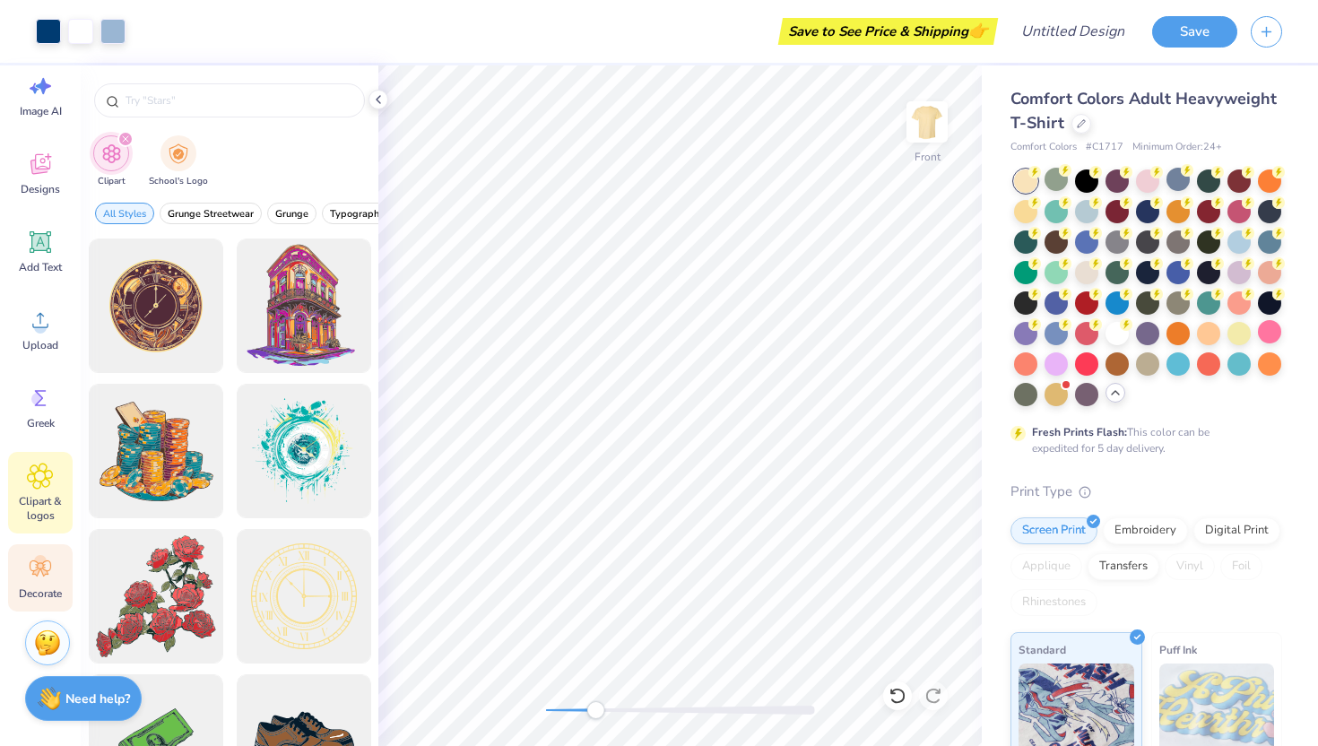
click at [40, 578] on icon at bounding box center [40, 568] width 27 height 27
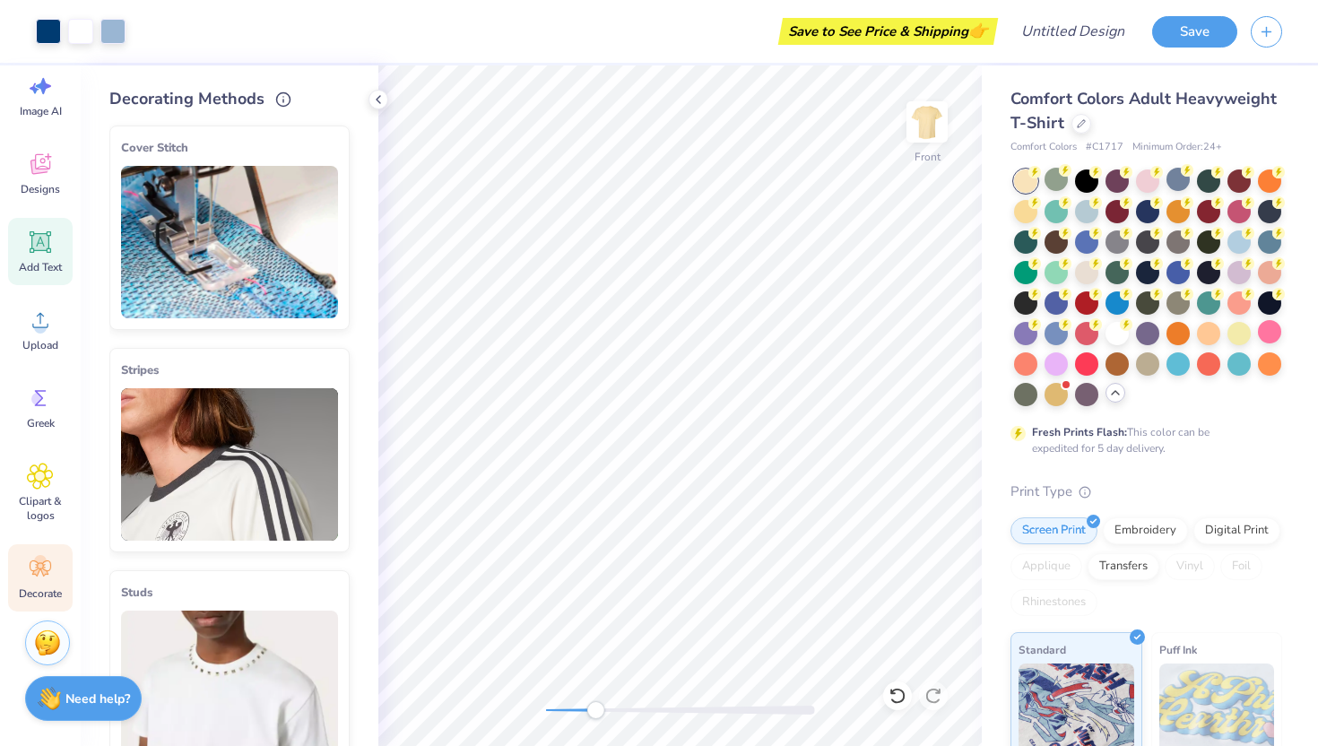
click at [32, 226] on div "Add Text" at bounding box center [40, 251] width 65 height 67
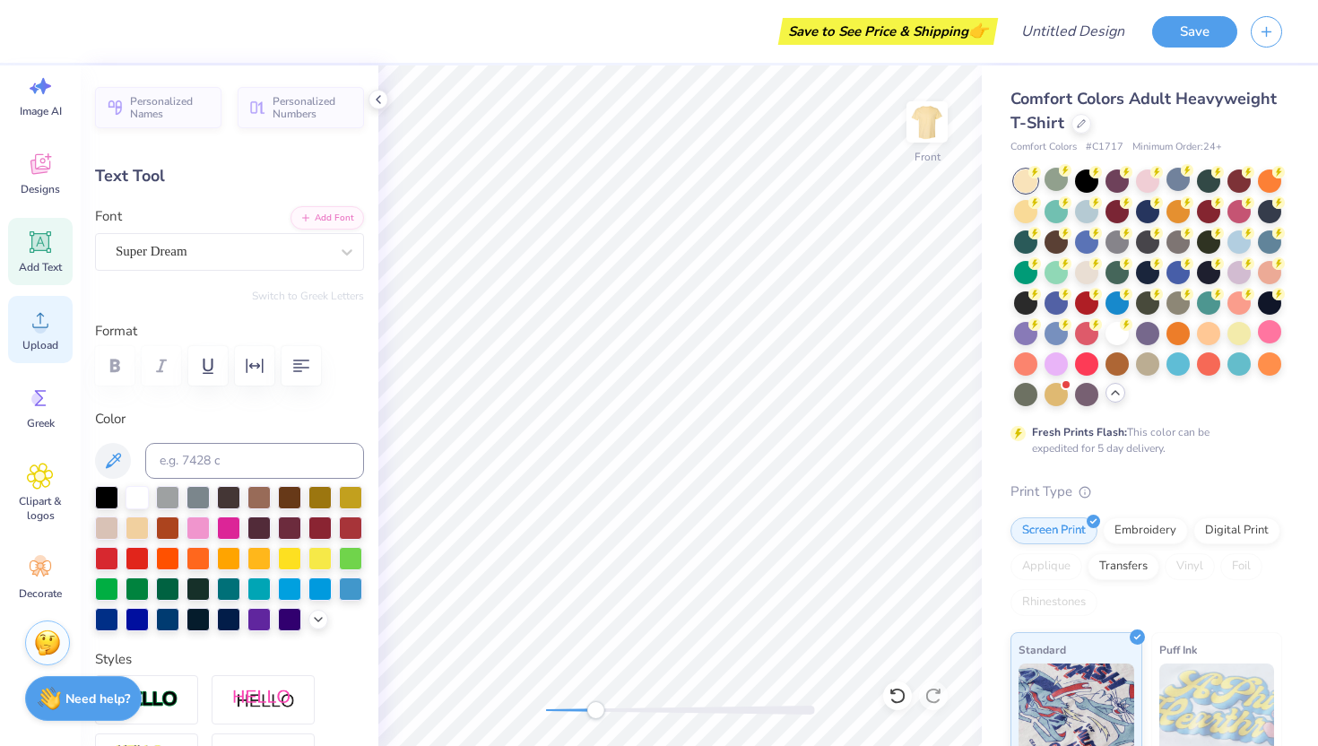
click at [25, 335] on div "Upload" at bounding box center [40, 329] width 65 height 67
click at [376, 99] on icon at bounding box center [378, 99] width 14 height 14
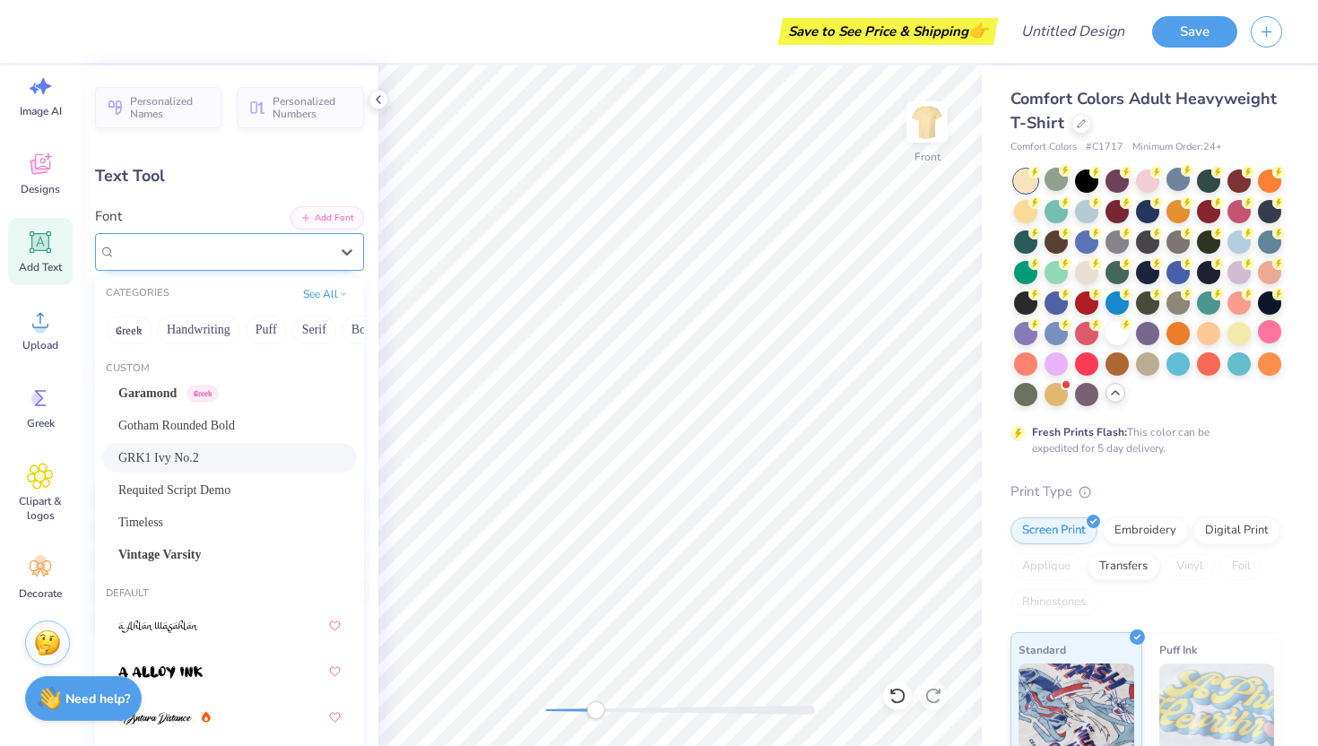
click at [169, 256] on div "GRK1 Ivy No.2" at bounding box center [222, 252] width 217 height 28
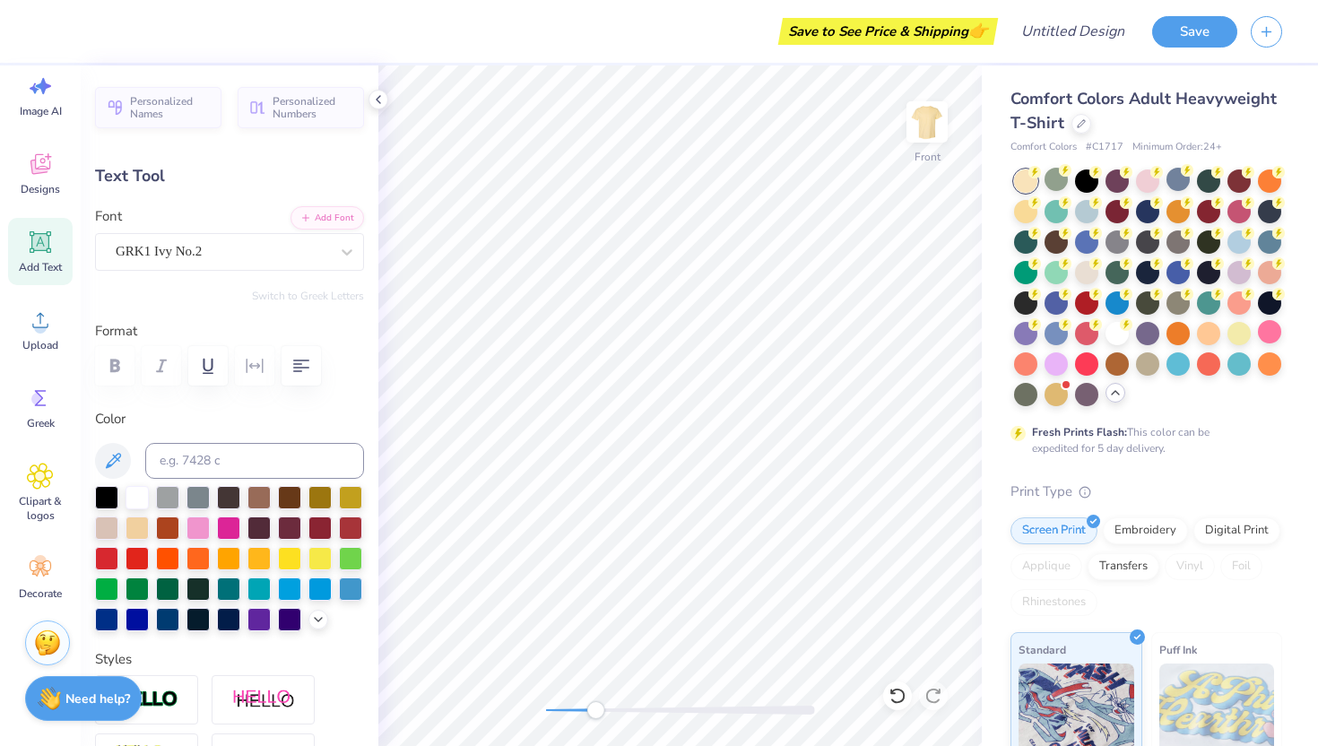
type textarea "p"
type input "1.07"
type input "1.20"
type input "9.26"
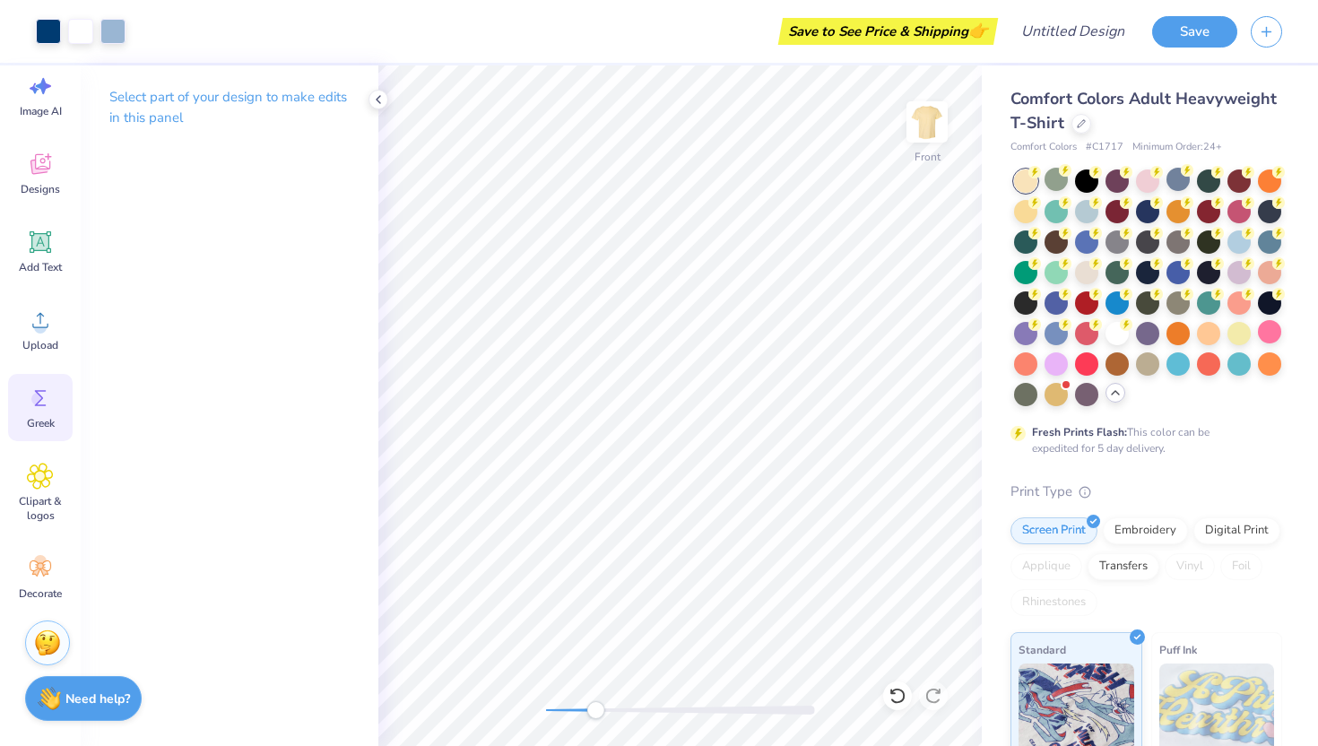
click at [44, 403] on icon at bounding box center [40, 398] width 27 height 27
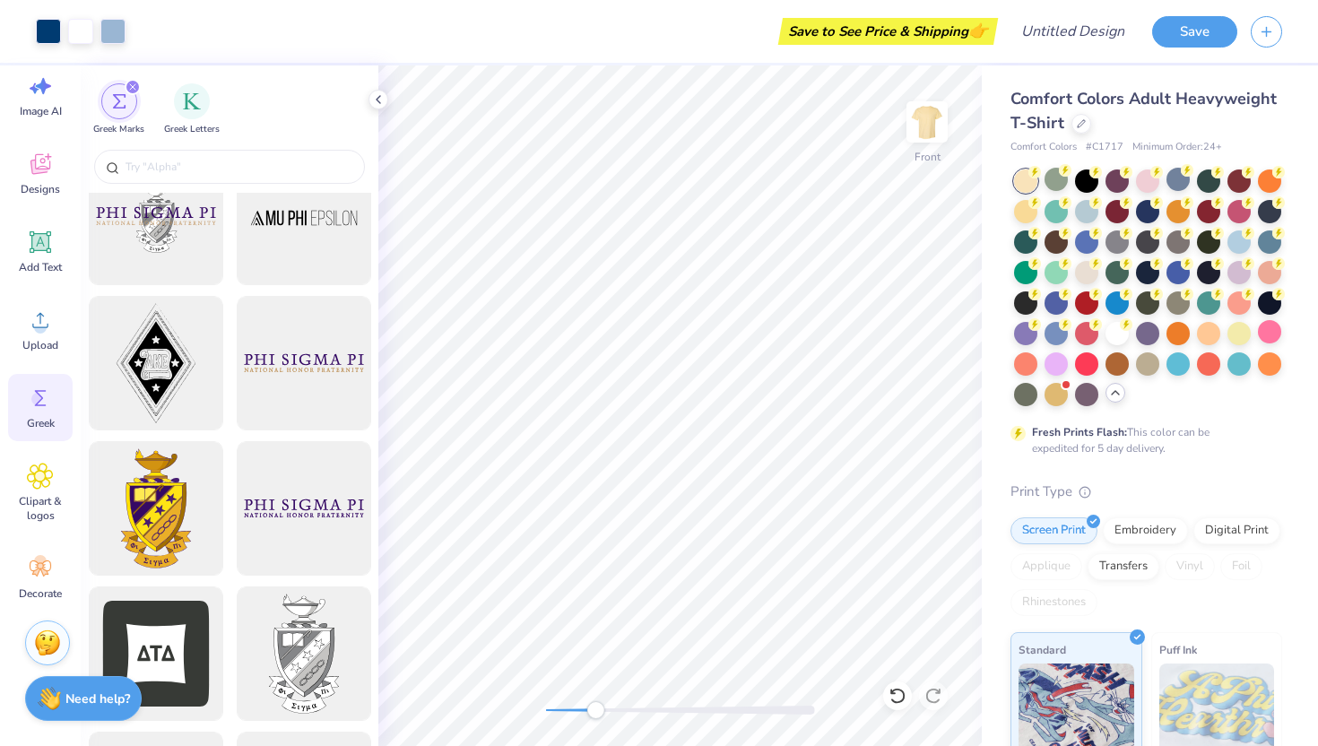
scroll to position [334, 0]
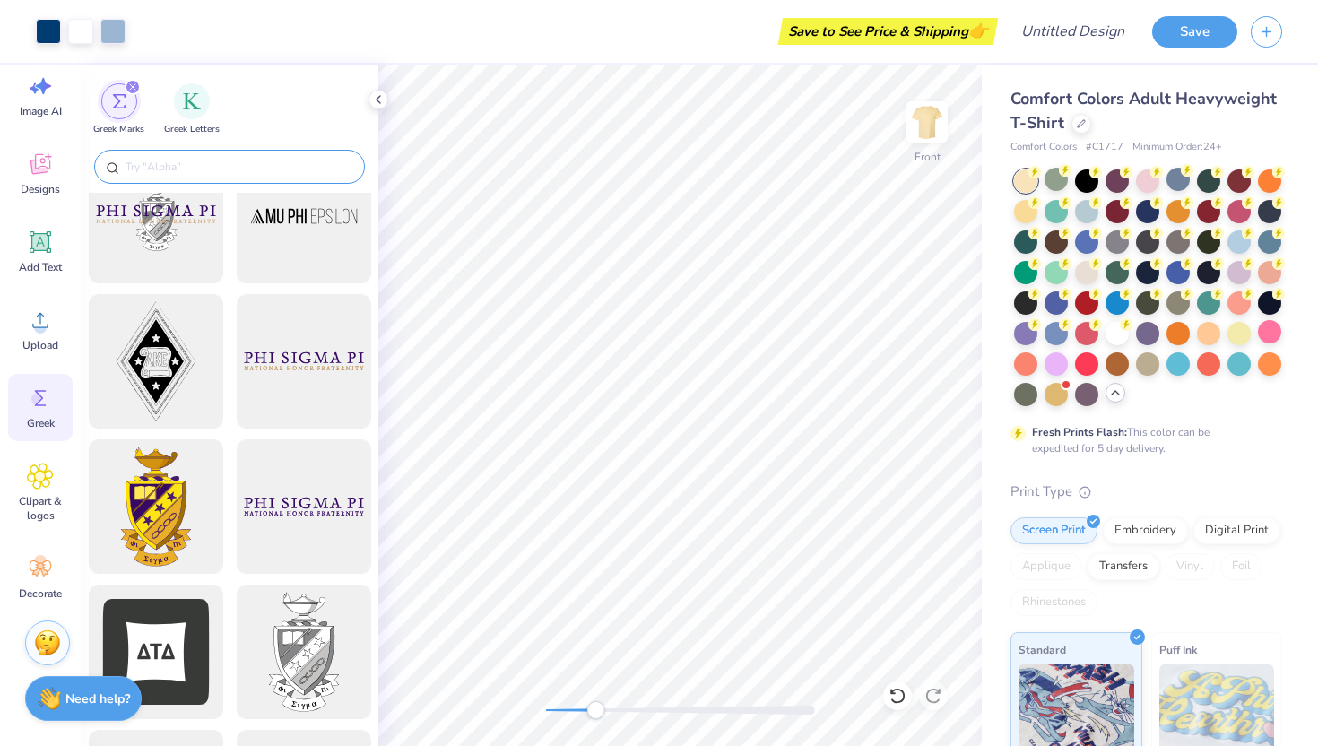
click at [154, 169] on input "text" at bounding box center [238, 167] width 229 height 18
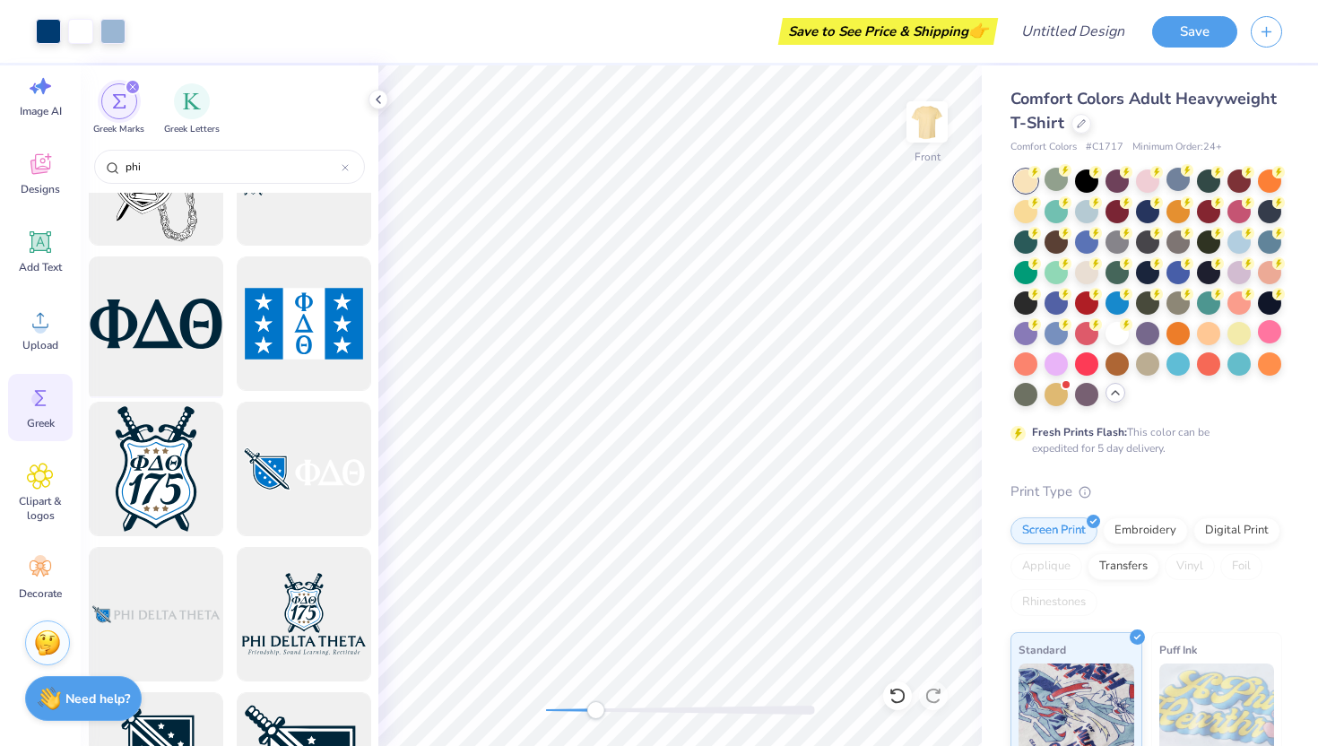
scroll to position [225, 0]
type input "phi"
click at [136, 317] on div at bounding box center [156, 326] width 148 height 148
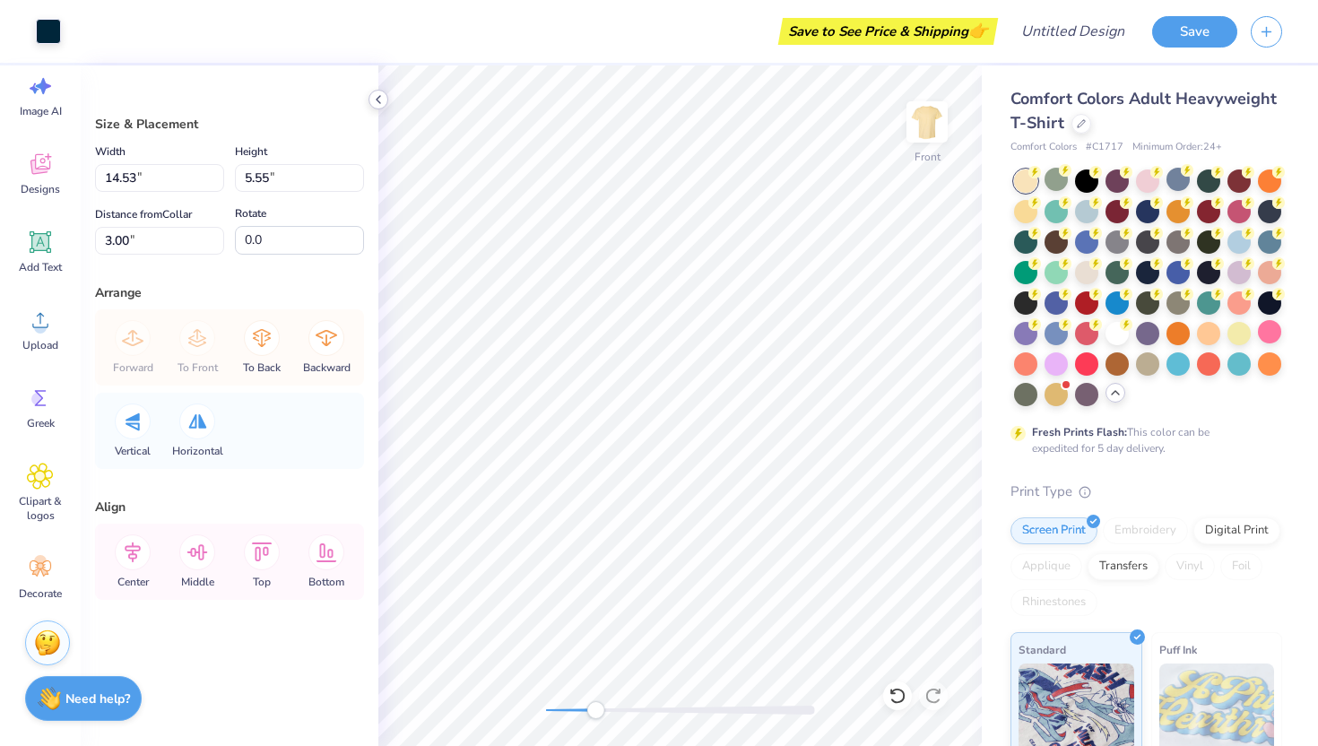
click at [376, 99] on polyline at bounding box center [378, 99] width 4 height 7
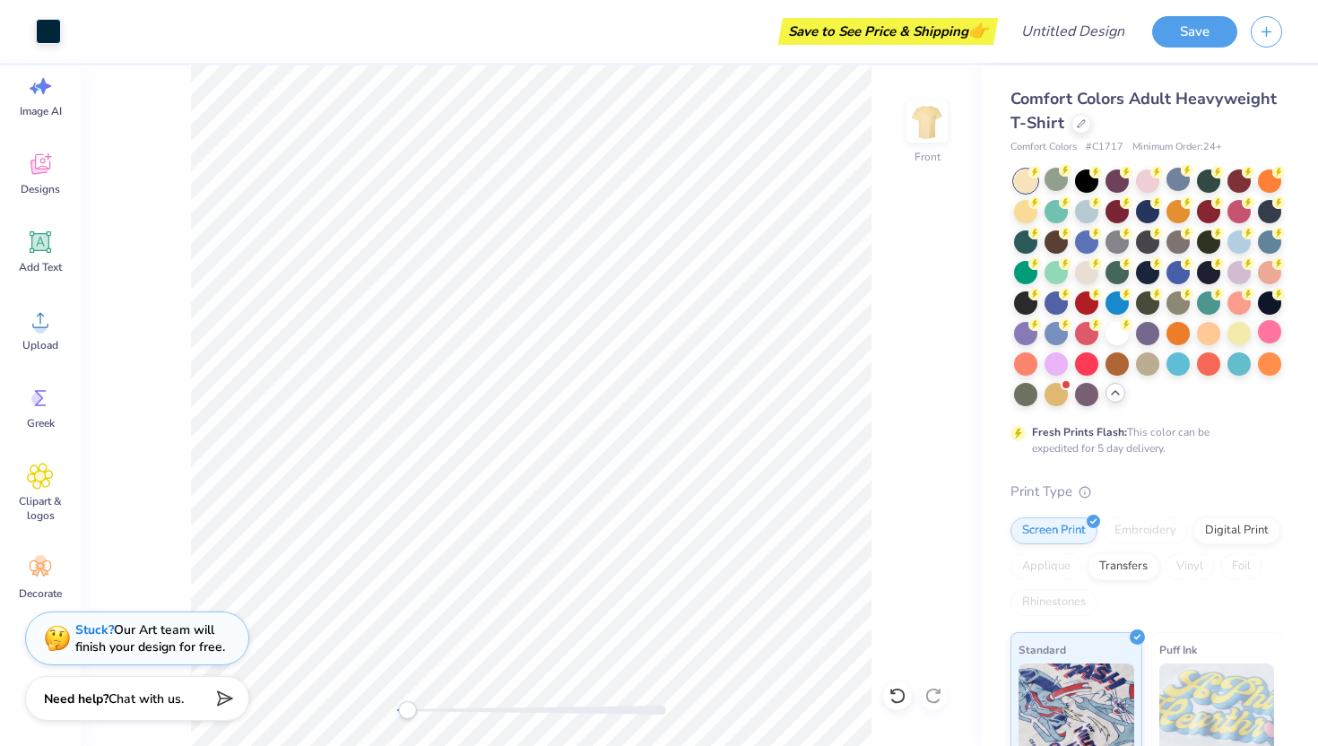
drag, startPoint x: 443, startPoint y: 708, endPoint x: 407, endPoint y: 706, distance: 35.9
click at [407, 706] on div "Accessibility label" at bounding box center [407, 710] width 18 height 18
type input "13.75"
type input "8.99"
type input "3.43"
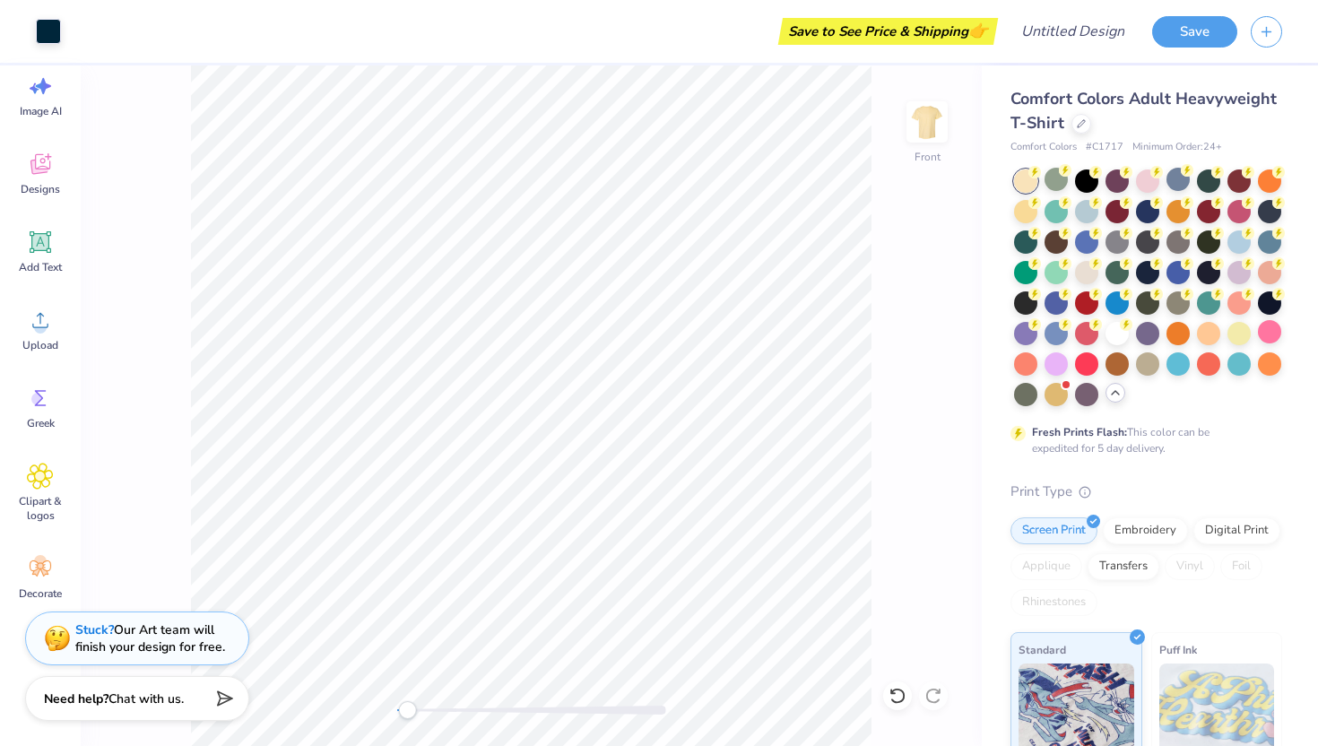
type input "15.87"
